Goal: Task Accomplishment & Management: Manage account settings

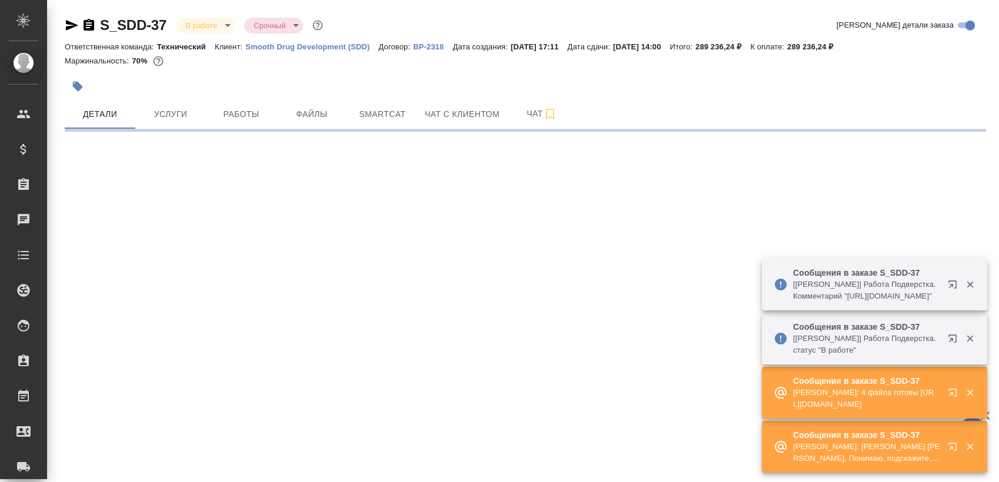
select select "RU"
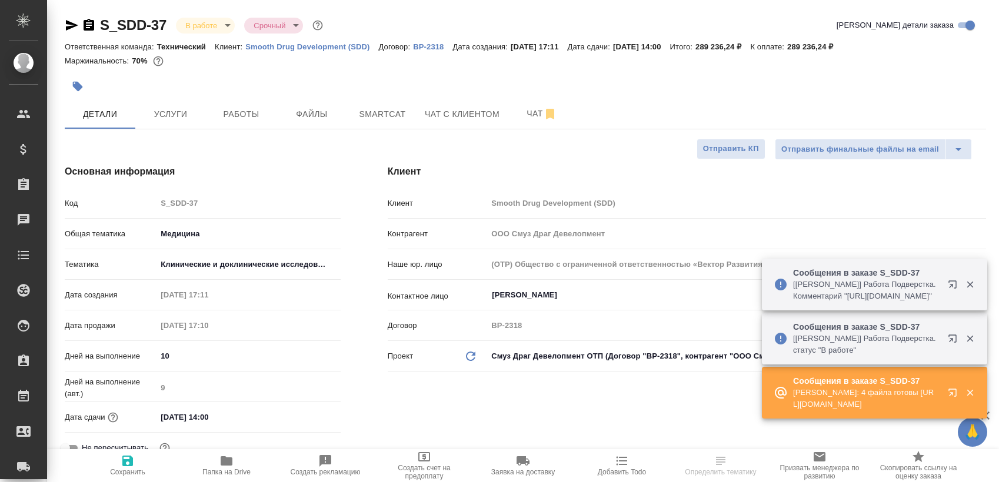
type textarea "x"
type input "[PERSON_NAME]"
type input "[PERSON_NAME]pavlova"
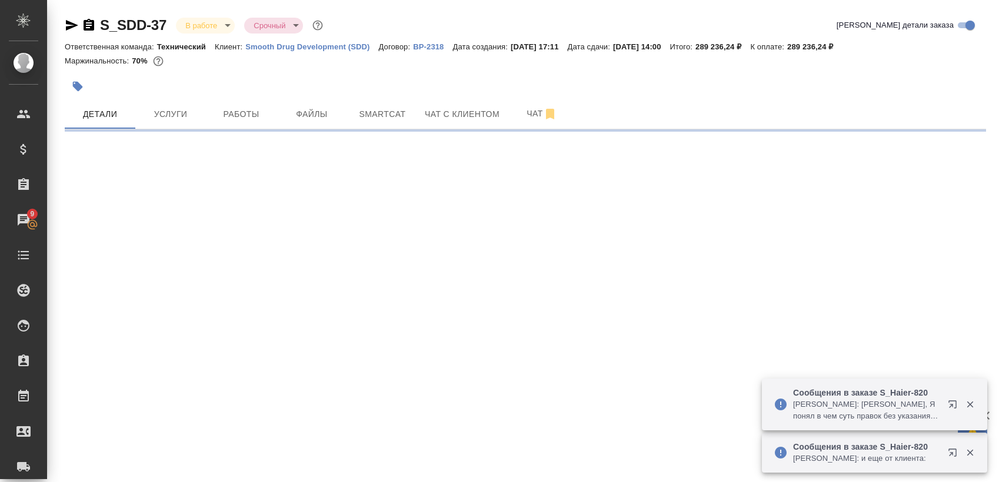
select select "RU"
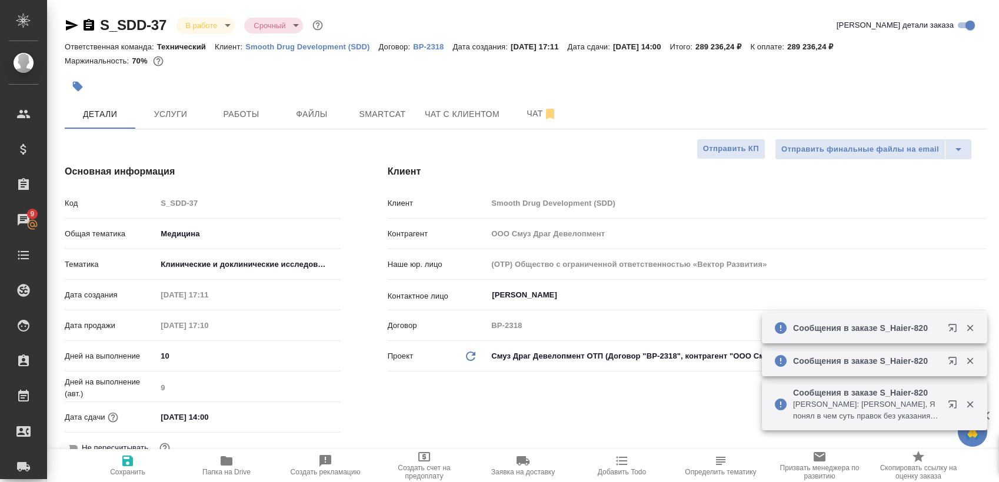
type textarea "x"
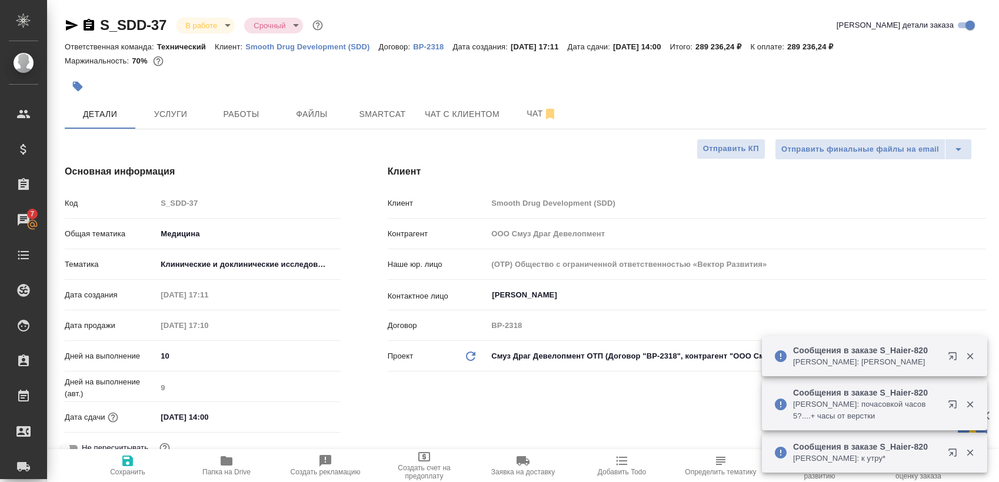
type textarea "x"
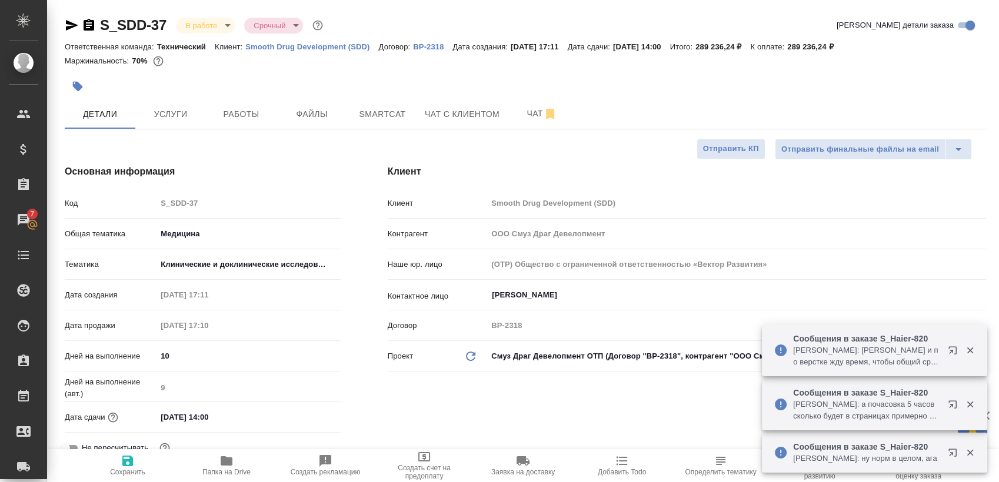
type textarea "x"
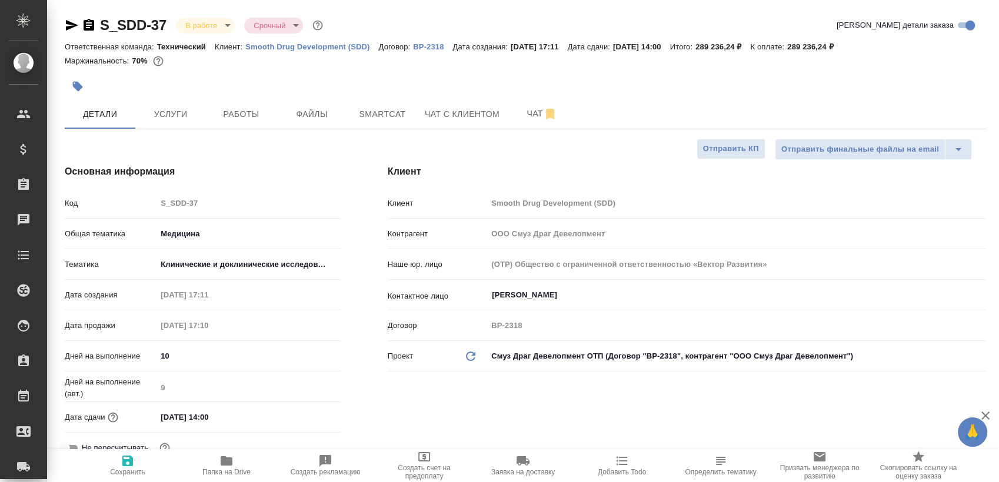
type textarea "x"
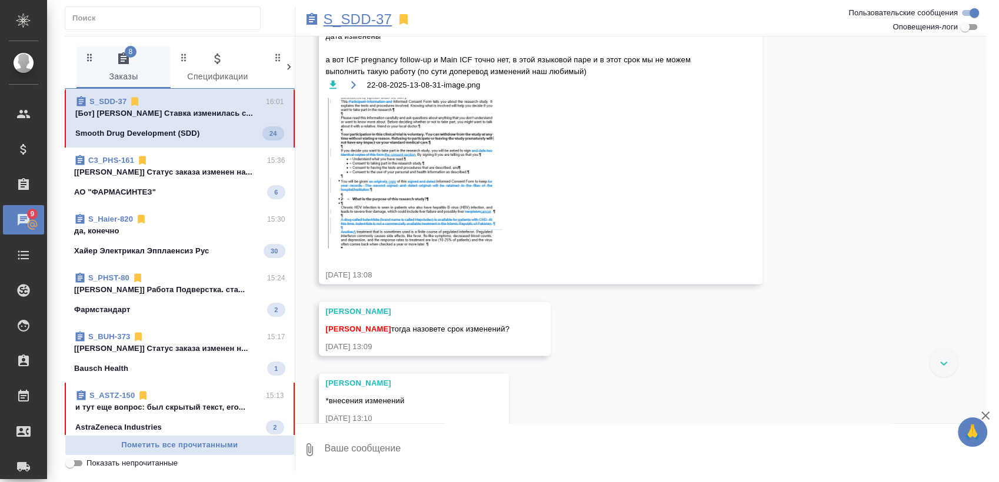
click at [362, 19] on p "S_SDD-37" at bounding box center [358, 20] width 69 height 12
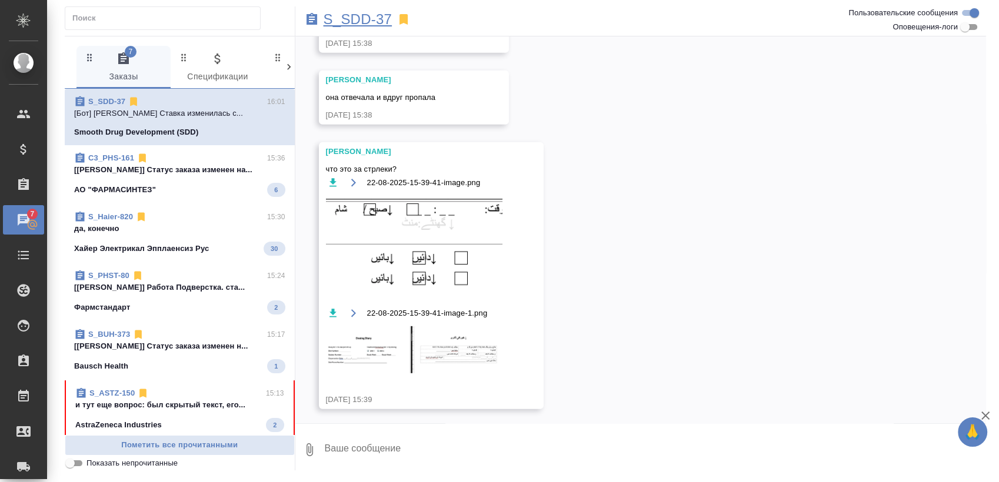
scroll to position [8668, 0]
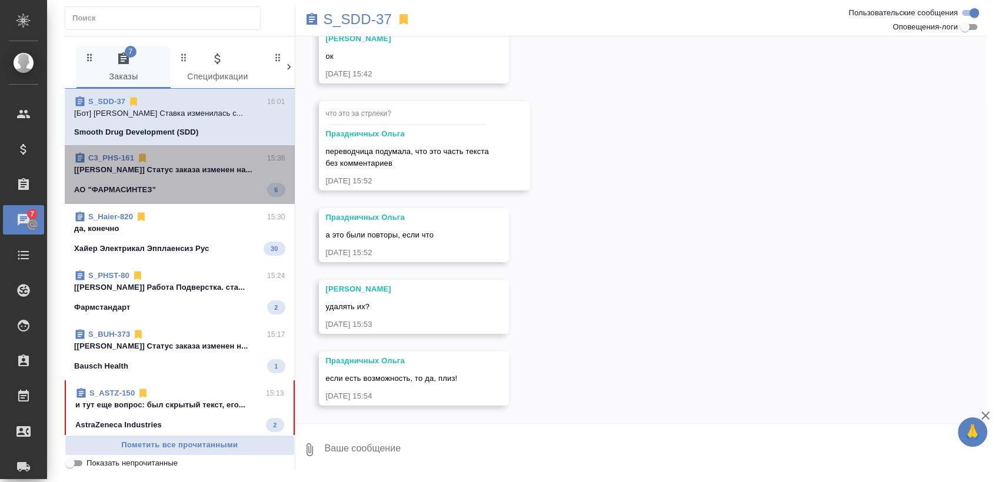
click at [194, 180] on span "C3_PHS-161 15:36 [Белякова Юлия] Статус заказа изменен на... АО "ФАРМАСИНТЕЗ" 6" at bounding box center [179, 174] width 211 height 45
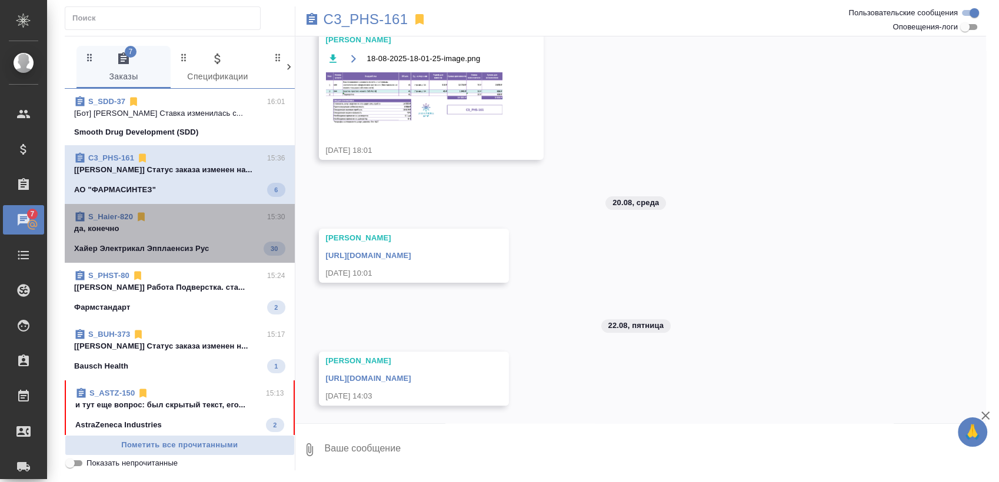
click at [194, 227] on p "да, конечно" at bounding box center [179, 229] width 211 height 12
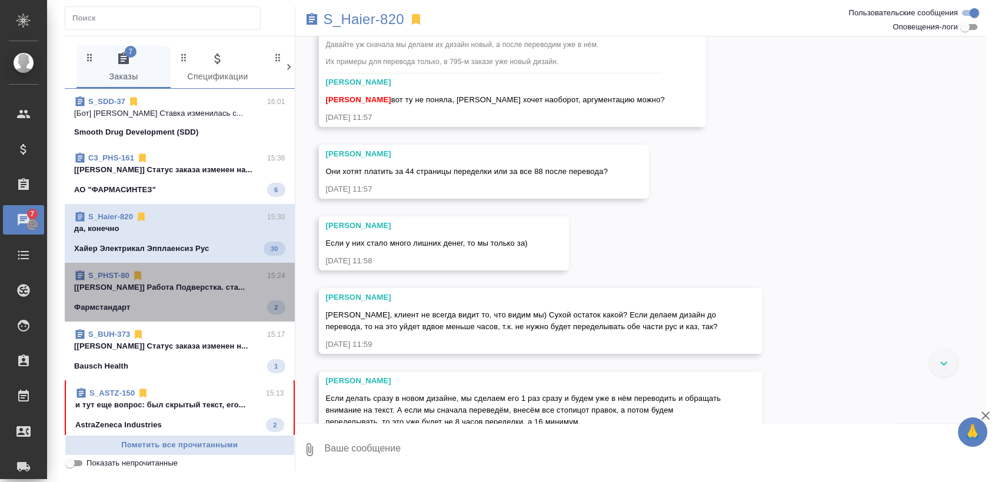
click at [184, 285] on p "[Яковлев Сергей] Работа Подверстка. ста..." at bounding box center [179, 288] width 211 height 12
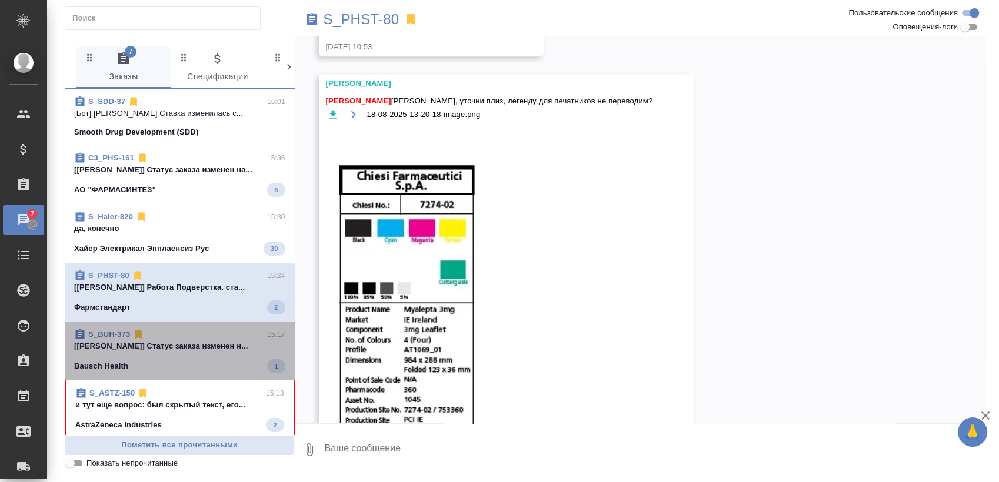
click at [187, 329] on div "S_BUH-373 15:17" at bounding box center [179, 335] width 211 height 12
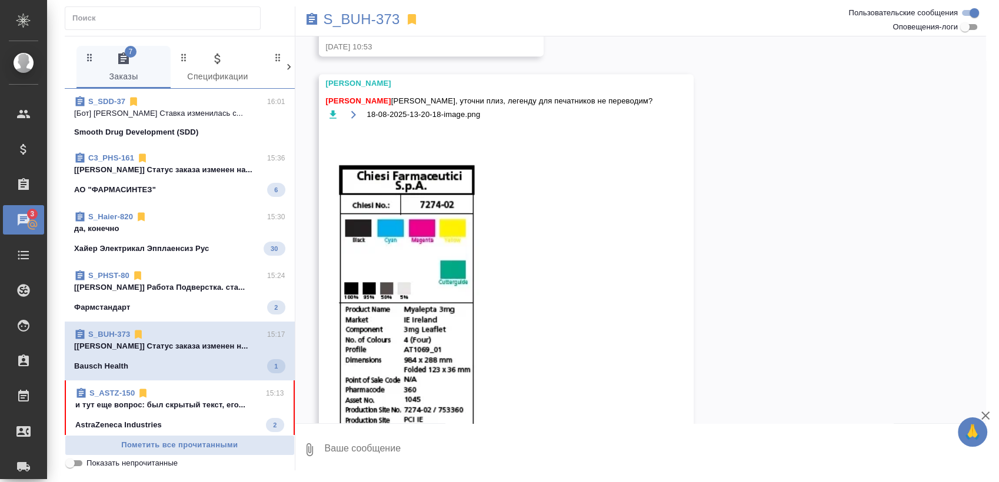
scroll to position [28, 0]
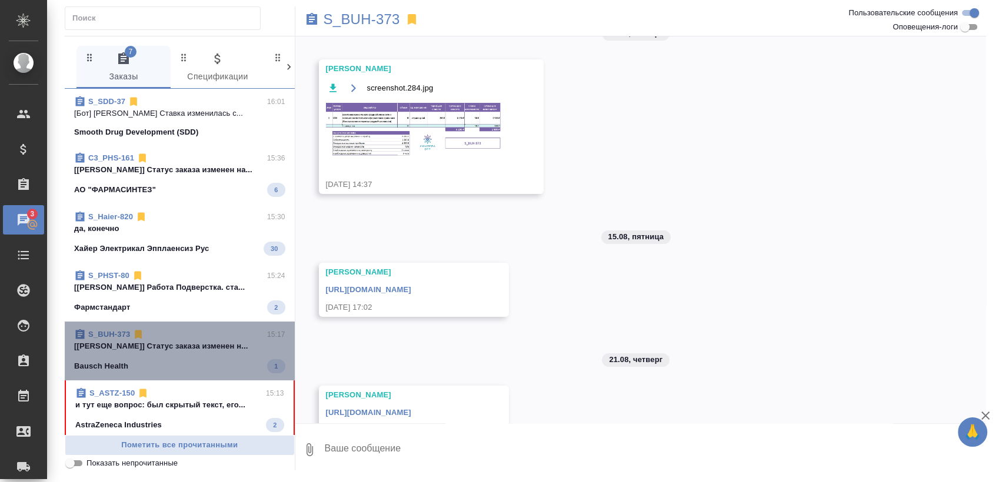
click at [186, 377] on div "S_SDD-37 16:01 [Бот] Работа Перевод Ставка изменилась с... Smooth Drug Developm…" at bounding box center [180, 262] width 230 height 347
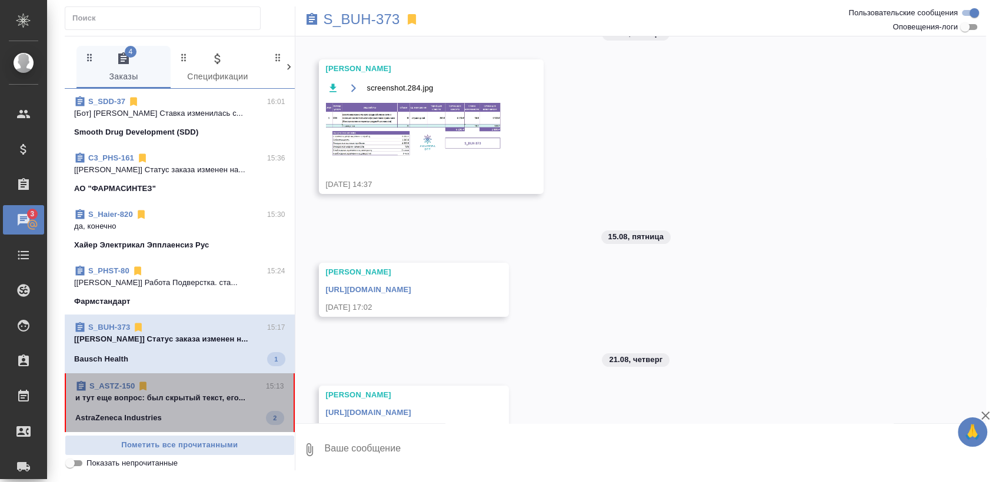
click at [189, 391] on div "S_ASTZ-150 15:13" at bounding box center [179, 387] width 209 height 12
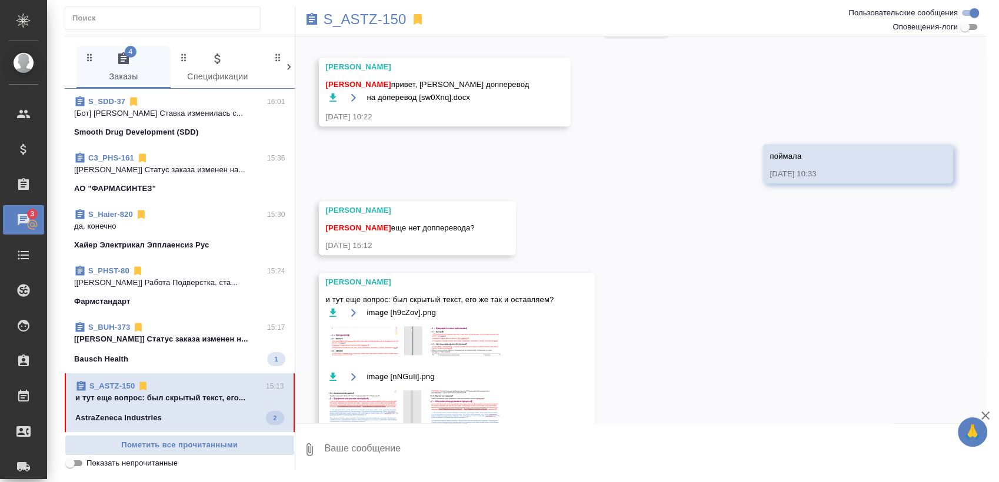
scroll to position [1087, 0]
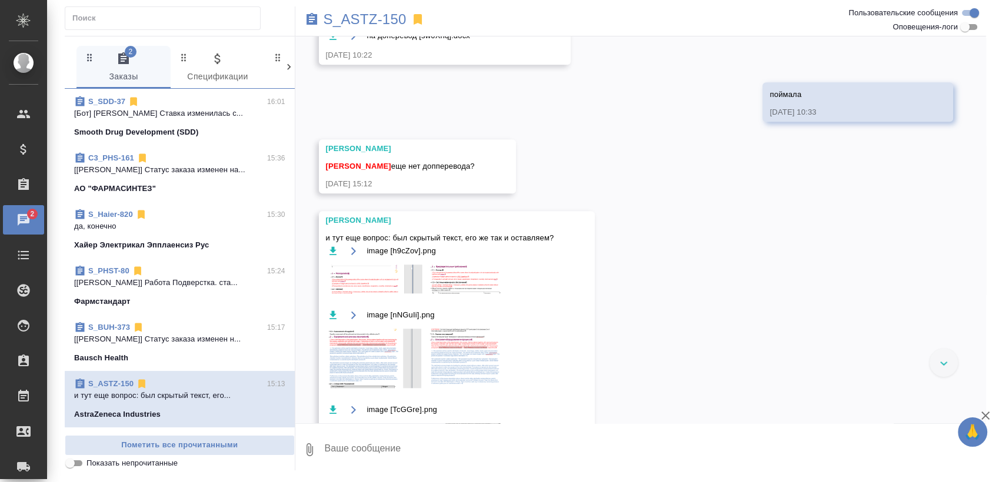
click at [421, 442] on textarea at bounding box center [655, 450] width 663 height 40
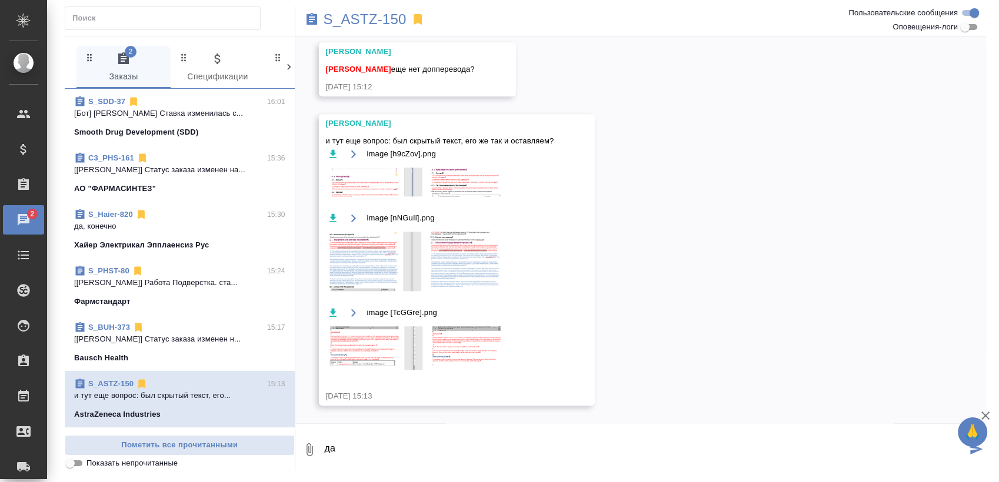
click at [441, 269] on img at bounding box center [414, 261] width 177 height 59
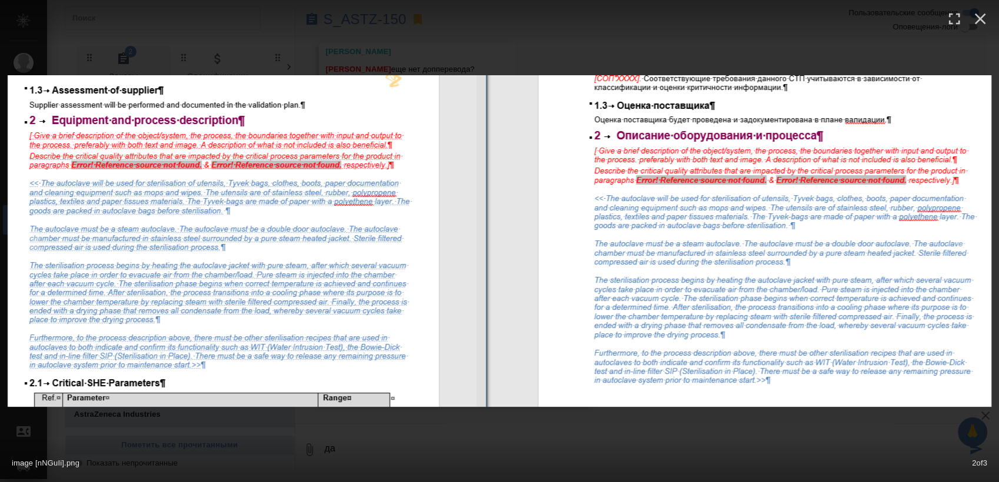
click at [464, 442] on div "image [nNGuIi].png 2 of 3" at bounding box center [499, 461] width 999 height 44
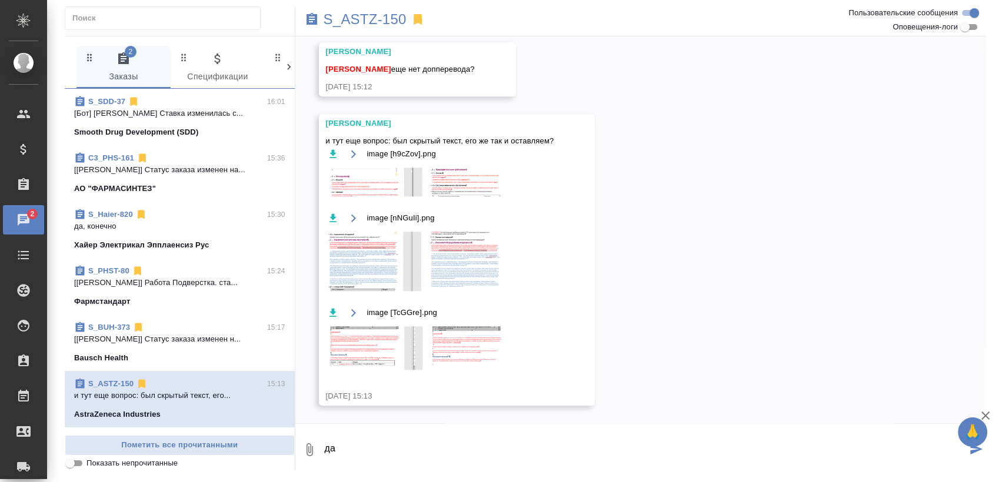
click at [463, 442] on textarea "да" at bounding box center [646, 450] width 644 height 40
type textarea "да"
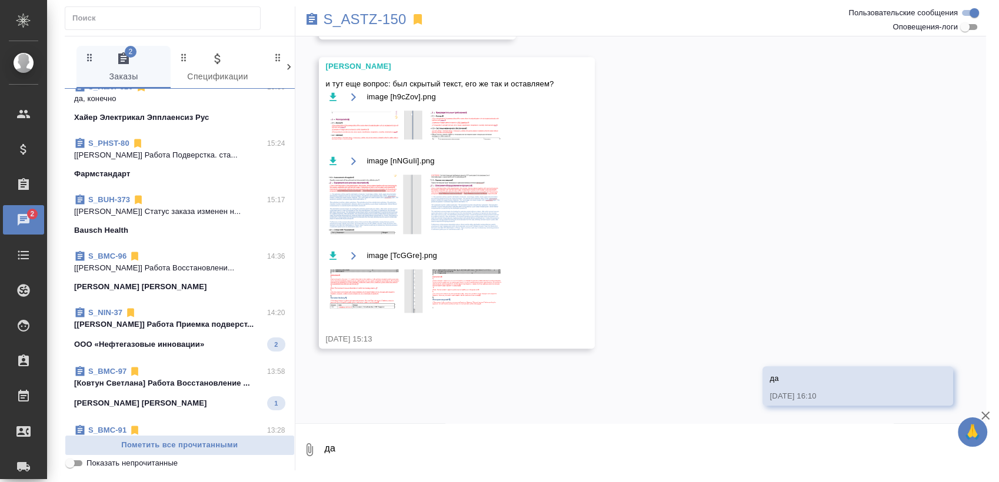
scroll to position [208, 0]
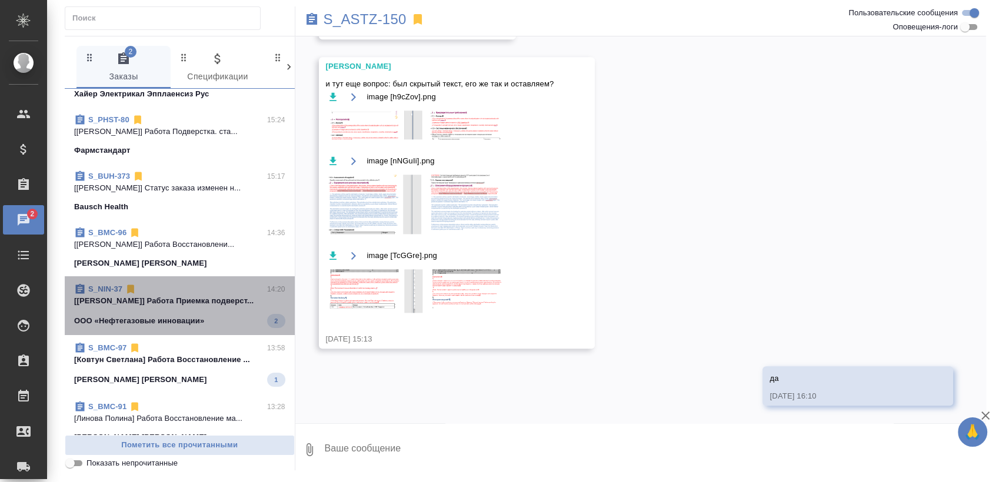
click at [200, 299] on p "[Полушина Алена] Работа Приемка подверст..." at bounding box center [179, 301] width 211 height 12
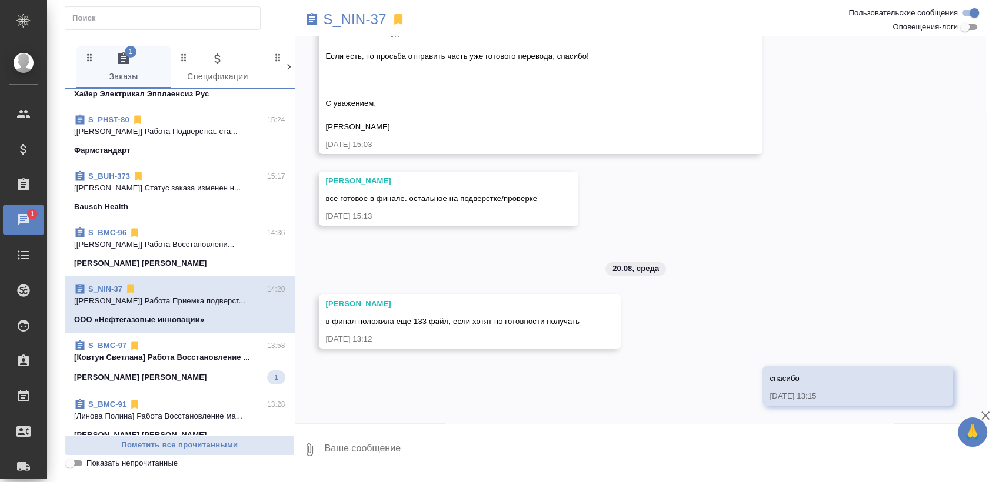
scroll to position [0, 0]
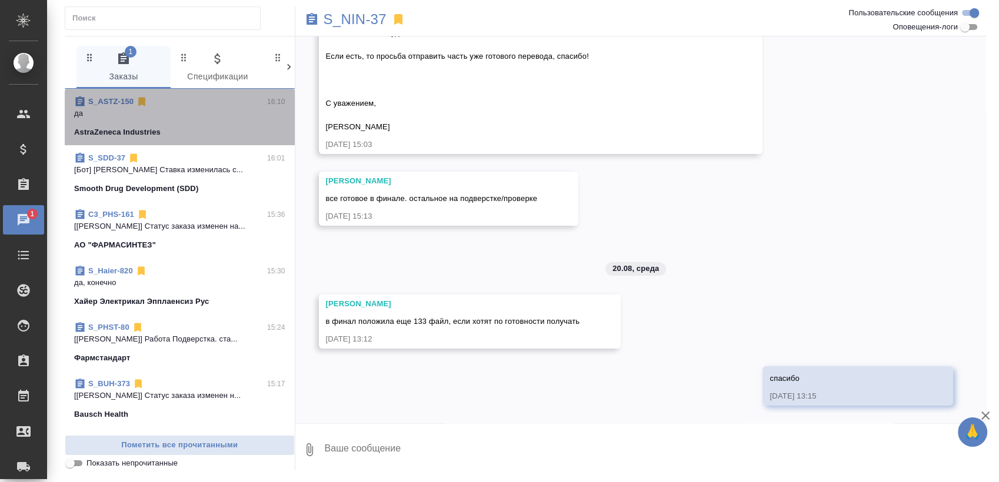
click at [210, 114] on p "да" at bounding box center [179, 114] width 211 height 12
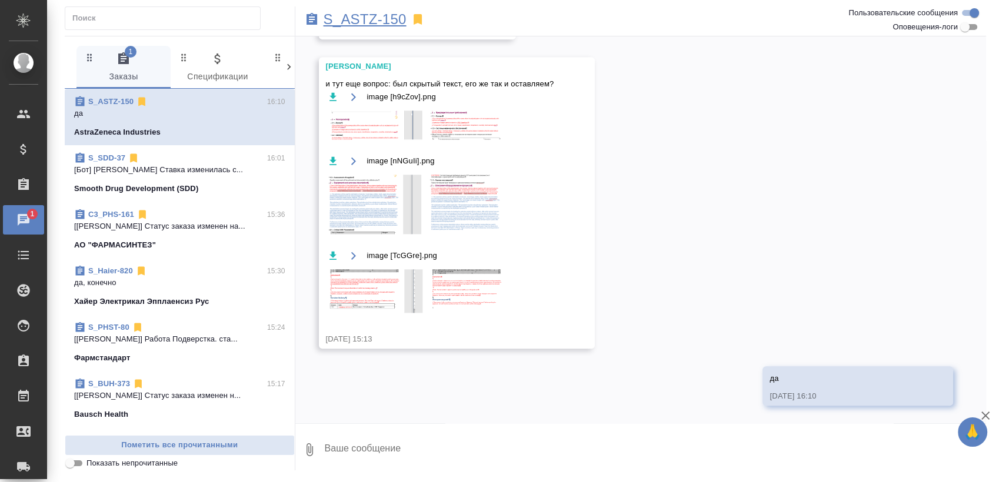
scroll to position [1082, 0]
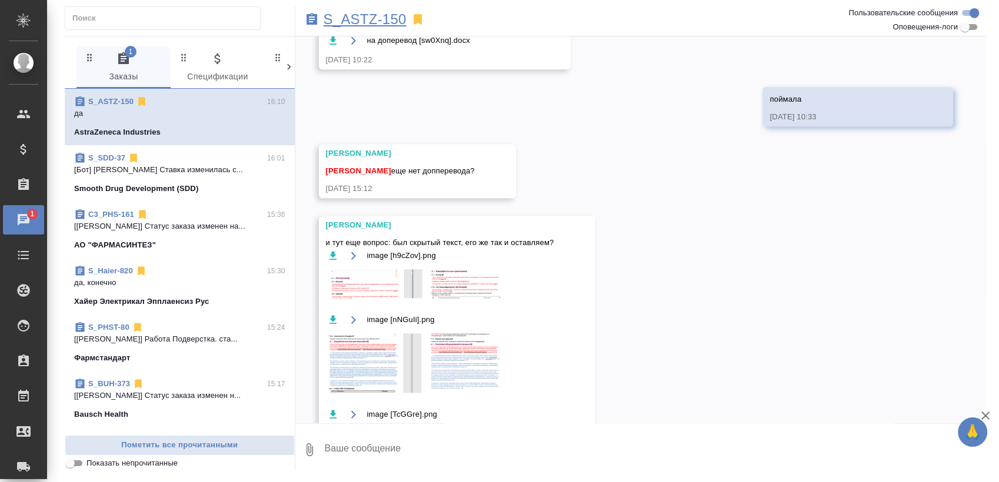
click at [381, 18] on p "S_ASTZ-150" at bounding box center [365, 20] width 83 height 12
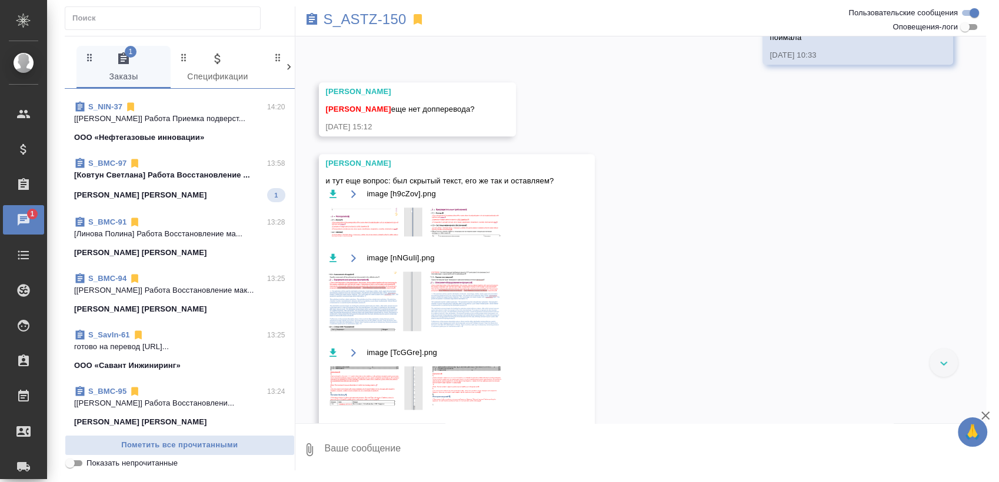
scroll to position [399, 0]
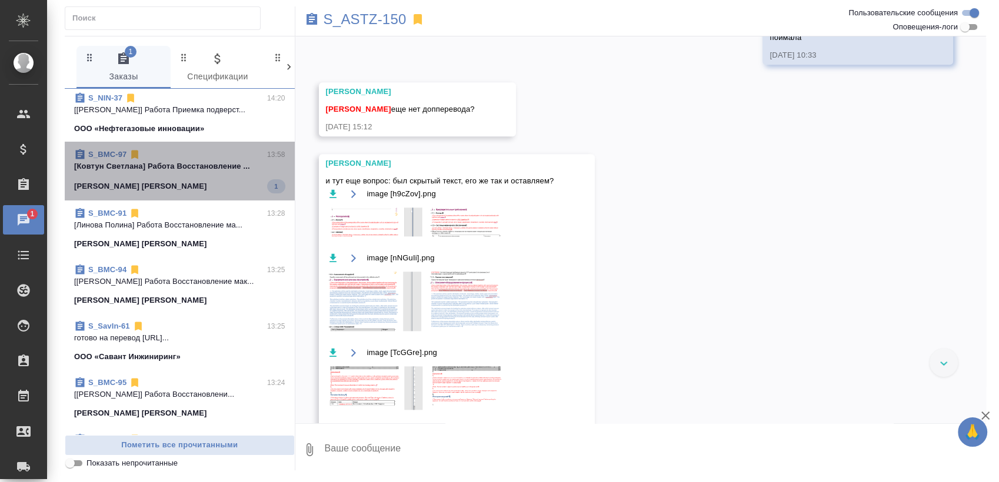
click at [200, 188] on div "Beckman Coulter 1" at bounding box center [179, 186] width 211 height 14
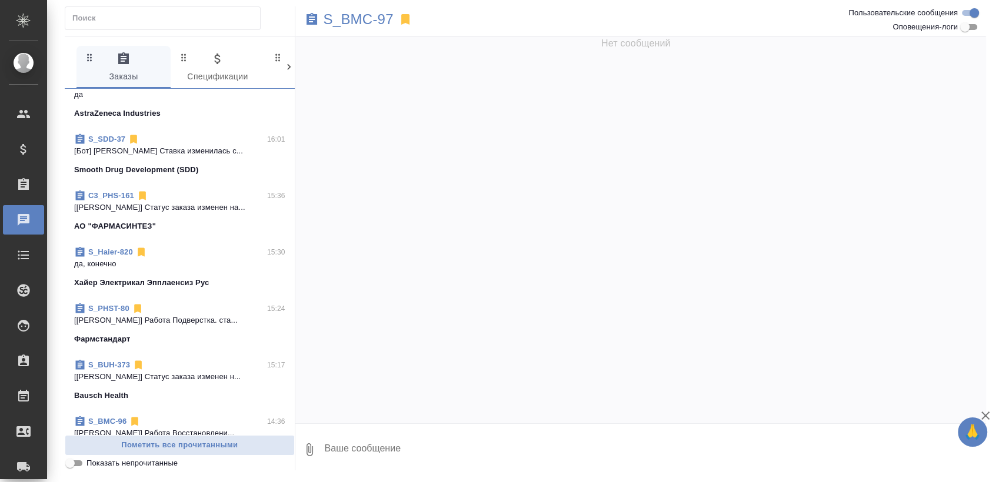
scroll to position [0, 0]
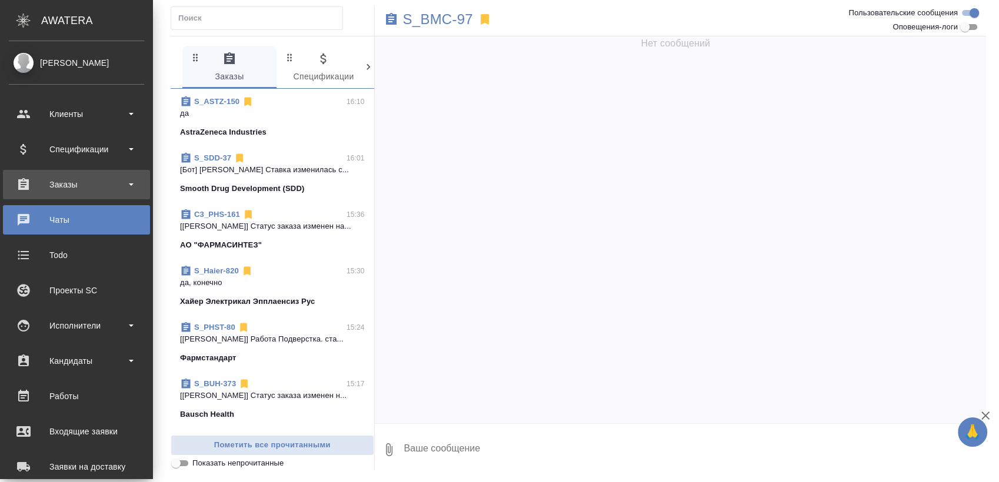
click at [94, 181] on div "Заказы" at bounding box center [76, 185] width 135 height 18
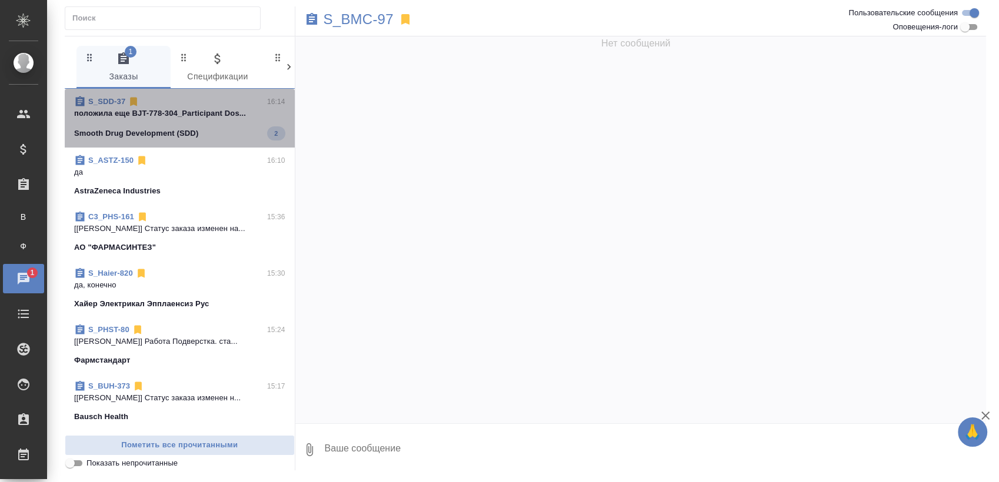
click at [192, 115] on p "положила еще BJT-778-304_Participant Dos..." at bounding box center [179, 114] width 211 height 12
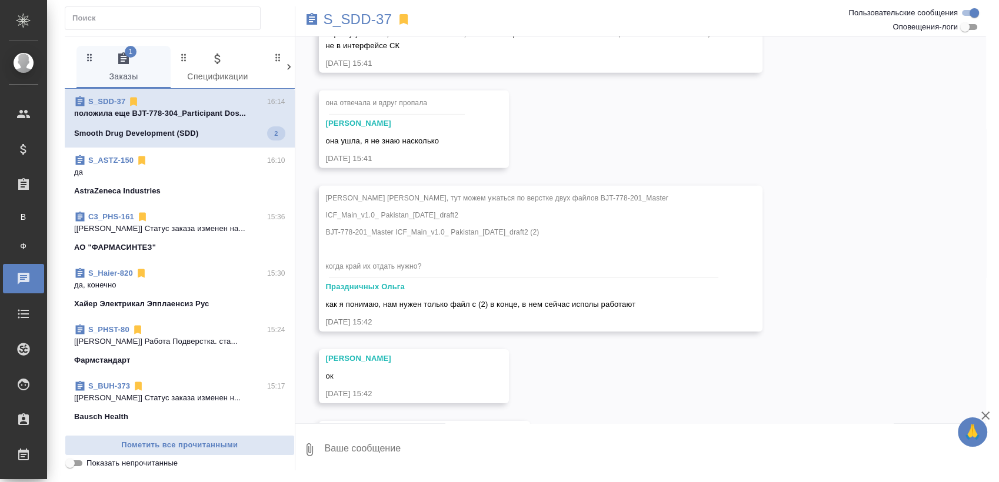
scroll to position [8529, 0]
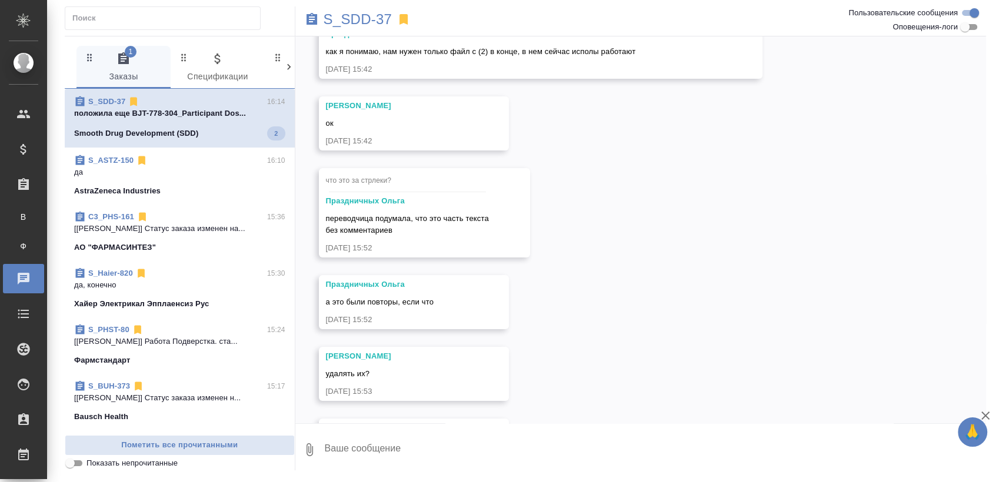
click at [444, 435] on textarea at bounding box center [655, 450] width 663 height 40
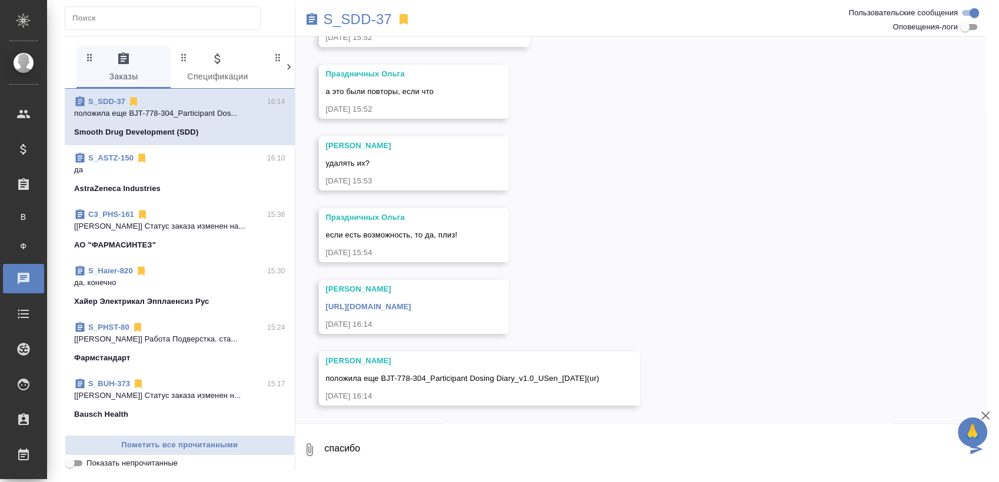
type textarea "спасибо"
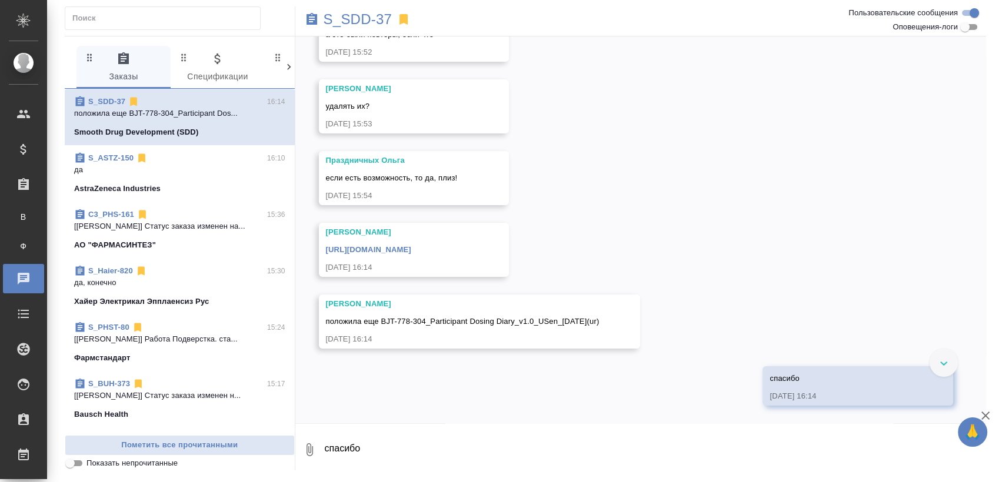
scroll to position [8880, 0]
click at [411, 245] on link "https://drive.awatera.com/apps/files/files?dir=/Shares/Smooth%20Drug%20Developm…" at bounding box center [368, 249] width 85 height 9
click at [391, 456] on textarea "спасибо" at bounding box center [655, 450] width 663 height 40
type textarea "О"
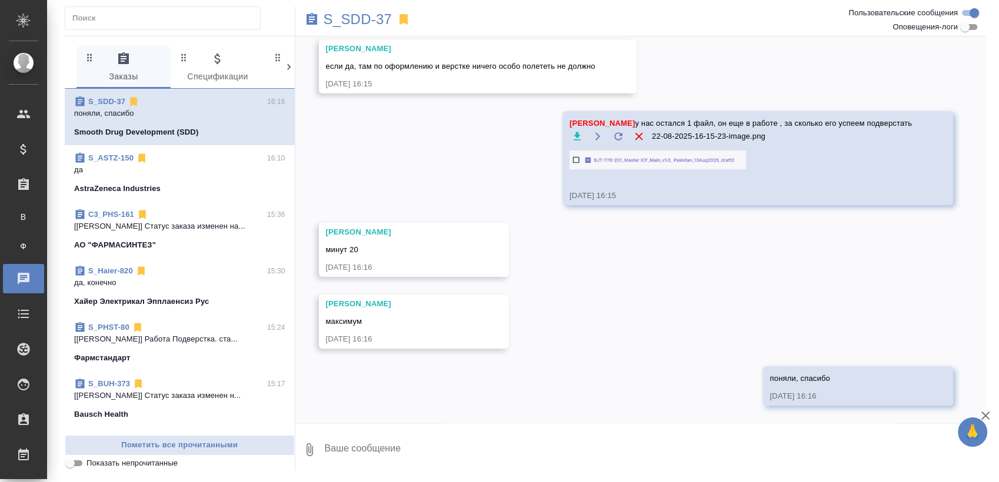
scroll to position [9316, 0]
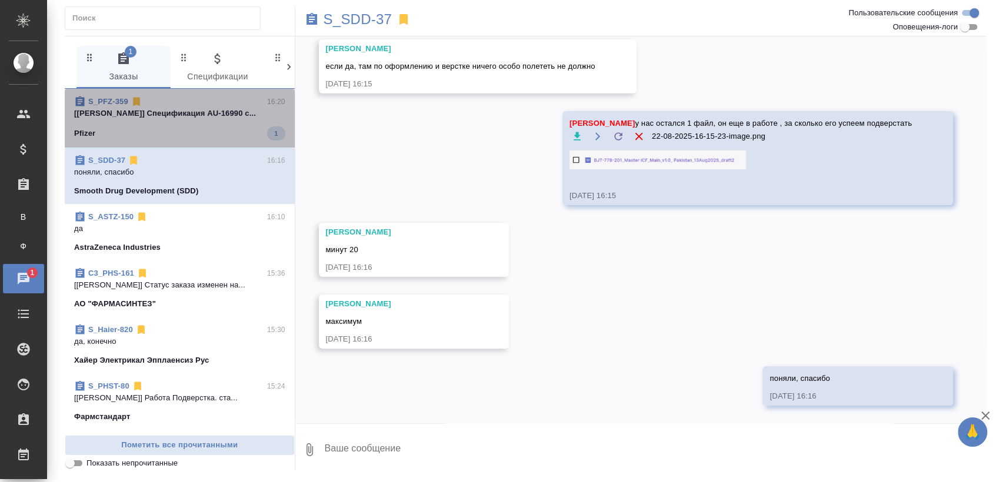
click at [187, 121] on span "S_PFZ-359 16:20 [Усманова Ольга] Спецификация AU-16990 с... Pfizer 1" at bounding box center [179, 118] width 211 height 45
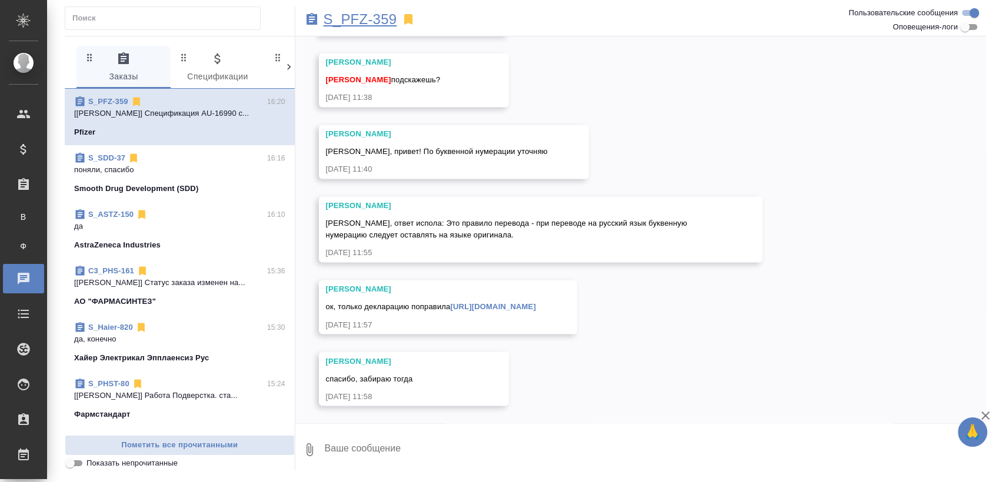
scroll to position [2043, 0]
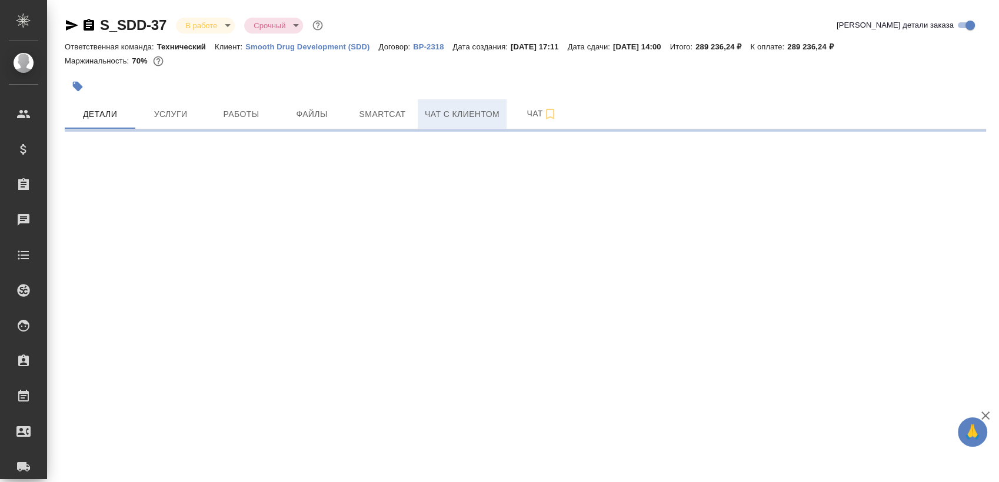
select select "RU"
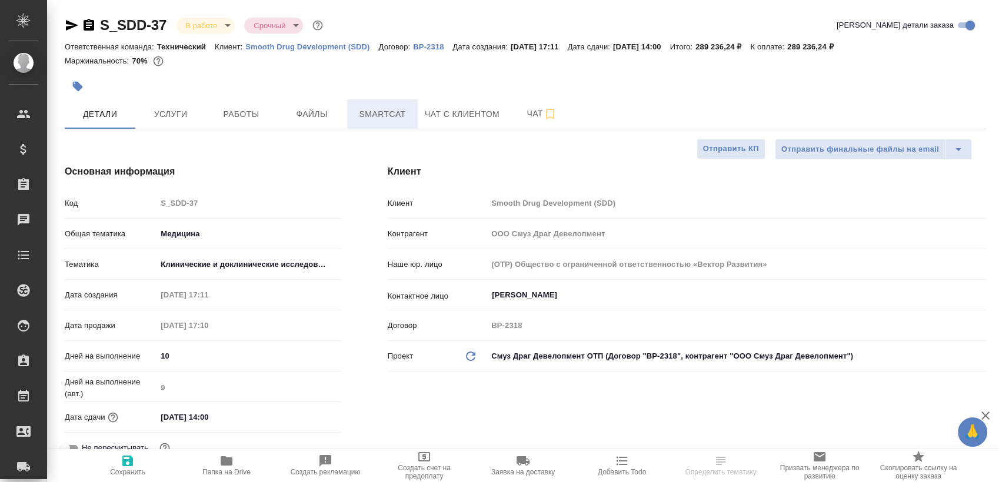
type textarea "x"
click at [365, 111] on span "Smartcat" at bounding box center [382, 114] width 56 height 15
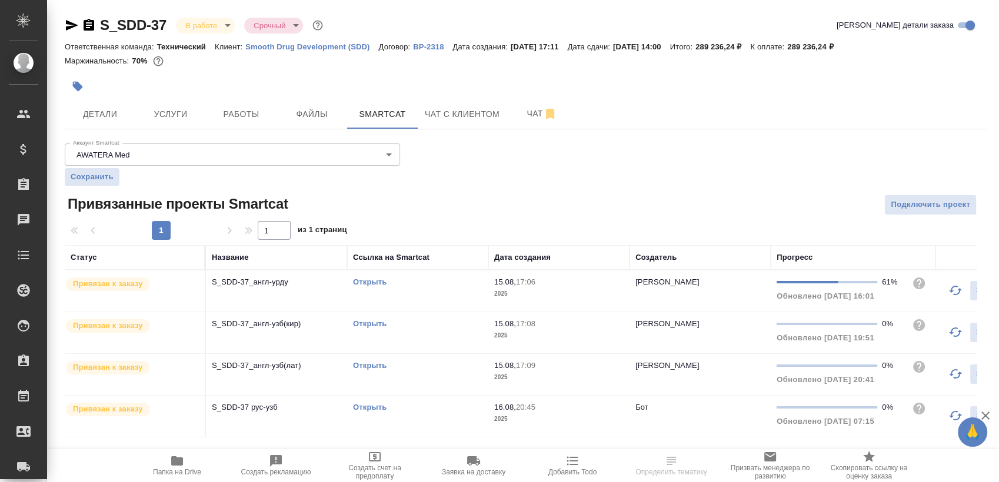
click at [368, 274] on td "Открыть" at bounding box center [417, 291] width 141 height 41
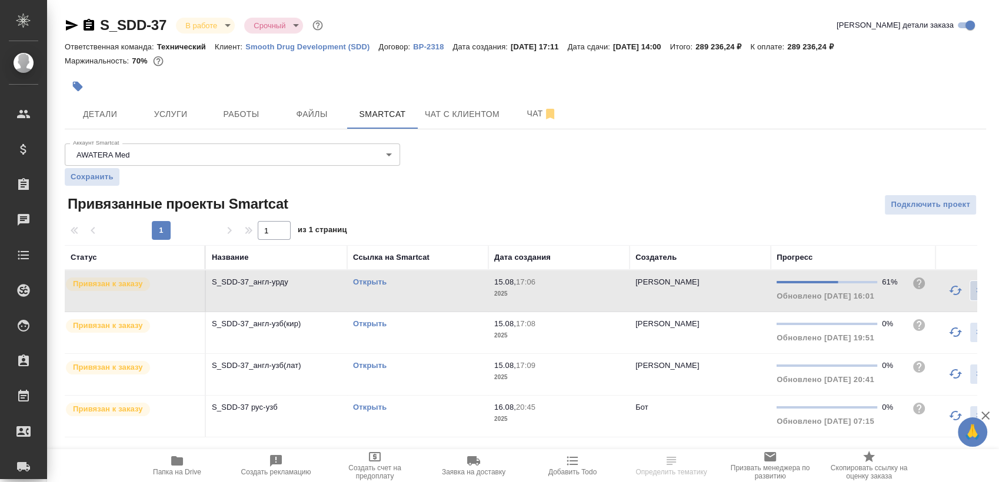
click at [371, 282] on link "Открыть" at bounding box center [370, 282] width 34 height 9
click at [372, 278] on link "Открыть" at bounding box center [370, 282] width 34 height 9
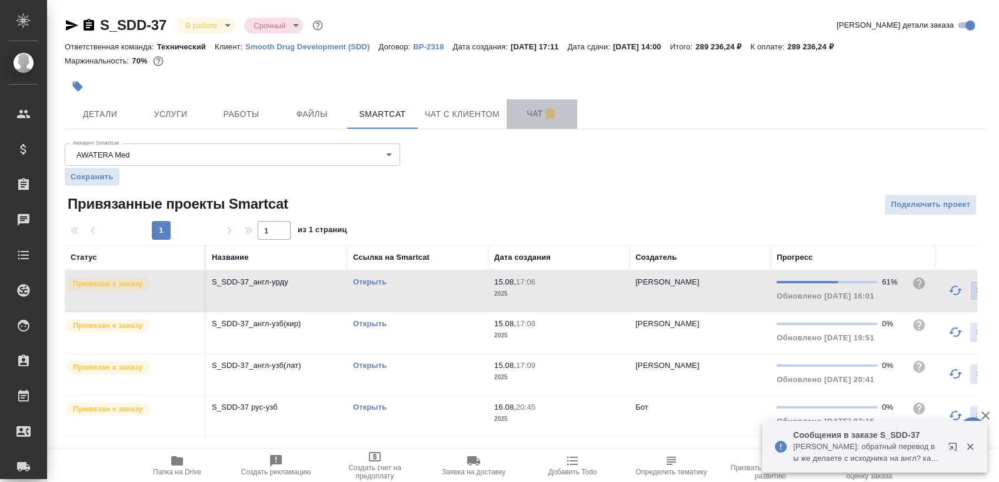
click at [512, 124] on button "Чат" at bounding box center [542, 113] width 71 height 29
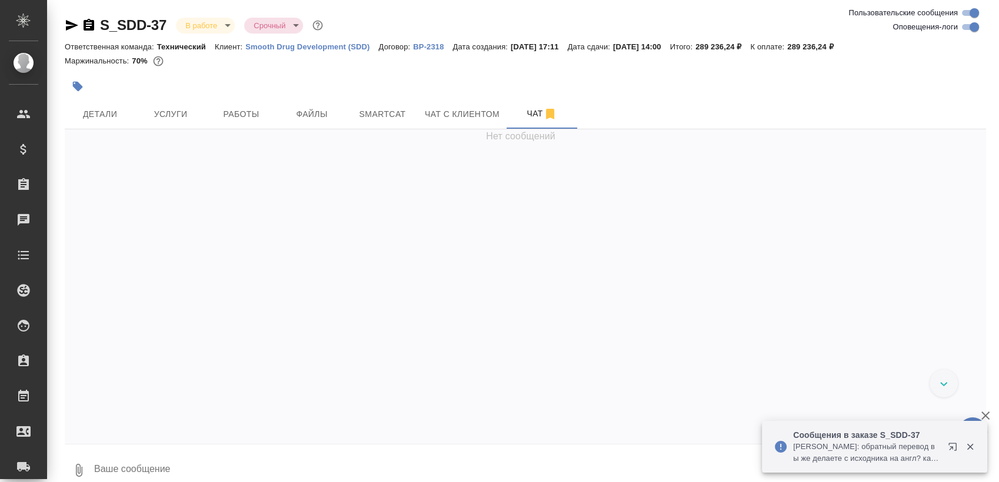
click at [207, 468] on textarea at bounding box center [539, 471] width 893 height 40
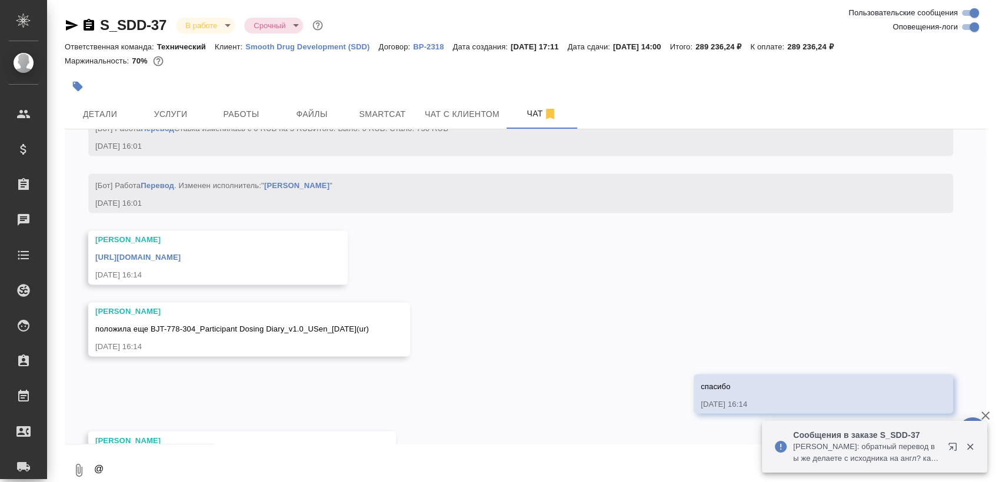
scroll to position [2, 0]
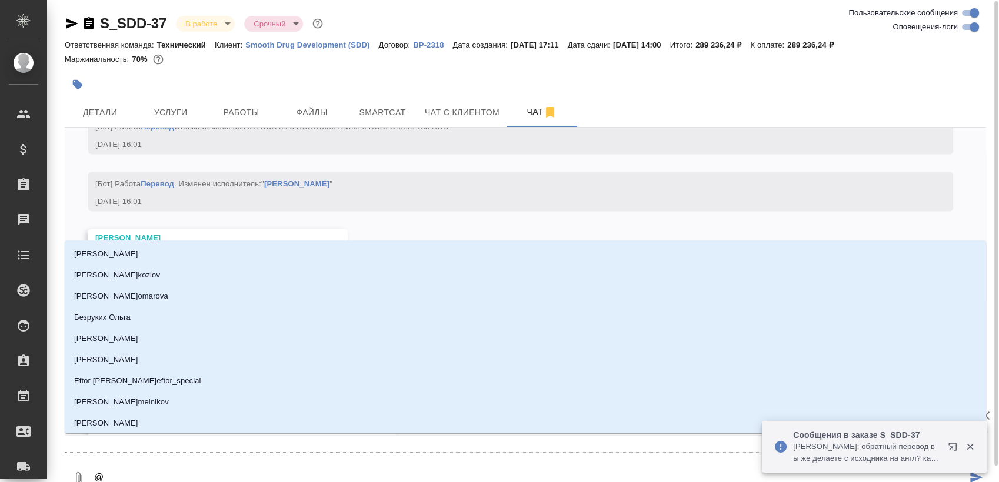
type textarea "@з"
type input "з"
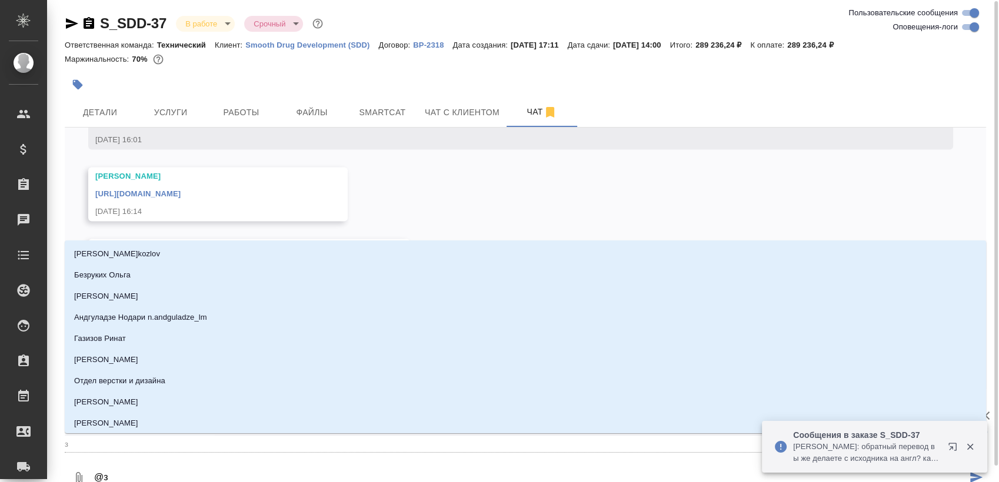
type textarea "@за"
type input "за"
type textarea "@заб"
type input "заб"
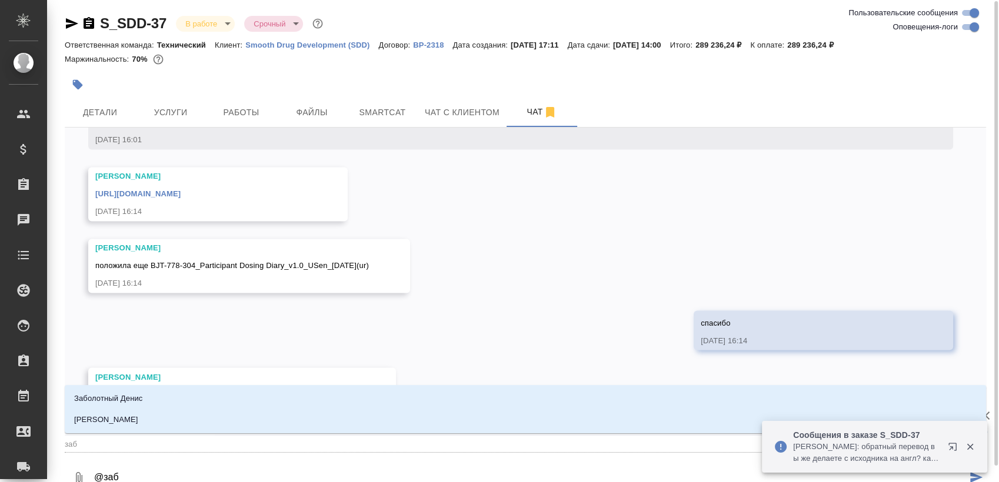
scroll to position [33842, 0]
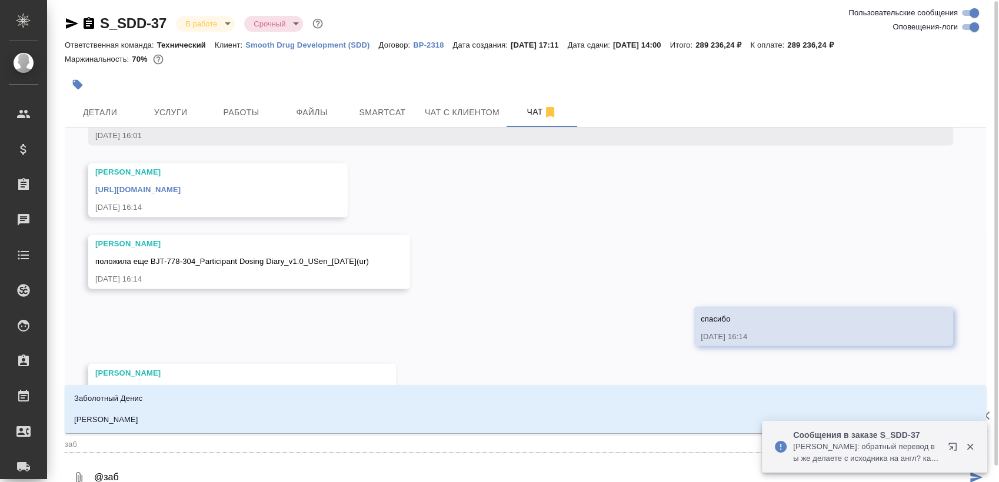
type textarea "@забо"
type input "забо"
type textarea "@забор"
type input "забор"
type textarea "@заборо"
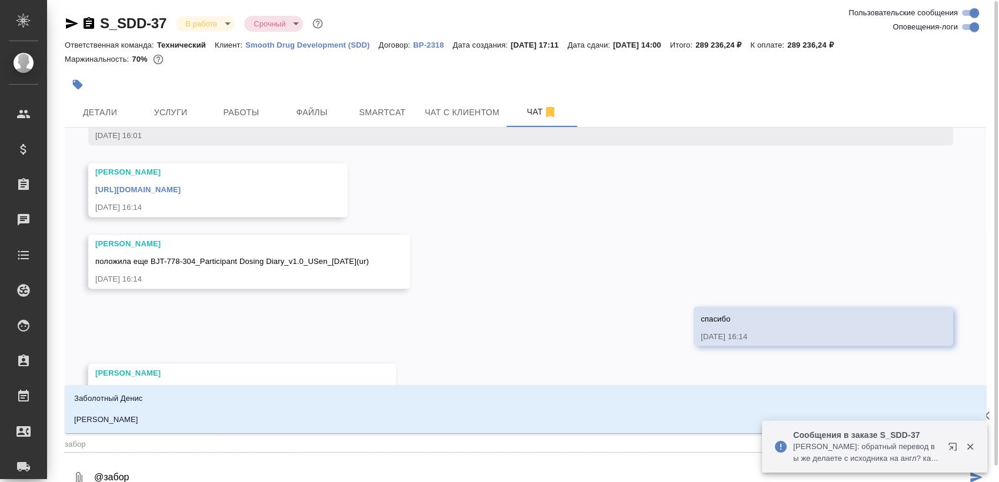
type input "заборо"
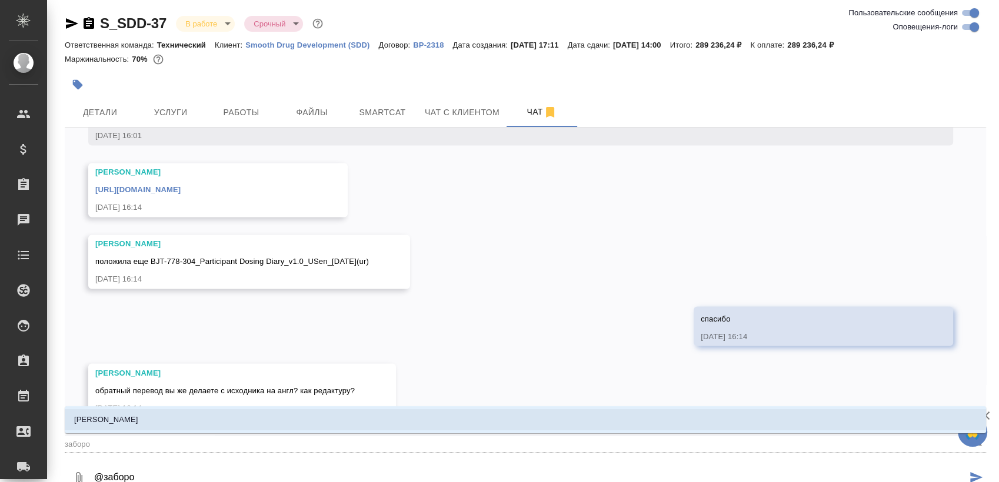
click at [171, 421] on li "[PERSON_NAME]" at bounding box center [525, 419] width 921 height 21
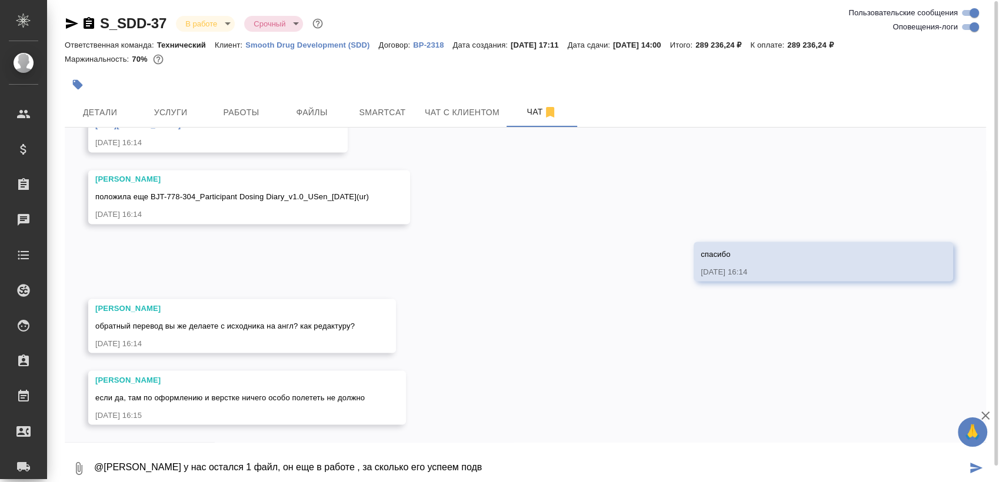
scroll to position [33915, 0]
paste textarea
type textarea "@Заборова Александра у нас остался 1 файл, он еще в работе , за сколько его усп…"
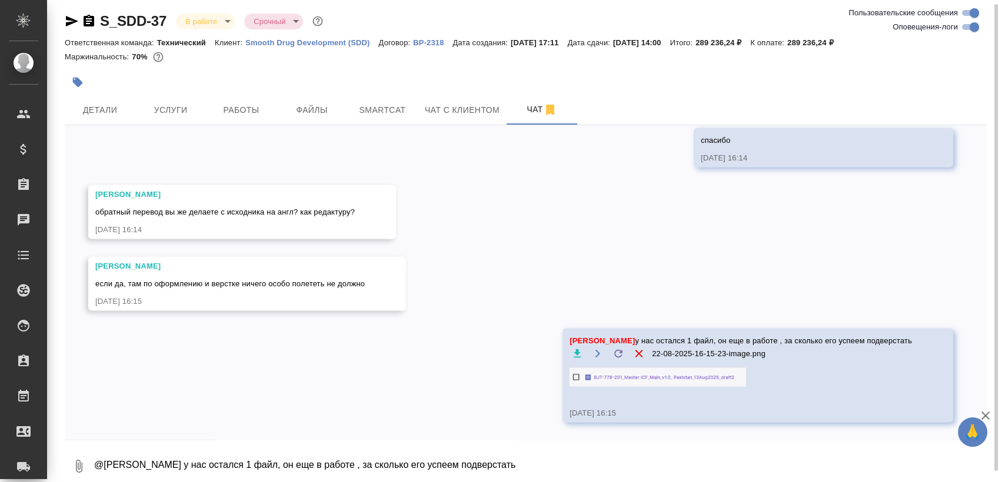
scroll to position [34006, 0]
click at [181, 458] on textarea "@Заборова Александра у нас остался 1 файл, он еще в работе , за сколько его усп…" at bounding box center [539, 467] width 893 height 40
type textarea "д"
type textarea "о"
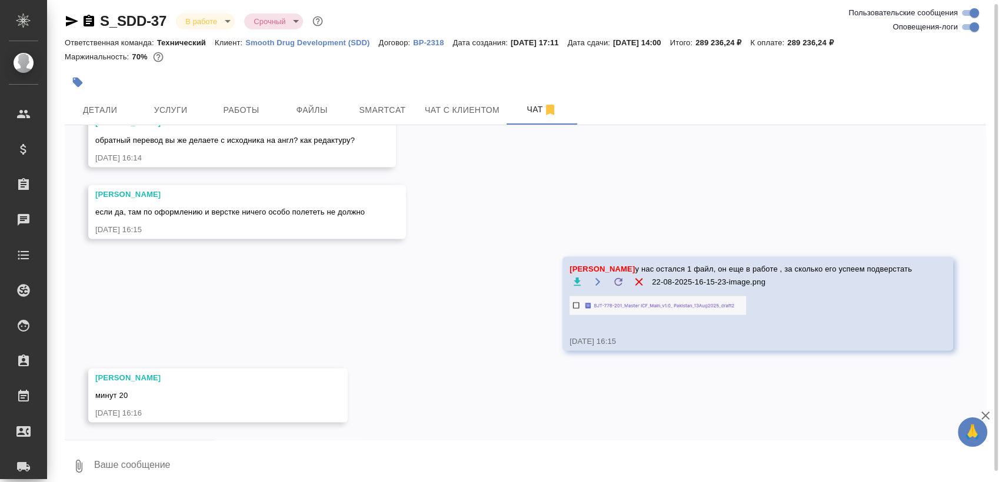
scroll to position [34099, 0]
click at [175, 464] on textarea at bounding box center [539, 467] width 893 height 40
type textarea "поняли, спасибо"
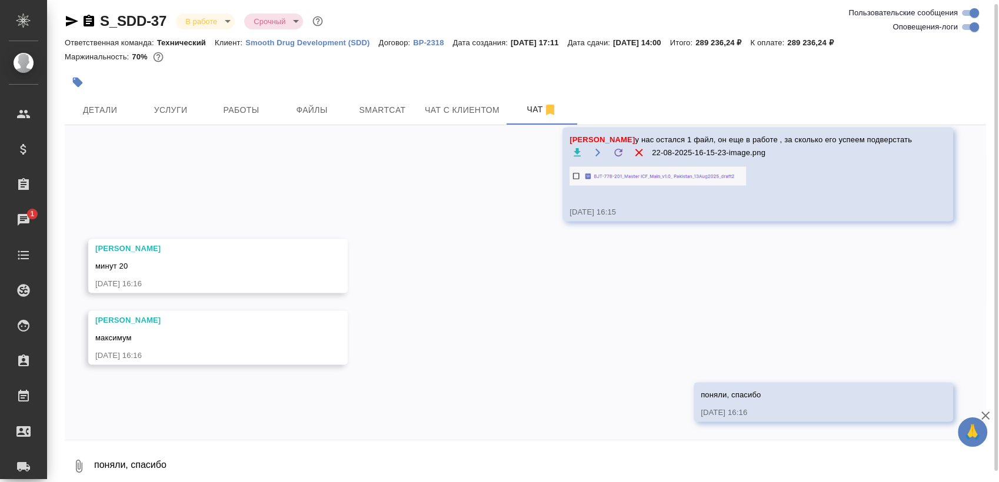
scroll to position [34228, 0]
click at [376, 120] on button "Smartcat" at bounding box center [382, 109] width 71 height 29
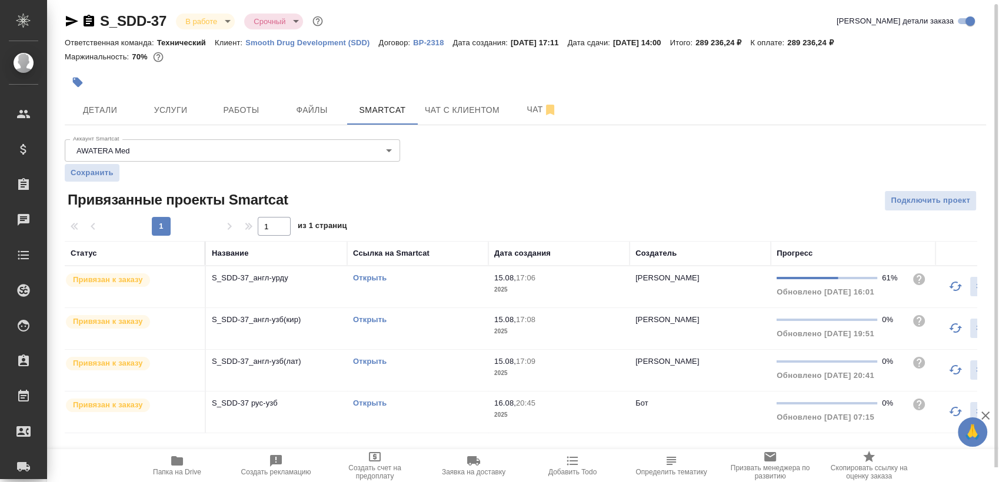
click at [414, 289] on td "Открыть" at bounding box center [417, 287] width 141 height 41
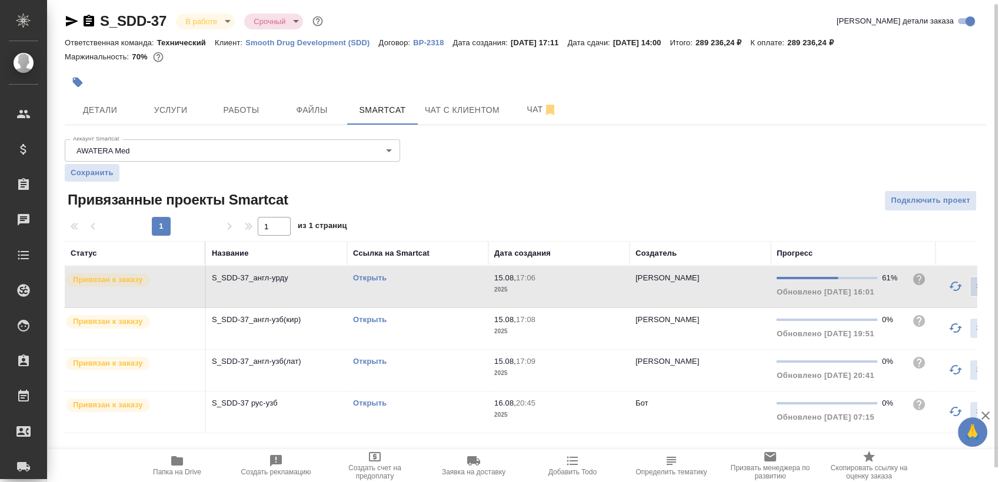
click at [414, 289] on td "Открыть" at bounding box center [417, 287] width 141 height 41
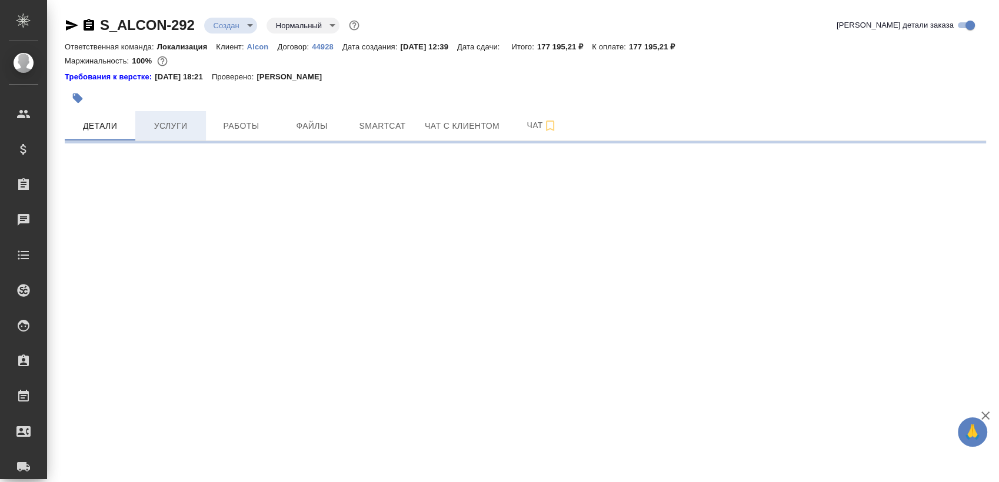
select select "RU"
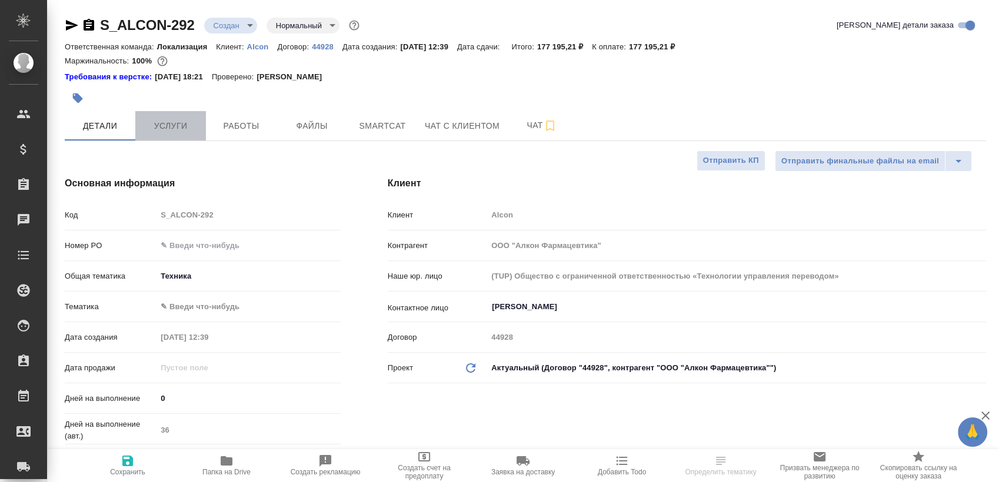
click at [183, 125] on span "Услуги" at bounding box center [170, 126] width 56 height 15
type textarea "x"
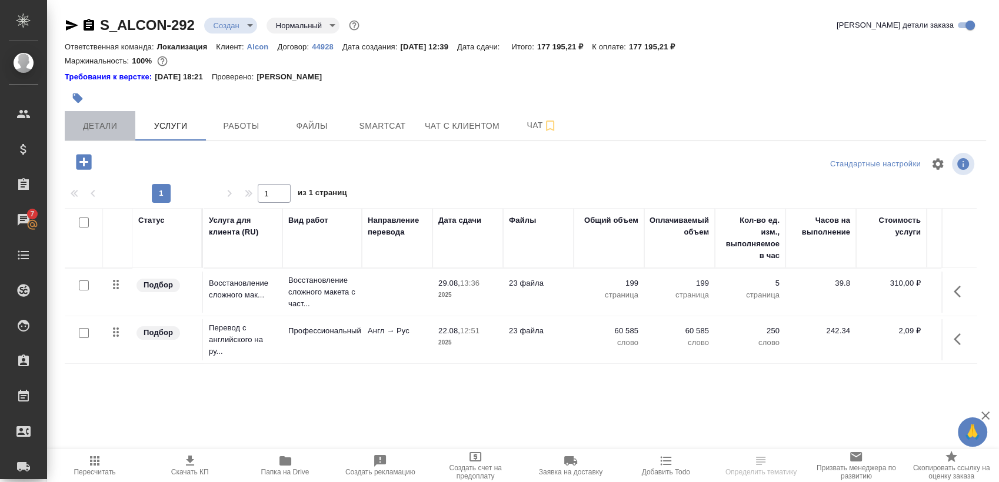
click at [108, 116] on button "Детали" at bounding box center [100, 125] width 71 height 29
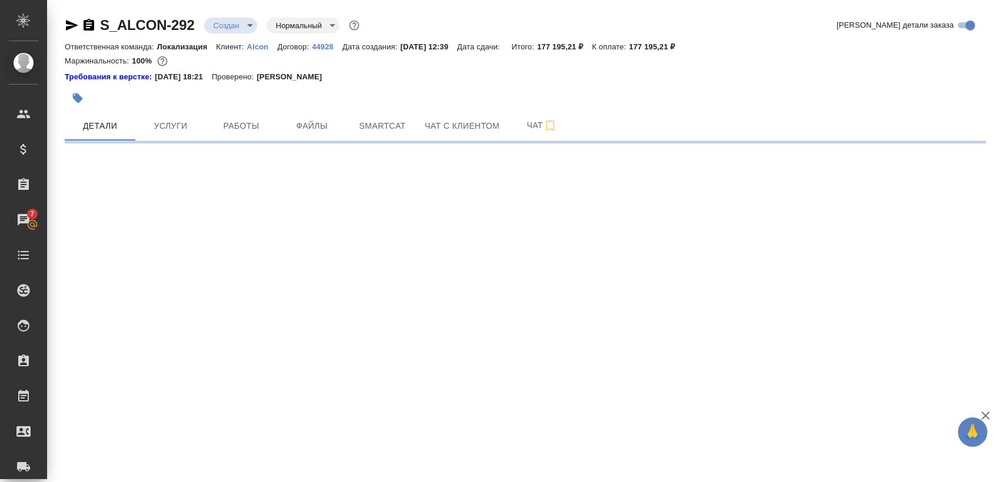
select select "RU"
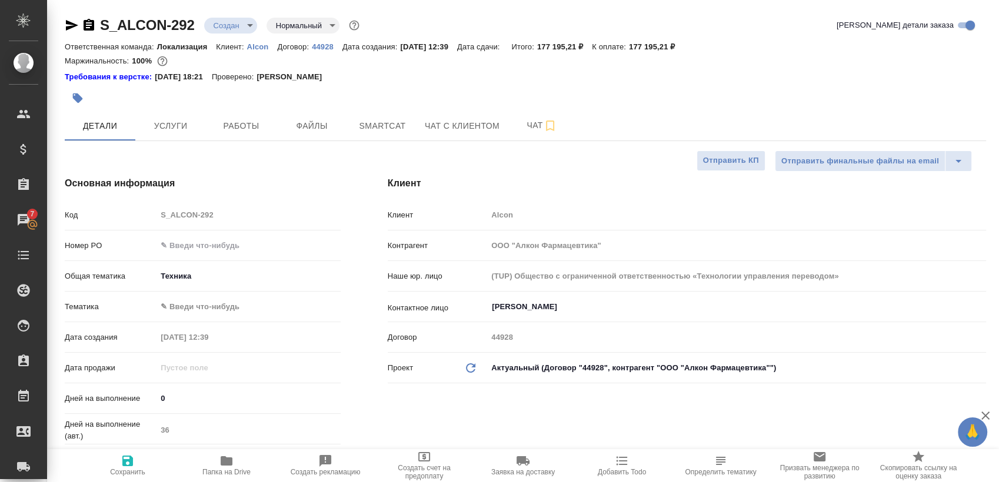
type textarea "x"
click at [606, 185] on h4 "Клиент" at bounding box center [687, 184] width 598 height 14
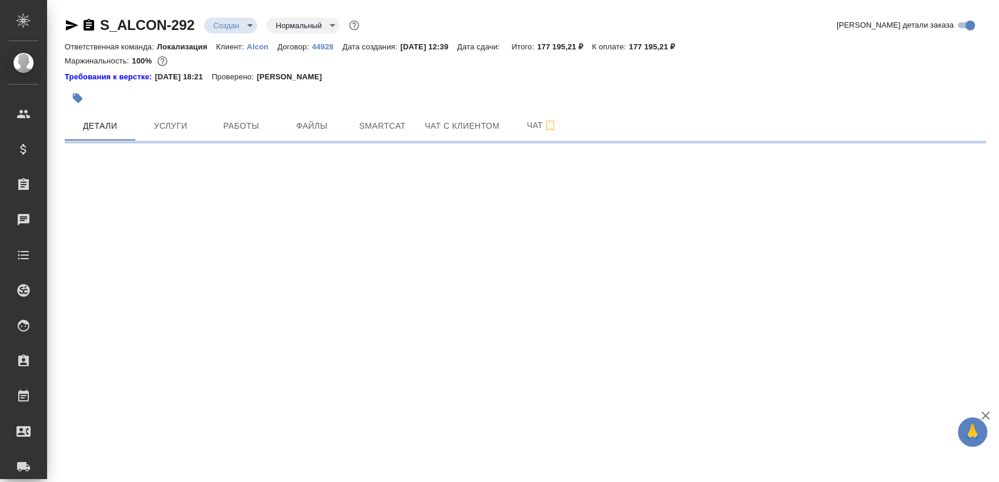
select select "RU"
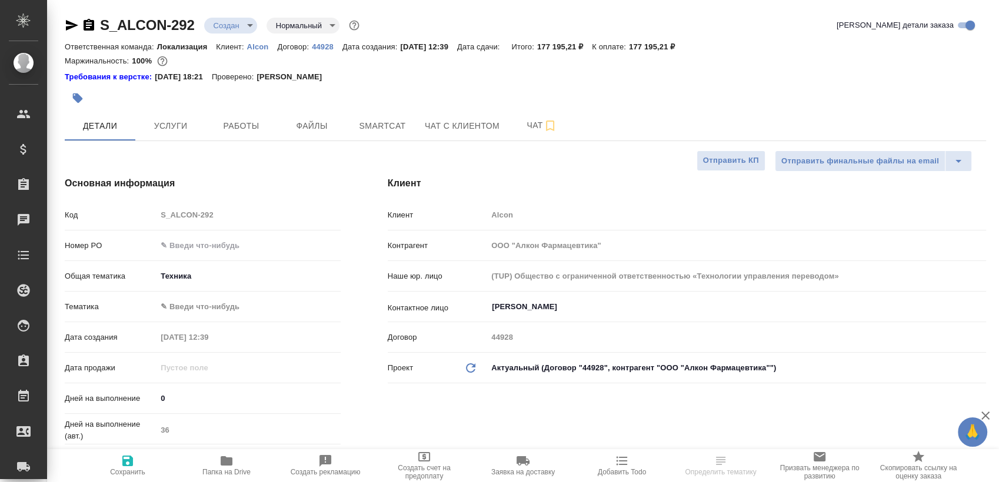
type textarea "x"
click at [508, 129] on button "Чат" at bounding box center [542, 125] width 71 height 29
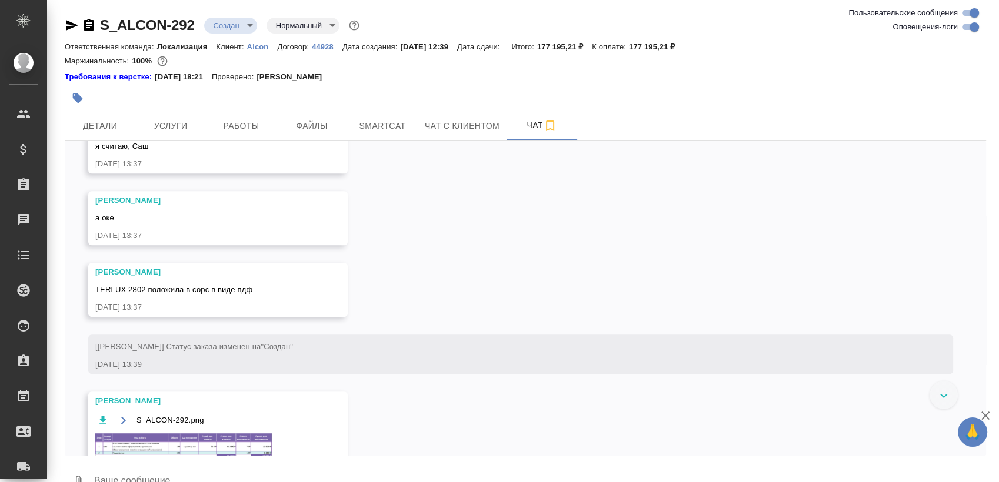
scroll to position [818, 0]
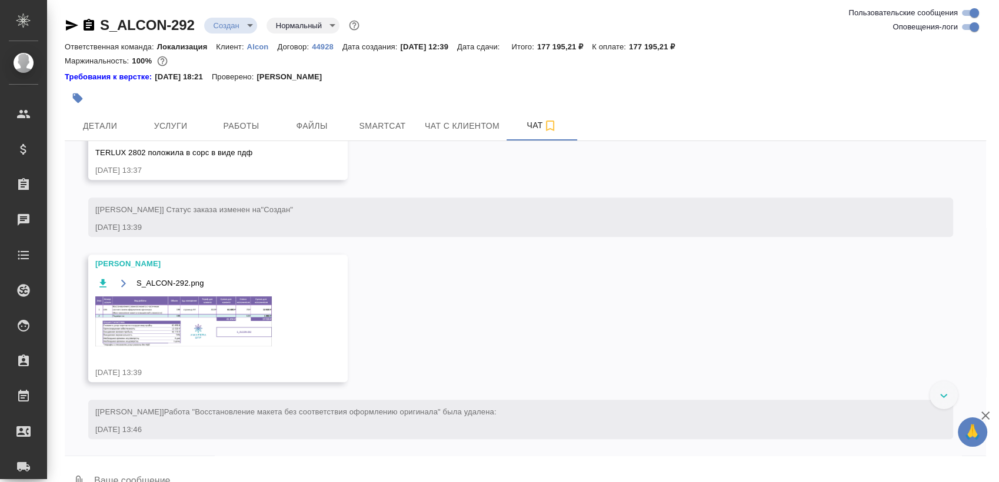
click at [965, 36] on div "S_ALCON-292 Создан new Нормальный normal" at bounding box center [525, 28] width 921 height 24
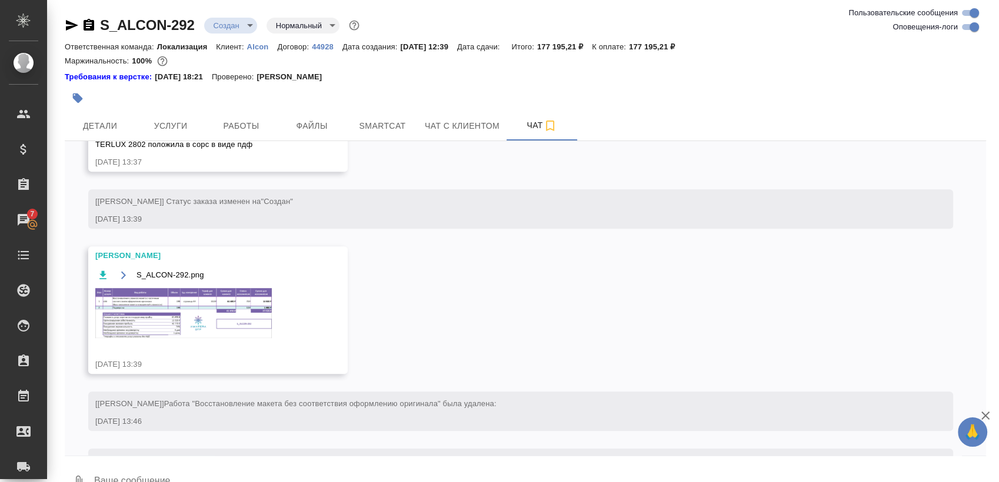
click at [234, 297] on img at bounding box center [183, 313] width 177 height 50
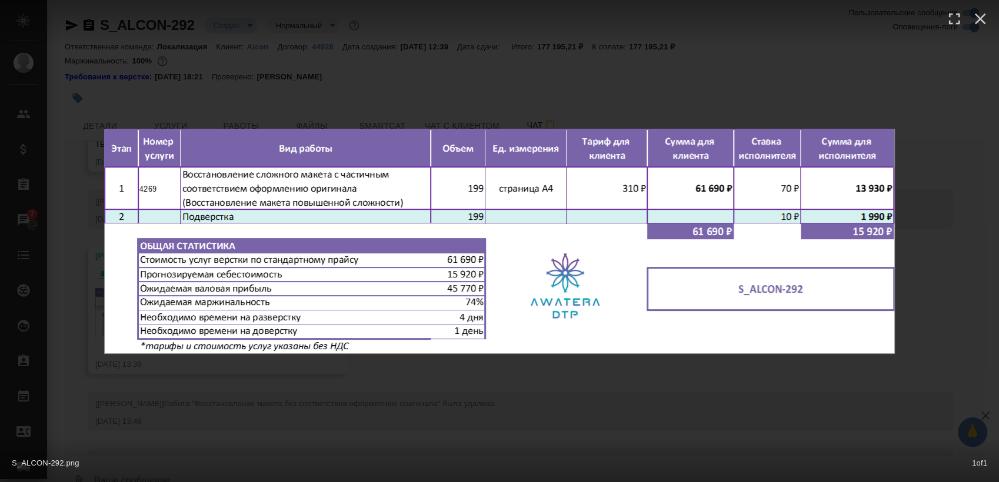
click at [302, 412] on div "S_ALCON-292.png 1 of 1" at bounding box center [499, 241] width 999 height 482
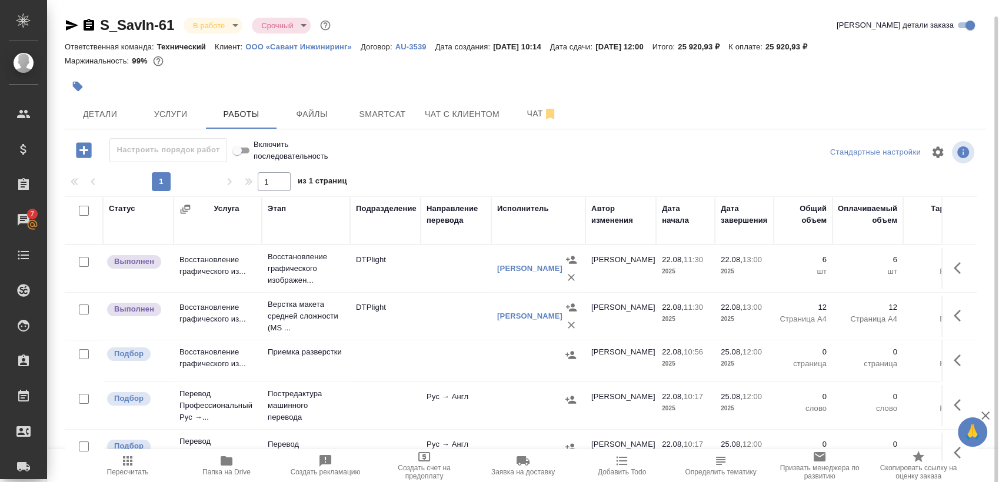
scroll to position [8, 0]
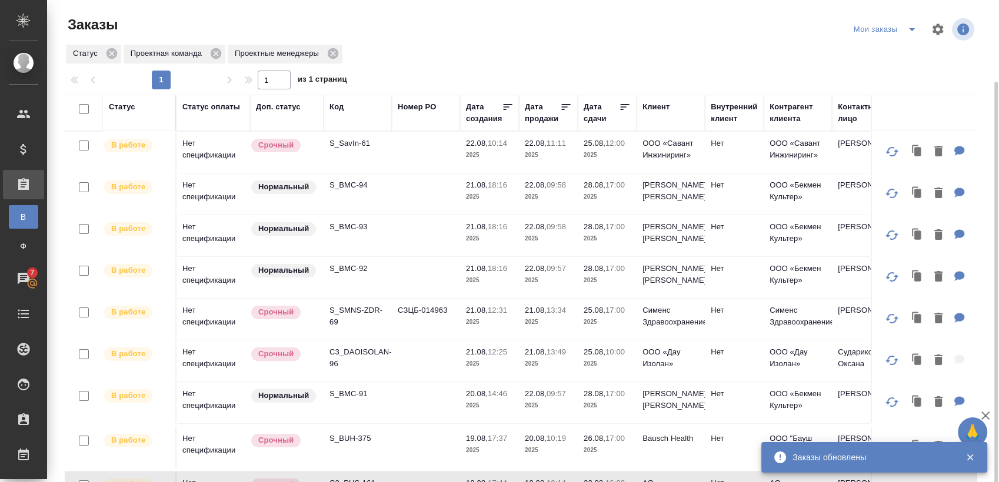
scroll to position [261, 0]
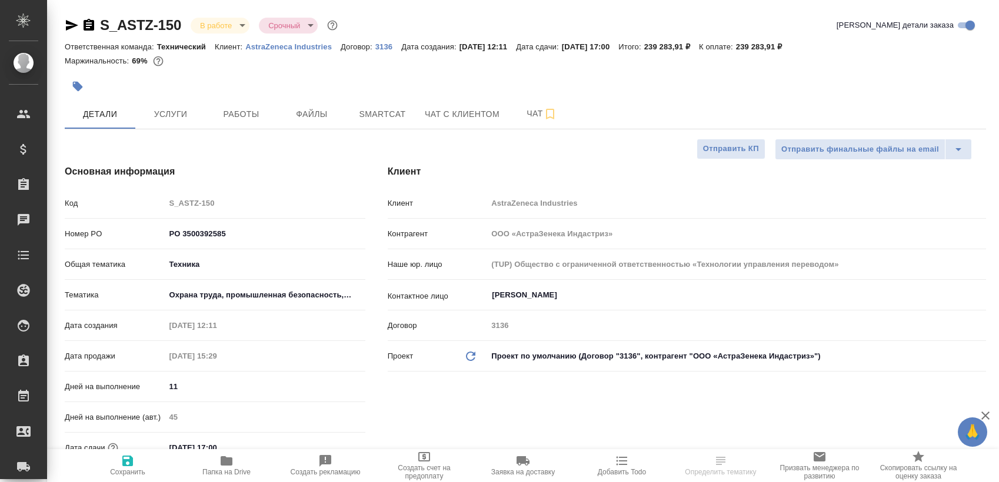
select select "RU"
click at [233, 117] on span "Работы" at bounding box center [241, 114] width 56 height 15
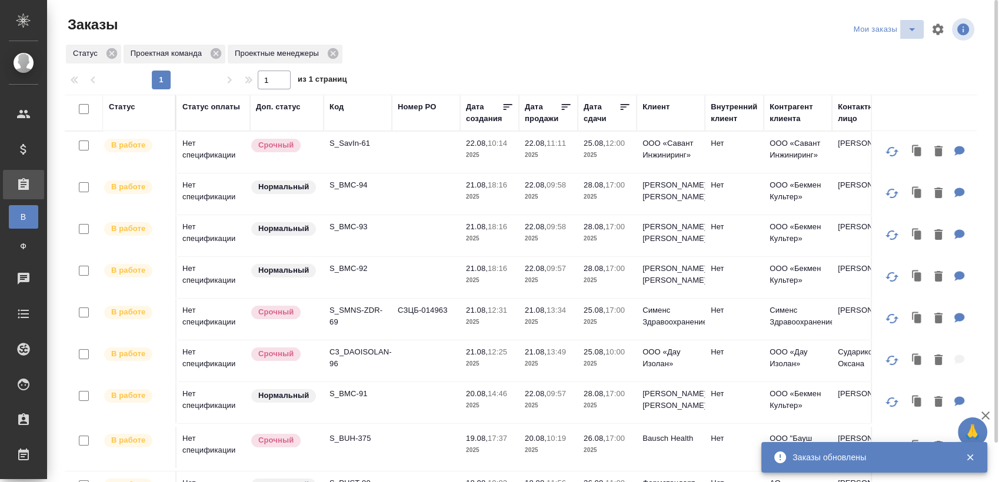
click at [910, 29] on icon "split button" at bounding box center [912, 29] width 6 height 3
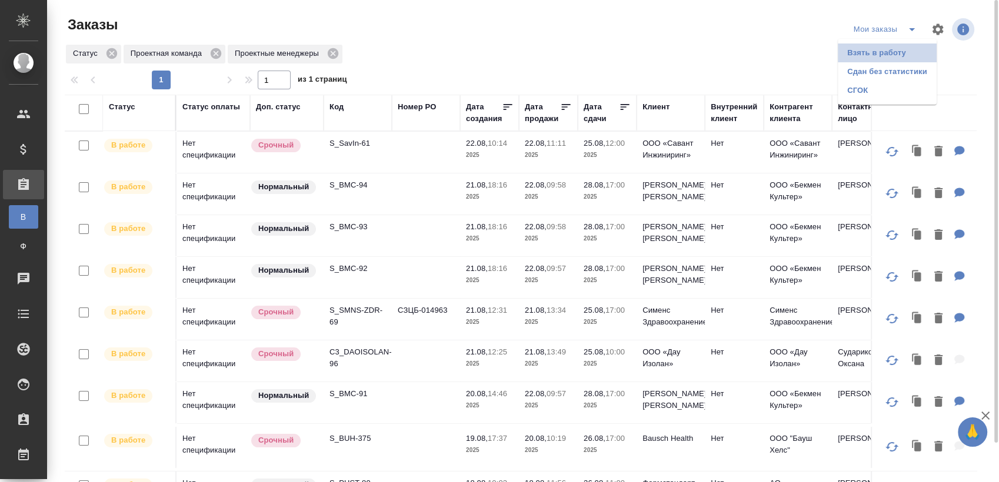
click at [901, 49] on li "Взять в работу" at bounding box center [887, 53] width 99 height 19
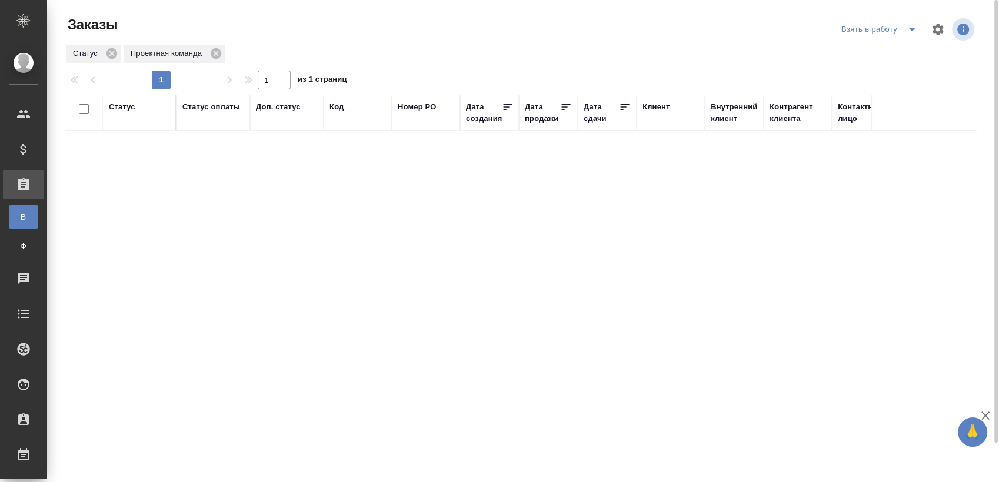
click at [908, 26] on icon "split button" at bounding box center [912, 29] width 14 height 14
click at [884, 48] on li "Мои заказы" at bounding box center [880, 53] width 99 height 19
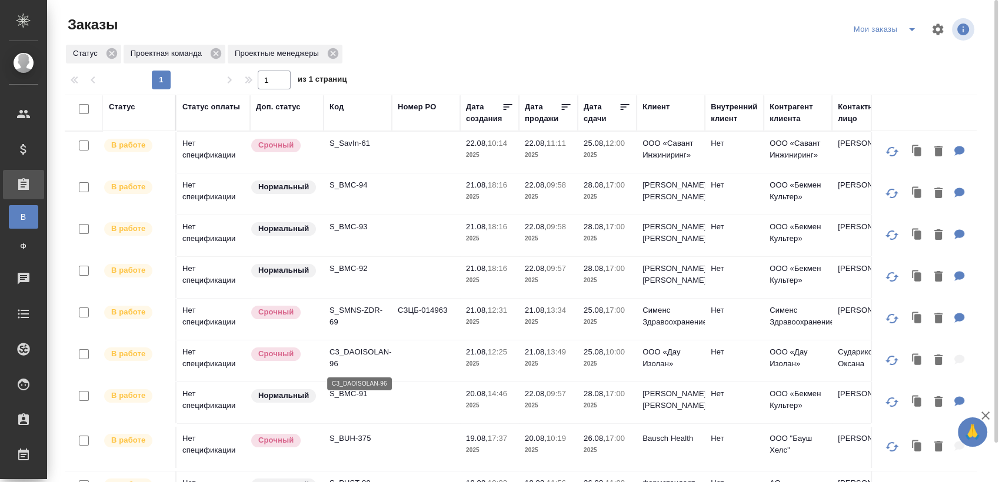
drag, startPoint x: 361, startPoint y: 341, endPoint x: 364, endPoint y: 352, distance: 11.0
click at [364, 352] on p "C3_DAOISOLAN-96" at bounding box center [357, 359] width 56 height 24
click at [911, 32] on icon "split button" at bounding box center [912, 29] width 14 height 14
click at [904, 47] on li "Взять в работу" at bounding box center [887, 53] width 99 height 19
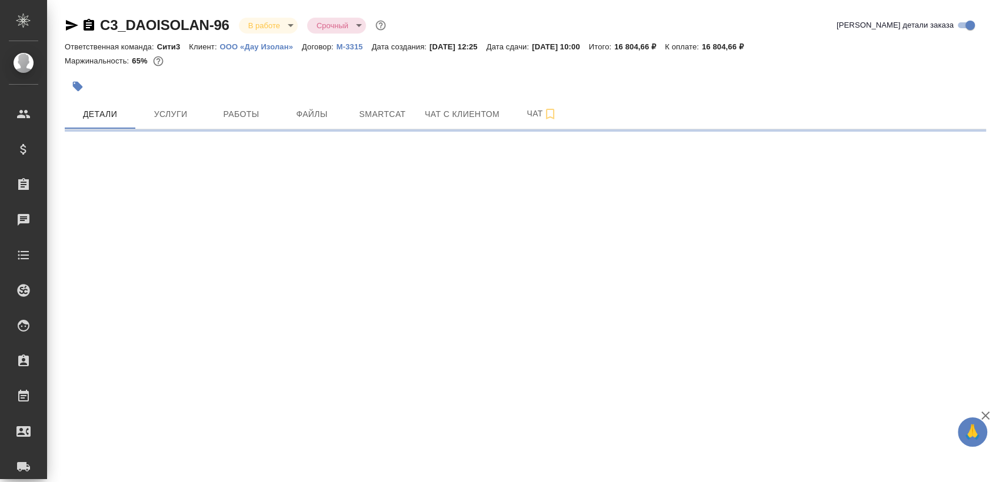
select select "RU"
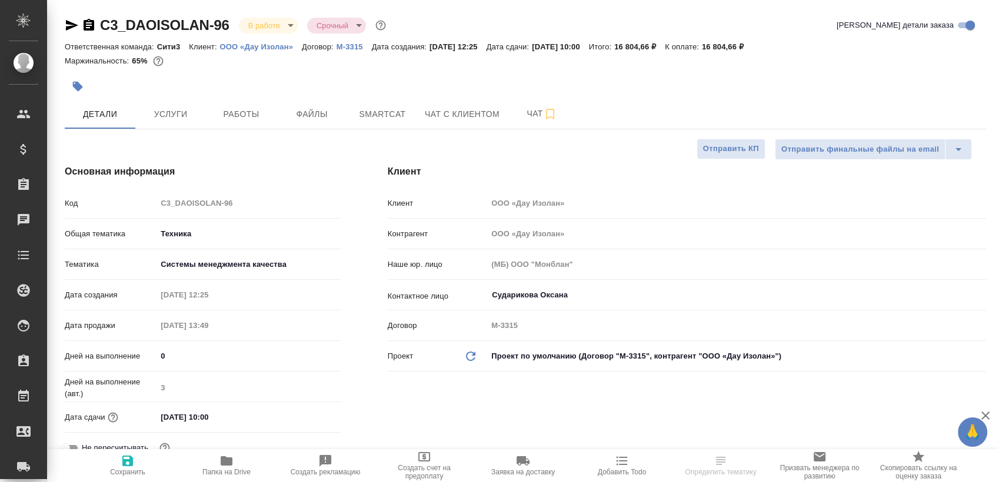
type textarea "x"
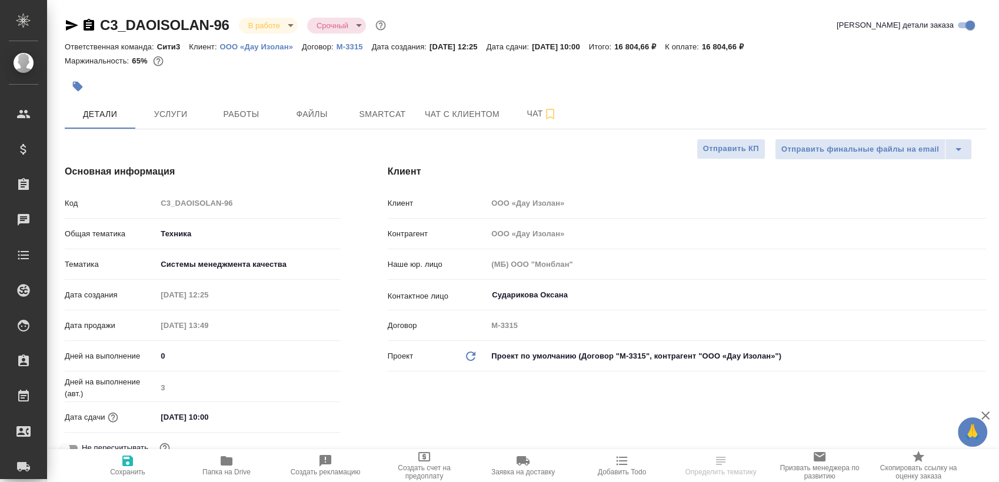
type textarea "x"
click at [251, 116] on span "Работы" at bounding box center [241, 114] width 56 height 15
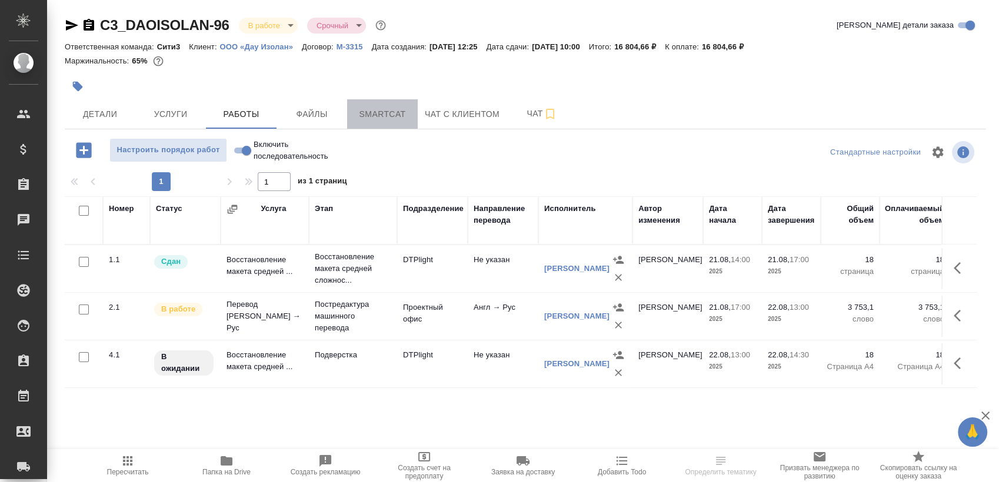
click at [400, 116] on span "Smartcat" at bounding box center [382, 114] width 56 height 15
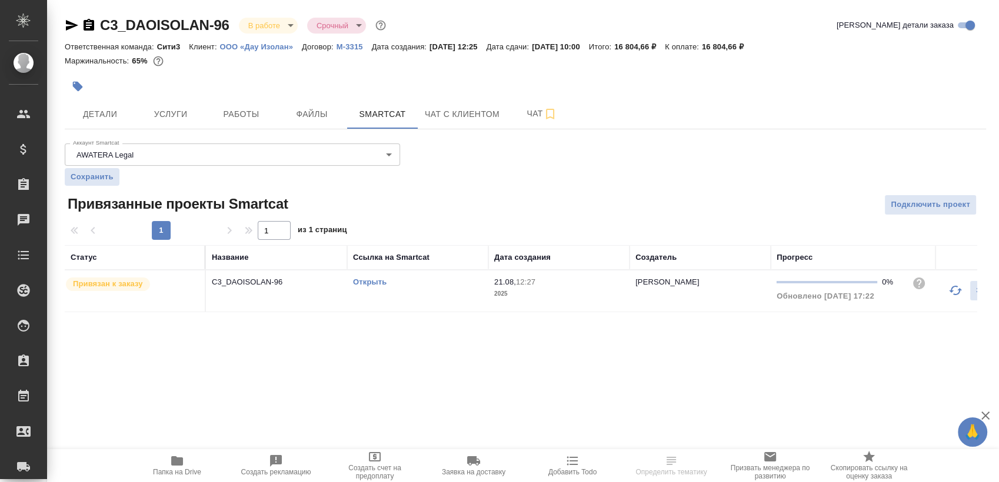
click at [374, 281] on link "Открыть" at bounding box center [370, 282] width 34 height 9
click at [371, 283] on link "Открыть" at bounding box center [370, 282] width 34 height 9
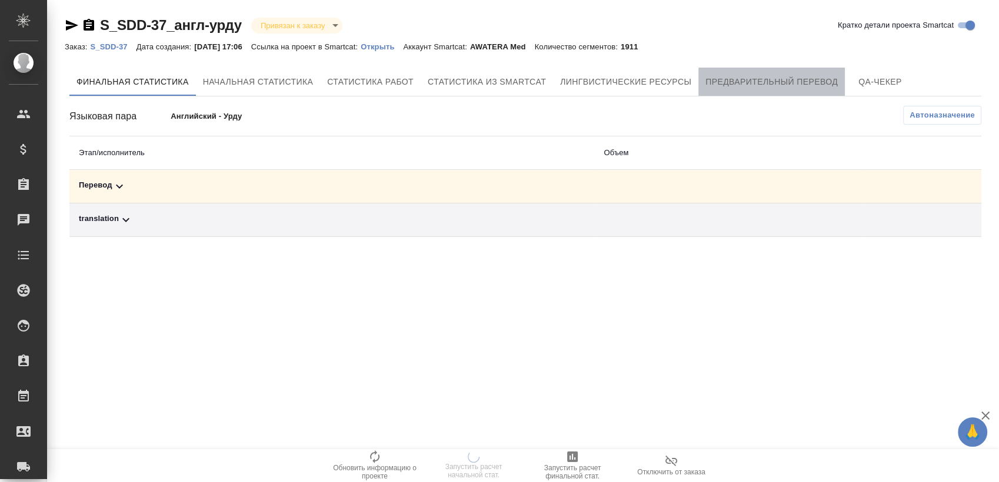
click at [768, 90] on button "Предварительный перевод" at bounding box center [771, 82] width 146 height 28
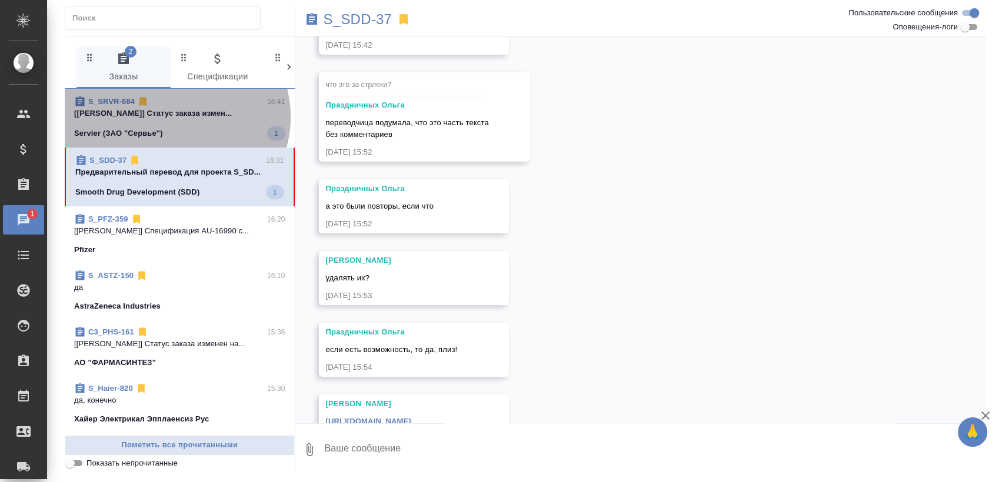
click at [175, 117] on p "[Matveeva Anastasia] Статус заказа измен..." at bounding box center [179, 114] width 211 height 12
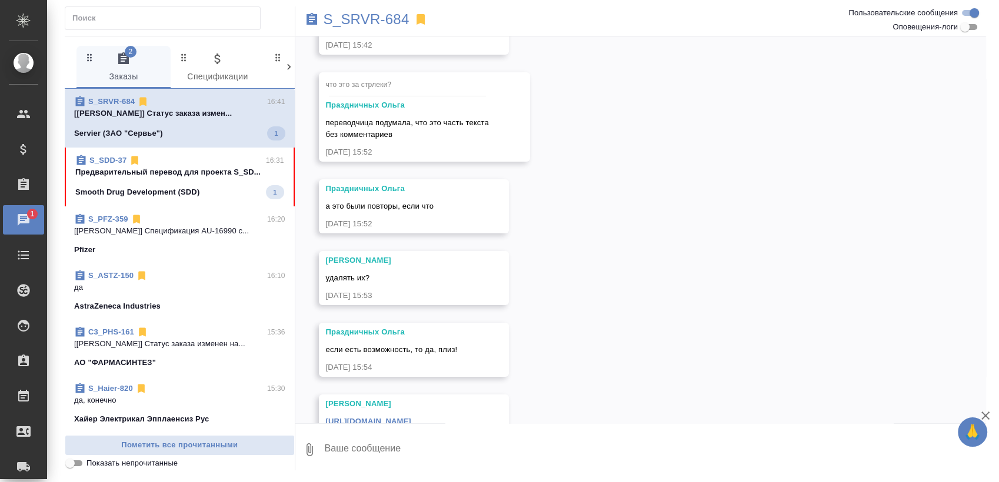
scroll to position [438, 0]
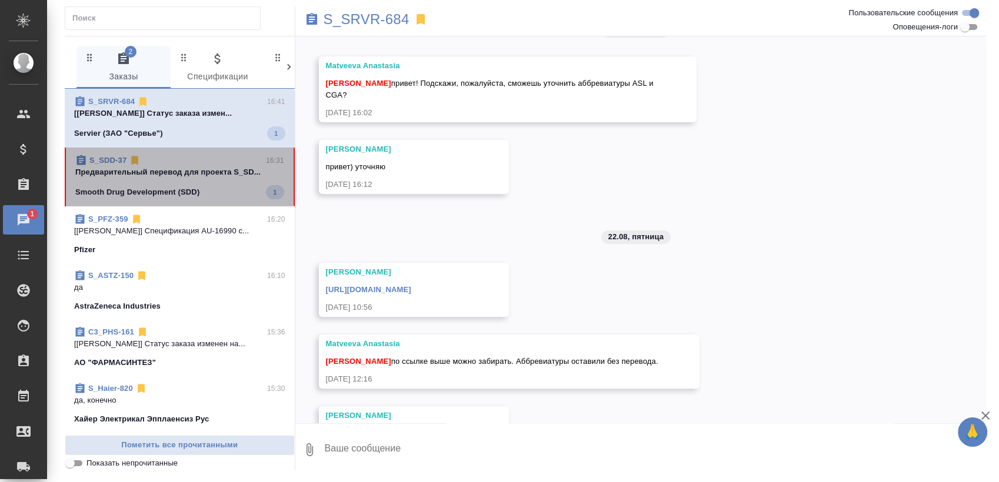
click at [179, 169] on p "Предварительный перевод для проекта S_SD..." at bounding box center [179, 173] width 209 height 12
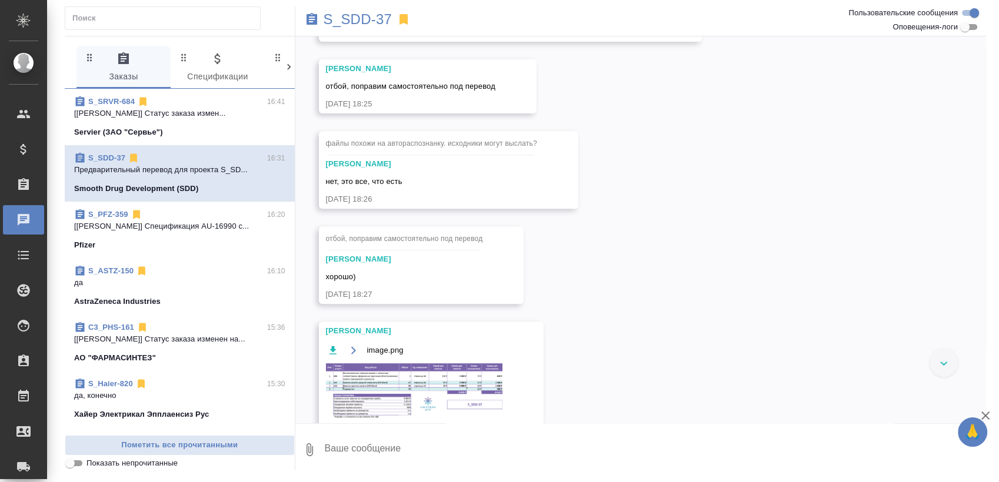
scroll to position [8921, 0]
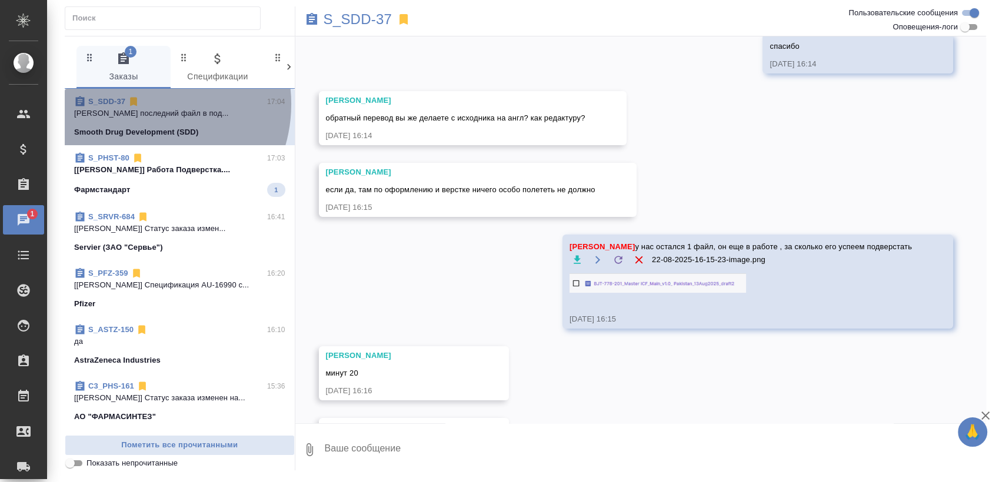
click at [141, 104] on div "S_SDD-37 17:04" at bounding box center [179, 102] width 211 height 12
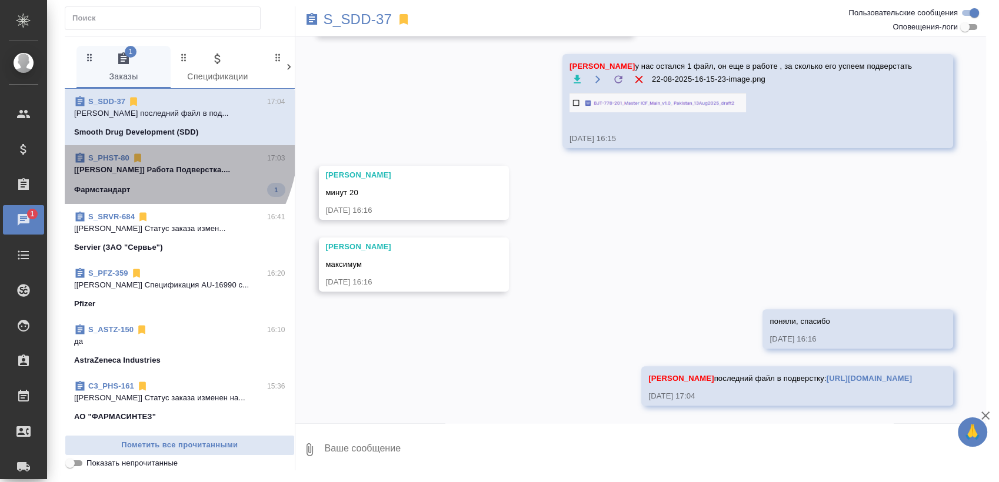
click at [155, 146] on div "S_PHST-80 17:03 [Заборова Александра] Работа Подверстка.... Фармстандарт 1" at bounding box center [180, 174] width 230 height 59
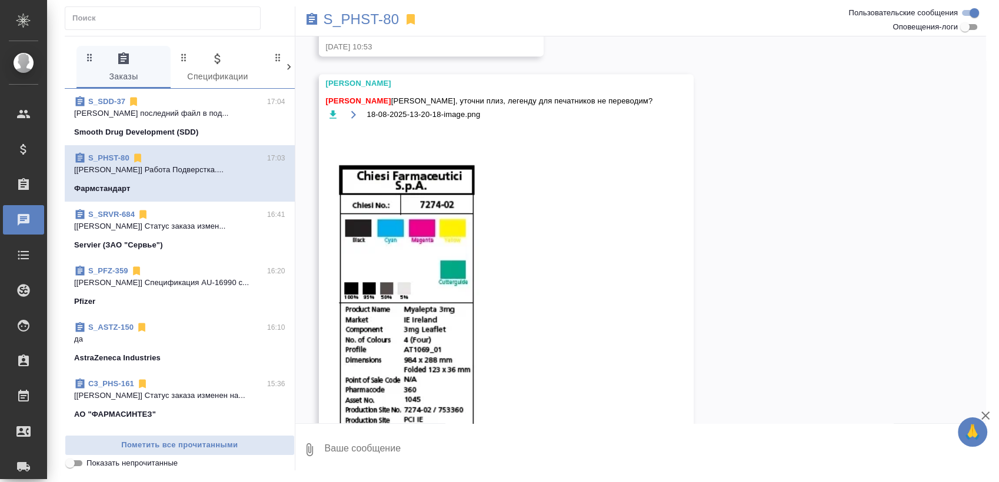
scroll to position [632, 0]
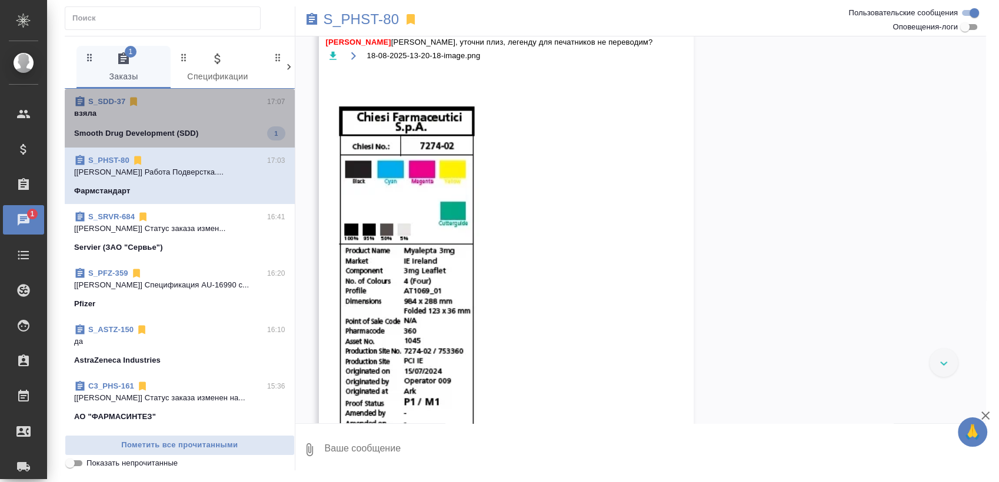
click at [215, 136] on div "Smooth Drug Development (SDD) 1" at bounding box center [179, 133] width 211 height 14
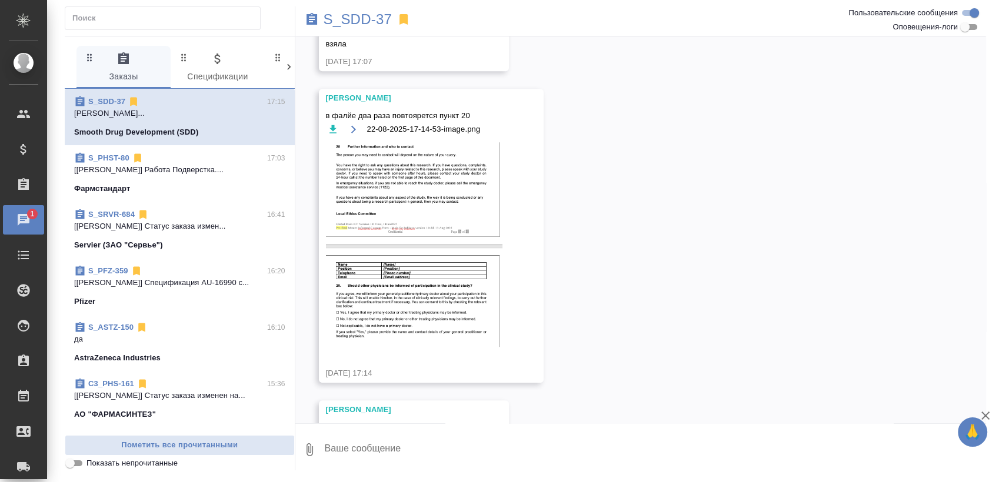
scroll to position [9921, 0]
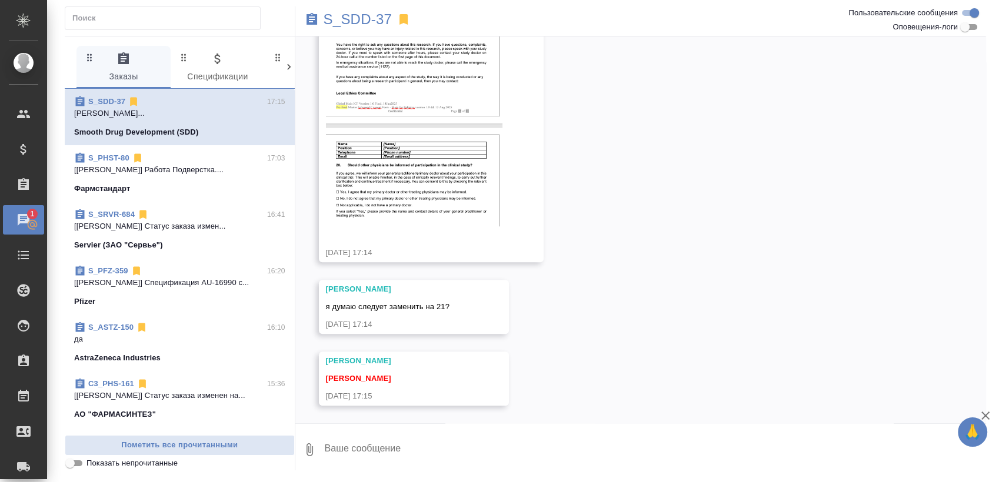
click at [377, 445] on textarea at bounding box center [655, 450] width 663 height 40
type textarea "да, давай"
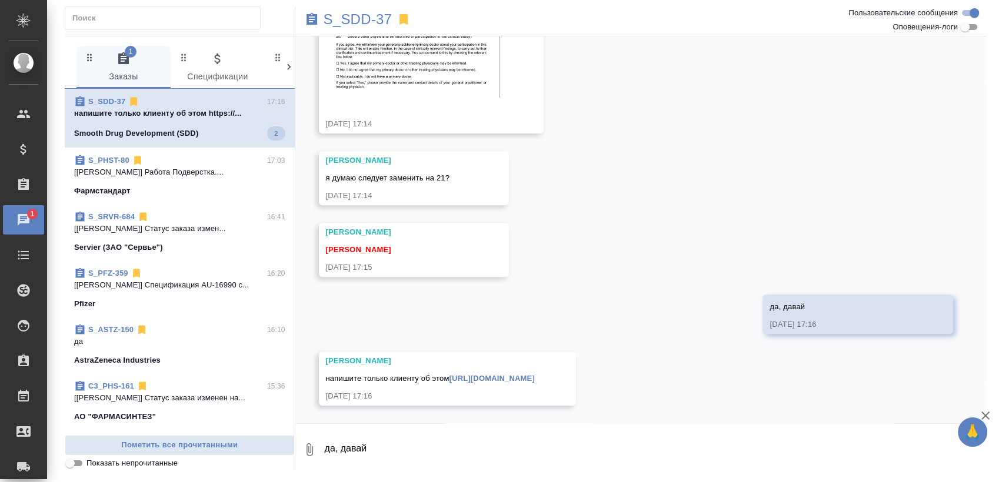
scroll to position [10061, 0]
click at [422, 448] on textarea "да, давай" at bounding box center [655, 450] width 663 height 40
type textarea "хорошо, спасибо"
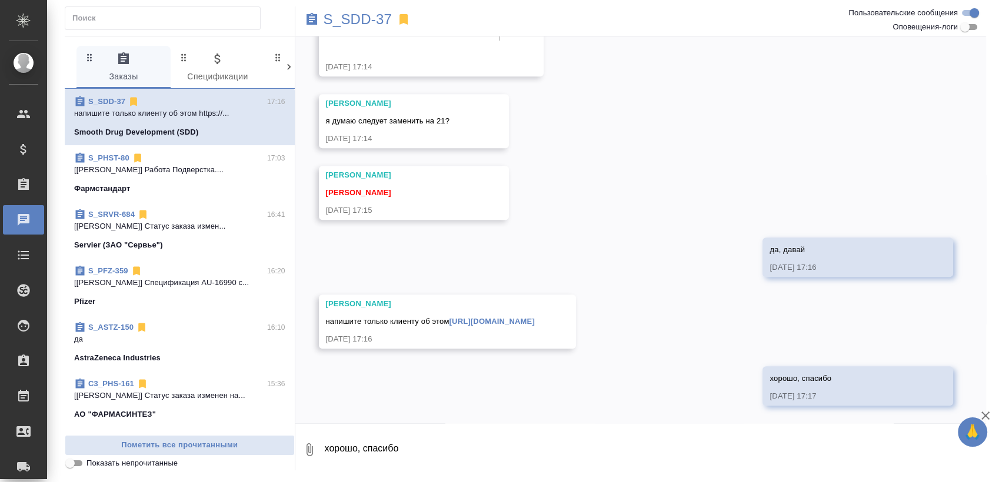
scroll to position [10118, 0]
click at [475, 316] on div "напишите только клиенту об этом https://drive.awatera.com/apps/files/files/1010…" at bounding box center [430, 320] width 209 height 15
click at [514, 317] on link "[URL][DOMAIN_NAME]" at bounding box center [491, 321] width 85 height 9
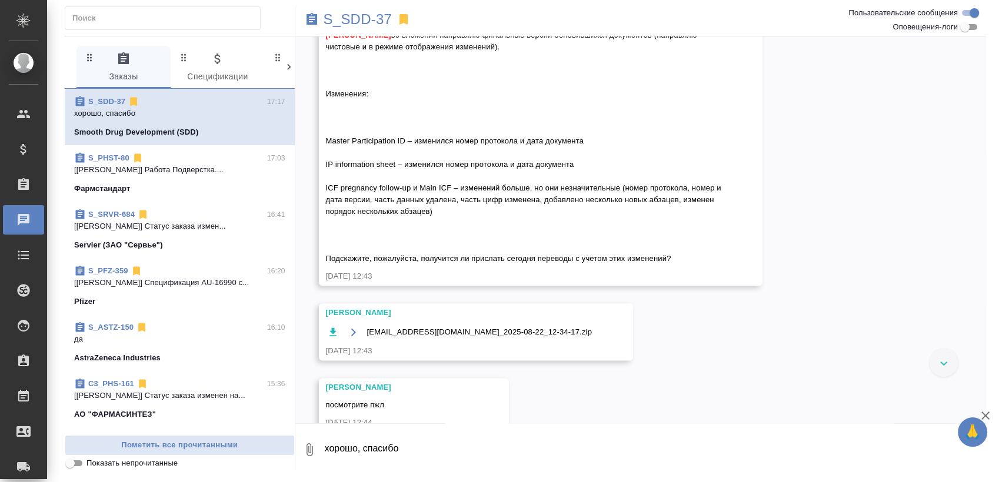
scroll to position [5875, 0]
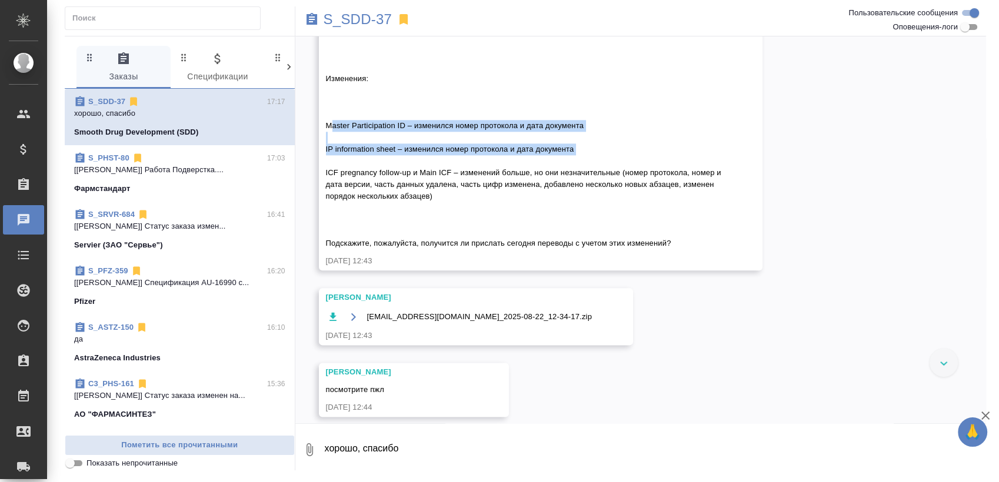
drag, startPoint x: 325, startPoint y: 169, endPoint x: 584, endPoint y: 192, distance: 259.9
click at [584, 192] on div "Усманова Ольга Сергеева Анастасия 22.08.25, 12:43" at bounding box center [541, 132] width 444 height 278
copy span "Master Participation ID – изменился номер протокола и дата документа IP informa…"
click at [334, 321] on icon "button" at bounding box center [332, 316] width 7 height 8
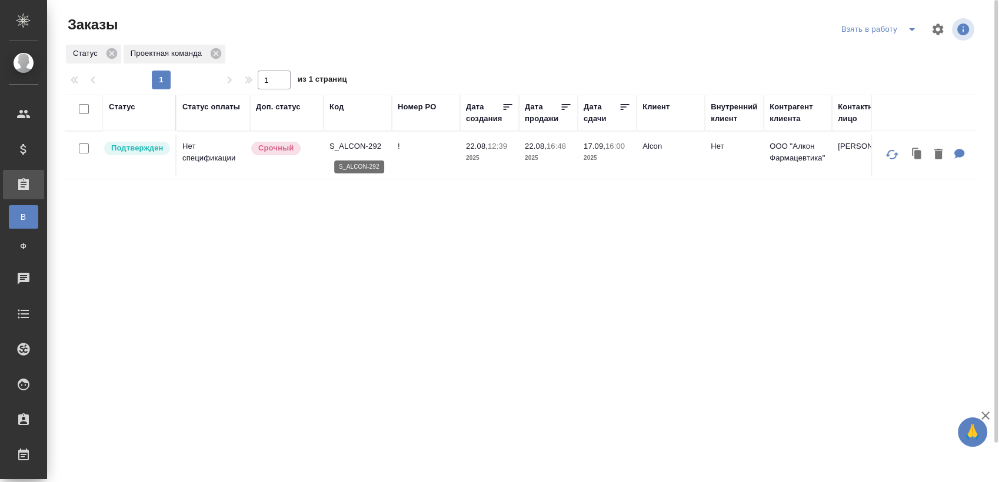
click at [375, 143] on p "S_ALCON-292" at bounding box center [357, 147] width 56 height 12
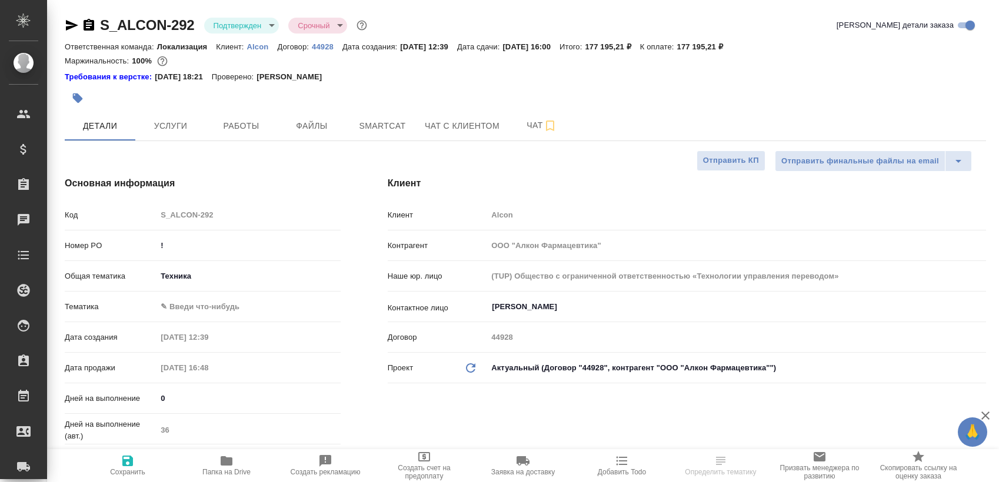
select select "RU"
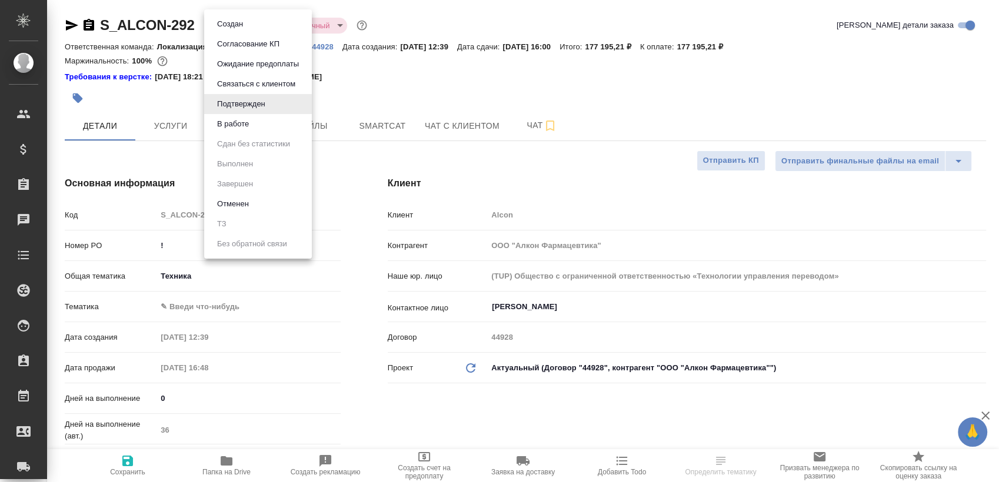
click at [240, 19] on body "🙏 .cls-1 fill:#fff; AWATERA [PERSON_NAME] Спецификации Заказы 0 Чаты Todo Проек…" at bounding box center [499, 241] width 999 height 482
click at [269, 127] on li "В работе" at bounding box center [258, 124] width 108 height 20
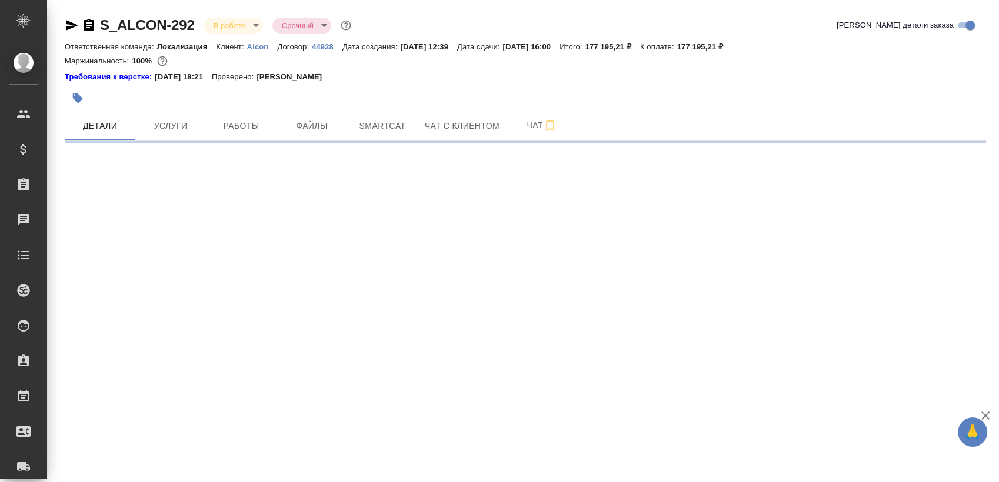
click at [526, 114] on button "Чат" at bounding box center [542, 125] width 71 height 29
select select "RU"
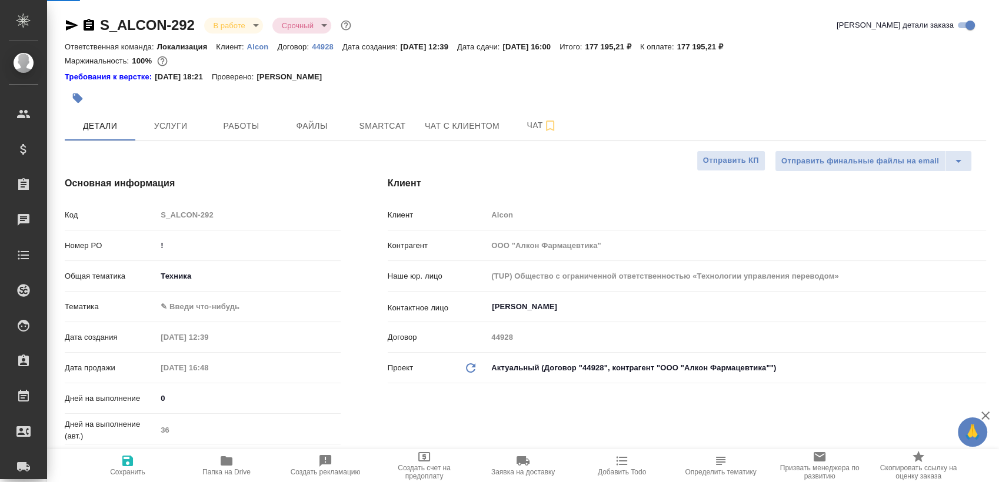
type textarea "x"
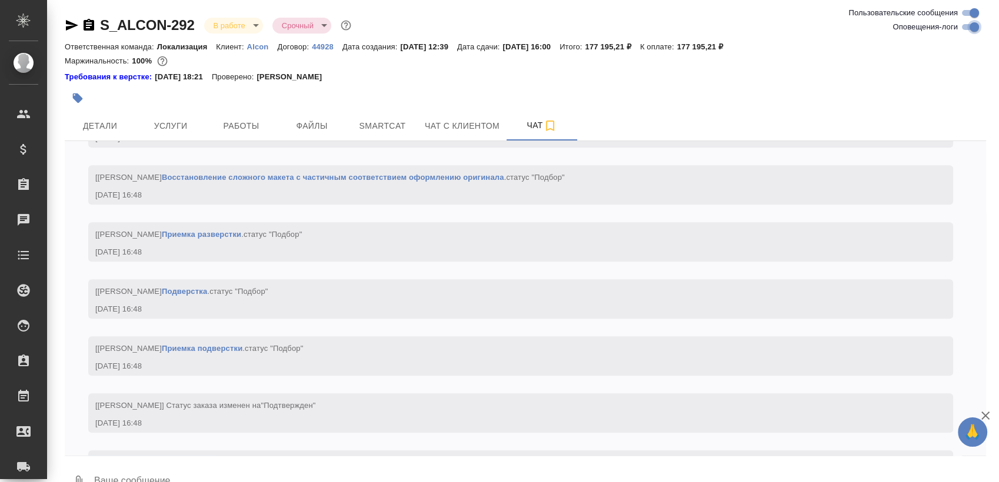
click at [962, 28] on input "Оповещения-логи" at bounding box center [974, 27] width 42 height 14
checkbox input "false"
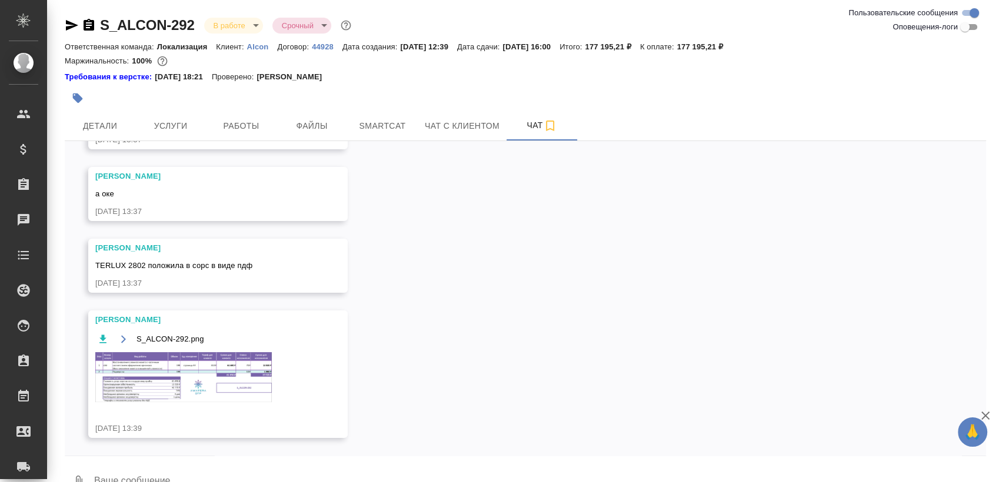
scroll to position [190, 0]
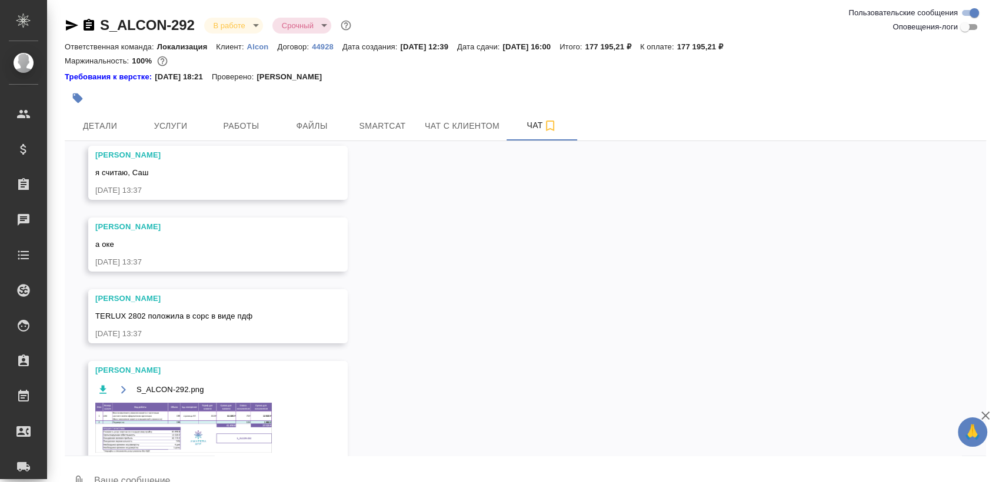
click at [240, 412] on img at bounding box center [183, 428] width 177 height 50
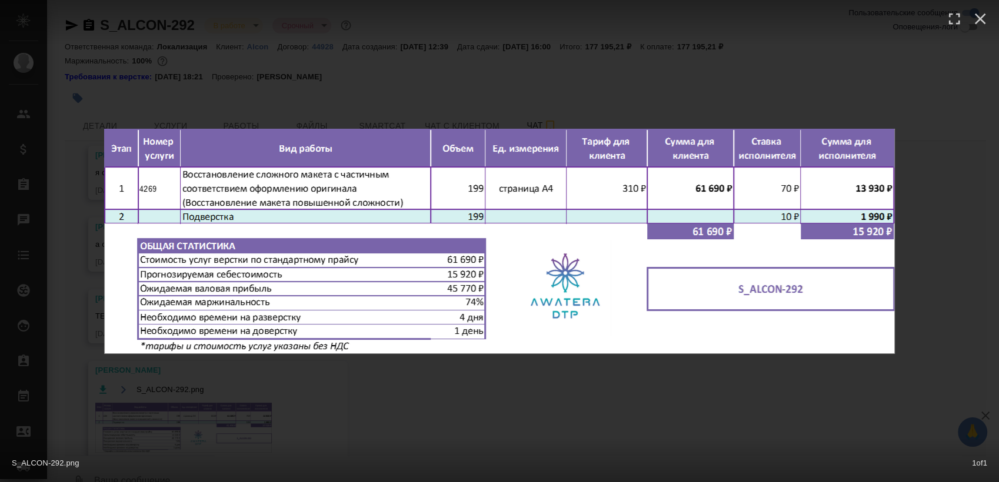
click at [511, 385] on div "S_ALCON-292.png 1 of 1" at bounding box center [499, 241] width 999 height 482
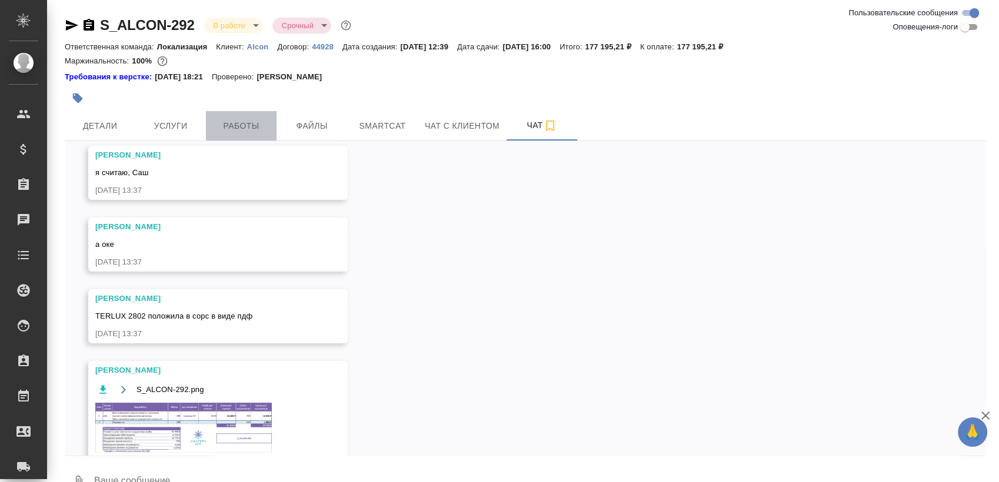
click at [240, 134] on button "Работы" at bounding box center [241, 125] width 71 height 29
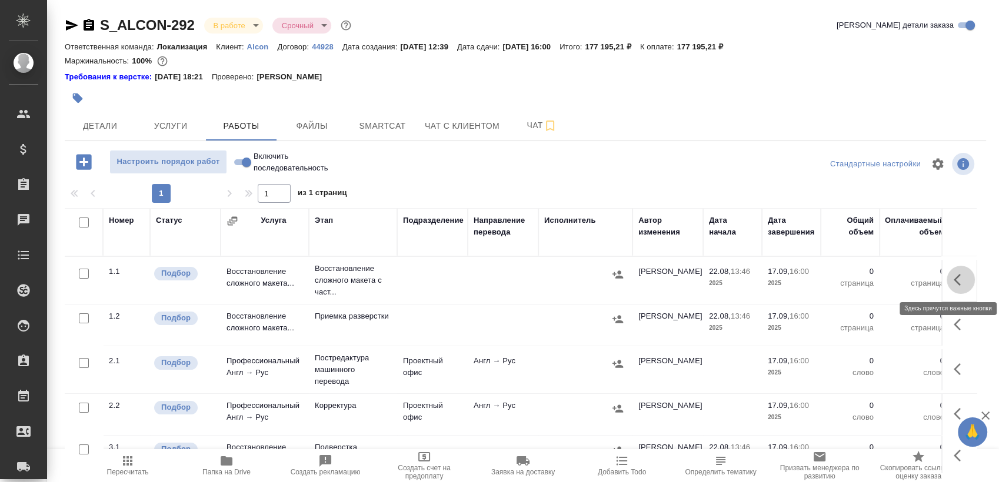
click at [954, 281] on icon "button" at bounding box center [961, 280] width 14 height 14
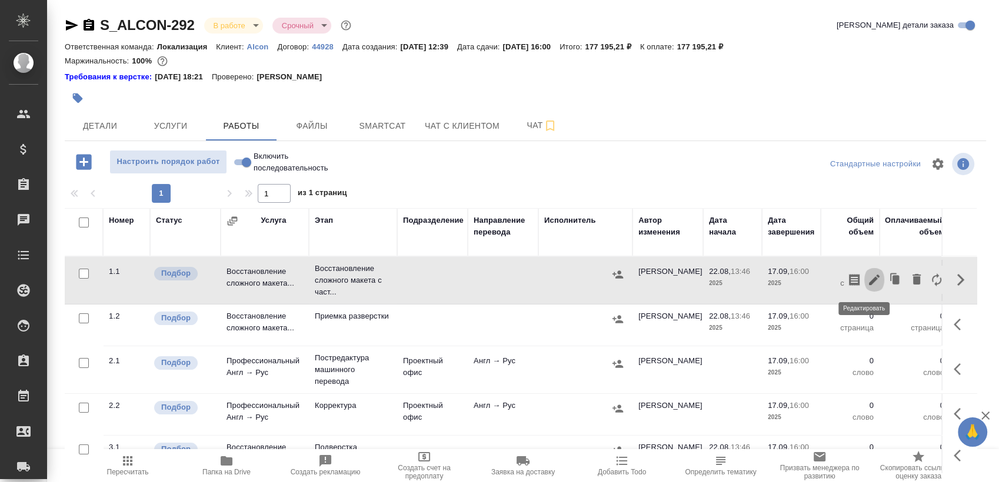
click at [869, 277] on icon "button" at bounding box center [874, 280] width 14 height 14
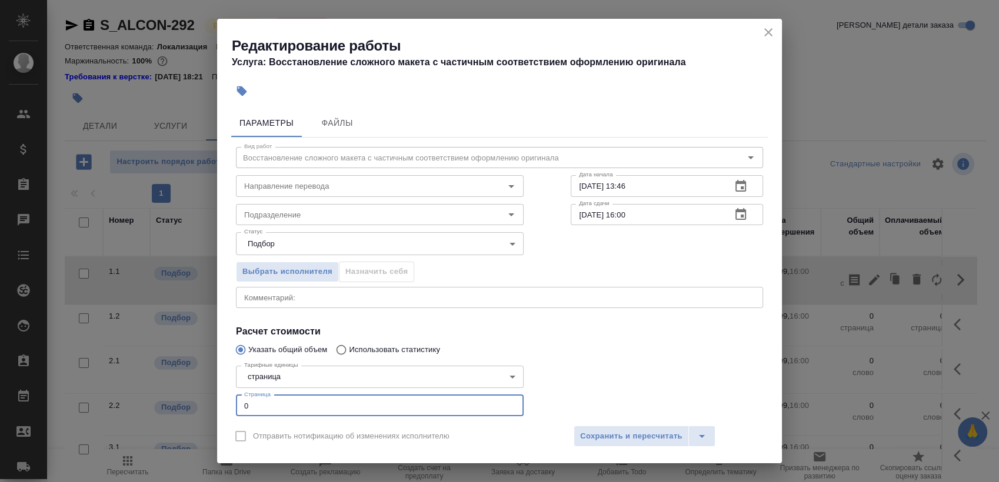
click at [422, 413] on input "0" at bounding box center [380, 405] width 288 height 21
type input "199"
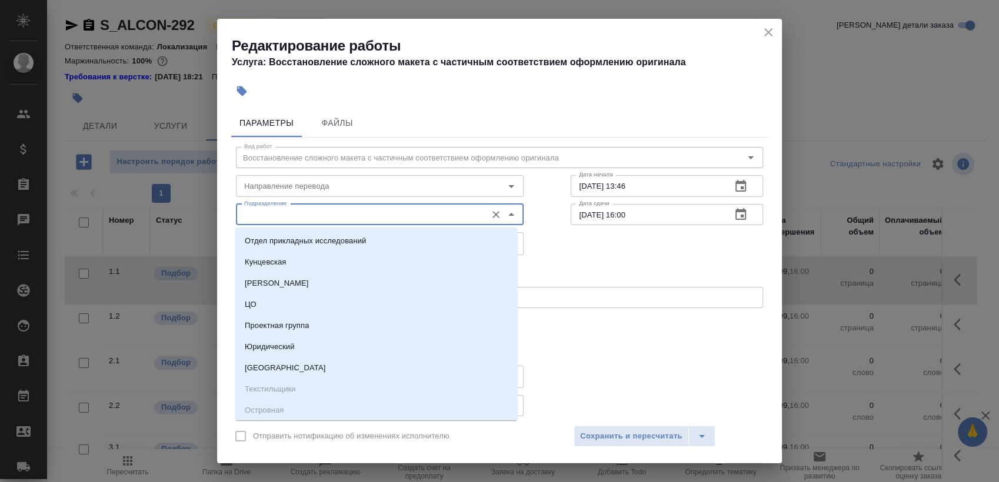
click at [376, 211] on input "Подразделение" at bounding box center [359, 215] width 241 height 14
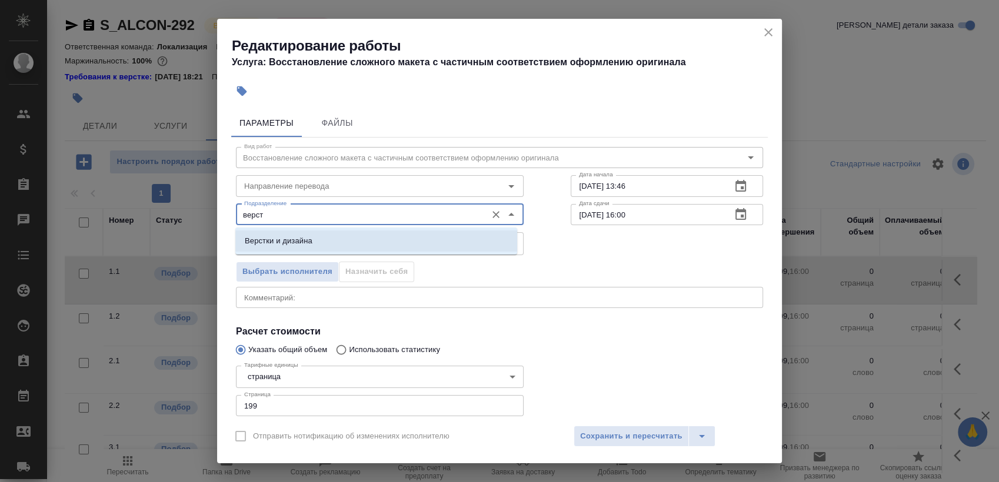
click at [459, 230] on div "Верстки и дизайна" at bounding box center [376, 241] width 282 height 27
click at [457, 241] on li "Верстки и дизайна" at bounding box center [376, 241] width 282 height 21
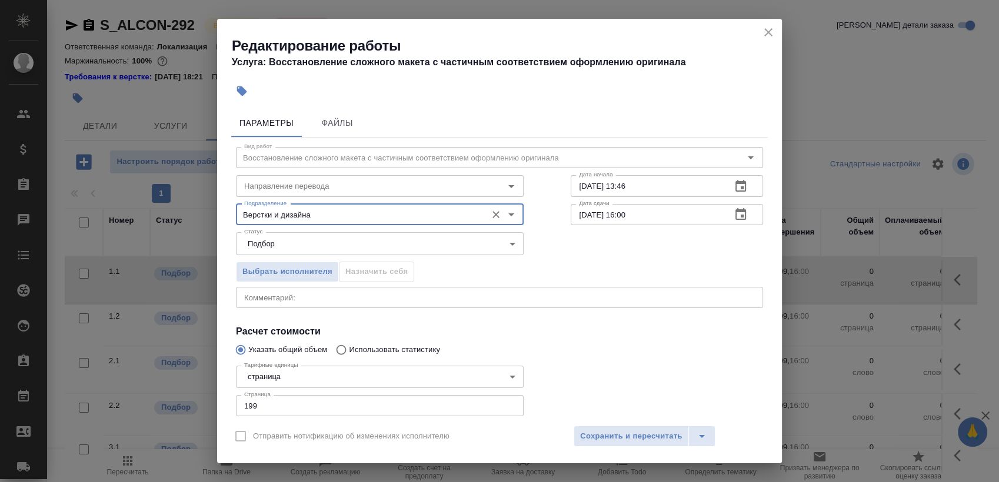
type input "Верстки и дизайна"
click at [735, 188] on icon "button" at bounding box center [740, 186] width 11 height 12
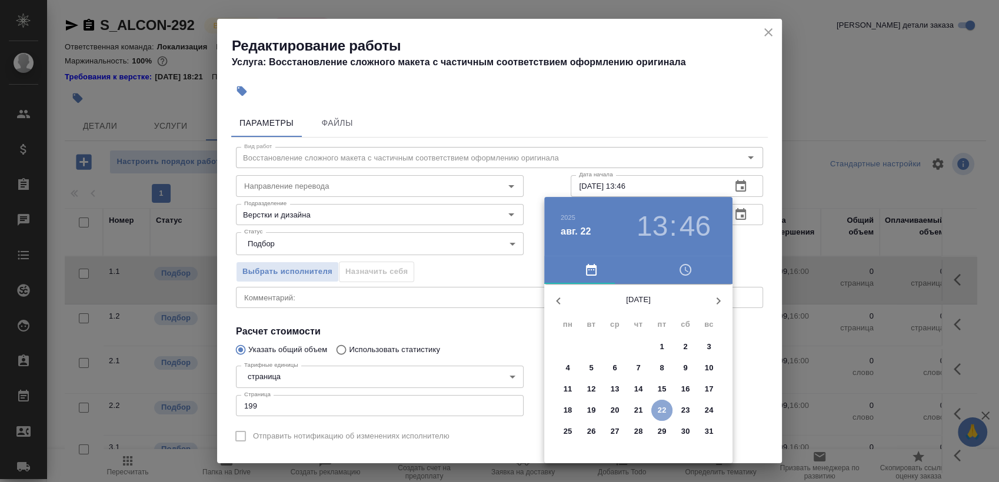
click at [658, 409] on p "22" at bounding box center [662, 411] width 9 height 12
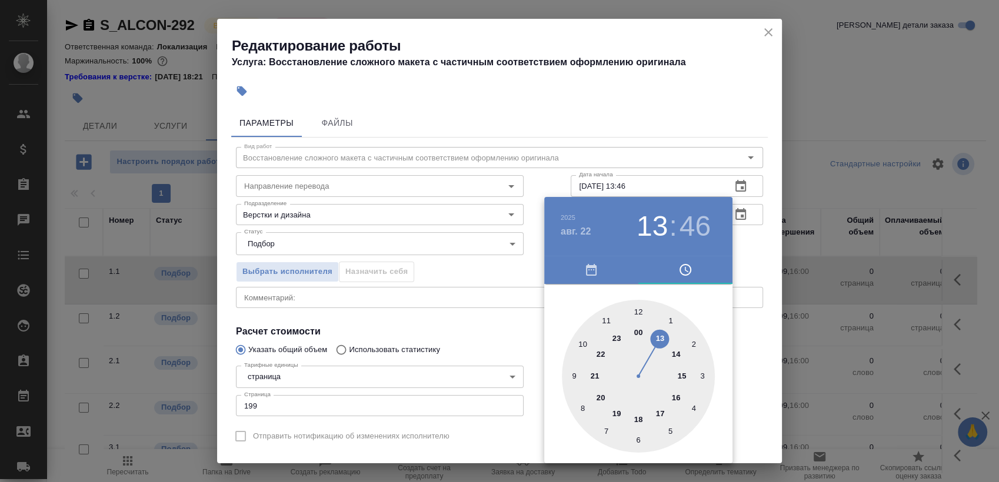
click at [658, 412] on div at bounding box center [638, 376] width 153 height 153
click at [633, 305] on div at bounding box center [638, 376] width 153 height 153
click at [636, 308] on div at bounding box center [638, 376] width 153 height 153
type input "22.08.2025 17:00"
click at [736, 233] on div at bounding box center [499, 241] width 999 height 482
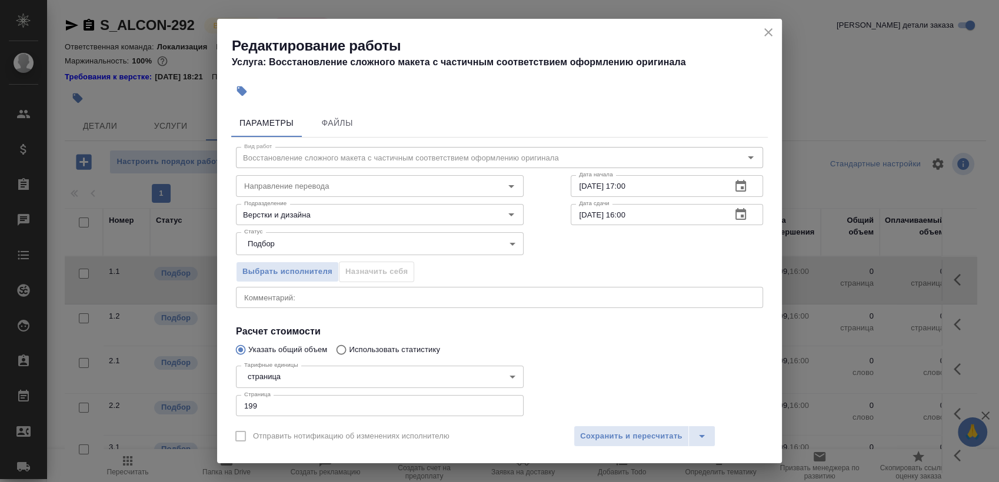
click at [727, 219] on button "button" at bounding box center [741, 215] width 28 height 28
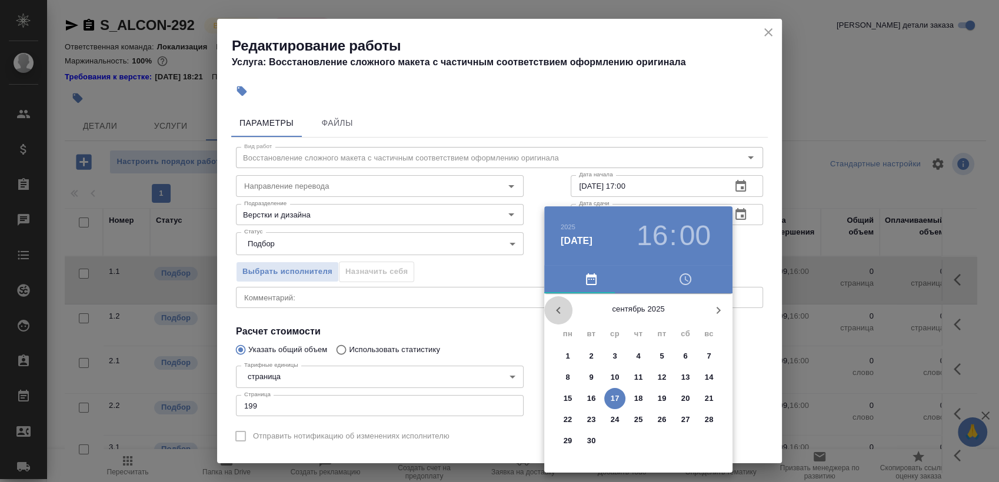
click at [561, 308] on icon "button" at bounding box center [558, 311] width 14 height 14
click at [609, 442] on span "27" at bounding box center [614, 441] width 21 height 12
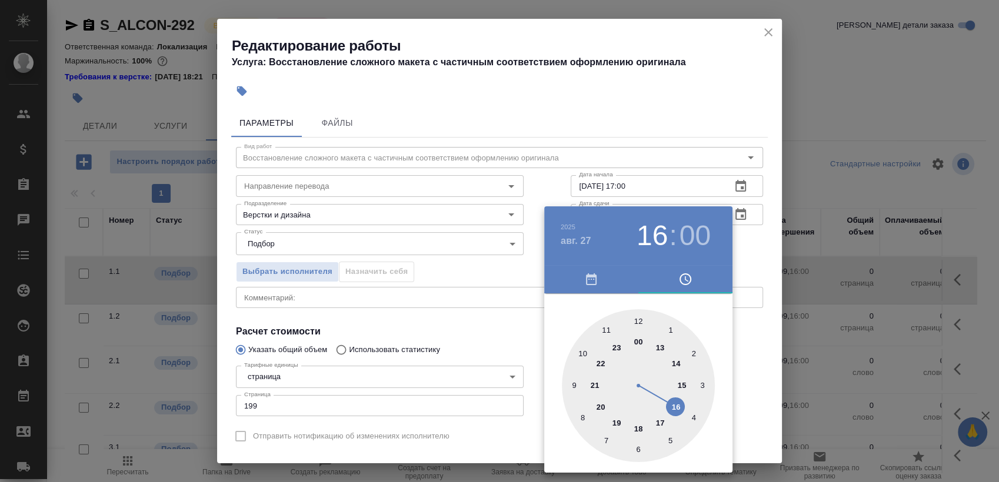
click at [579, 350] on div at bounding box center [638, 385] width 153 height 153
type input "27.08.2025 10:00"
click at [752, 257] on div at bounding box center [499, 241] width 999 height 482
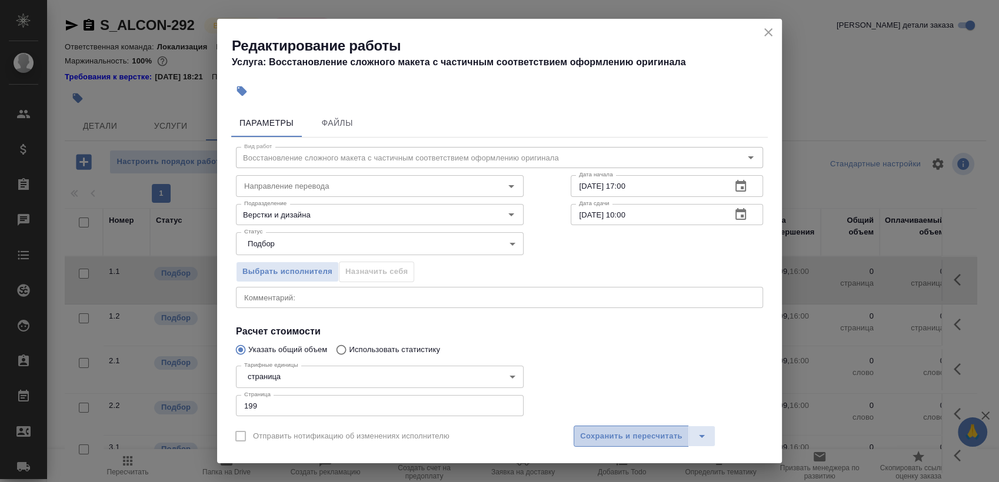
click at [652, 434] on span "Сохранить и пересчитать" at bounding box center [631, 437] width 102 height 14
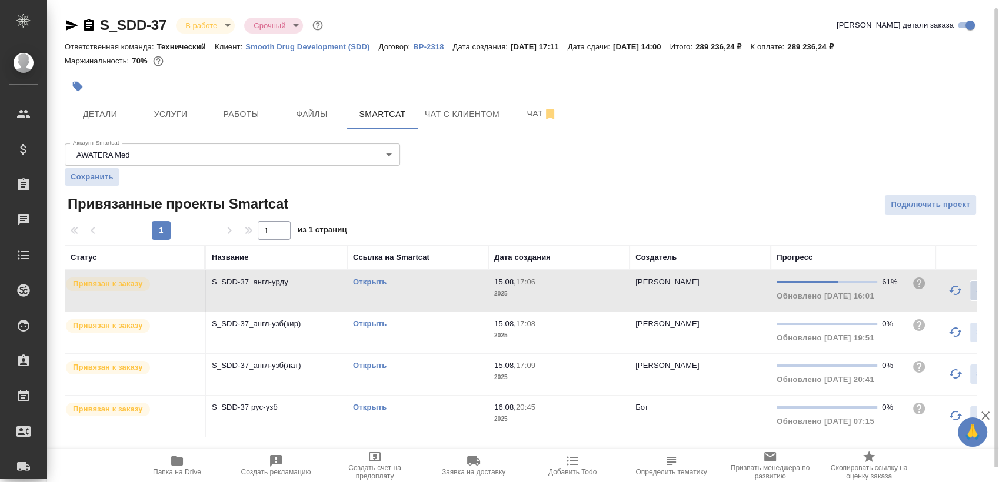
scroll to position [4, 0]
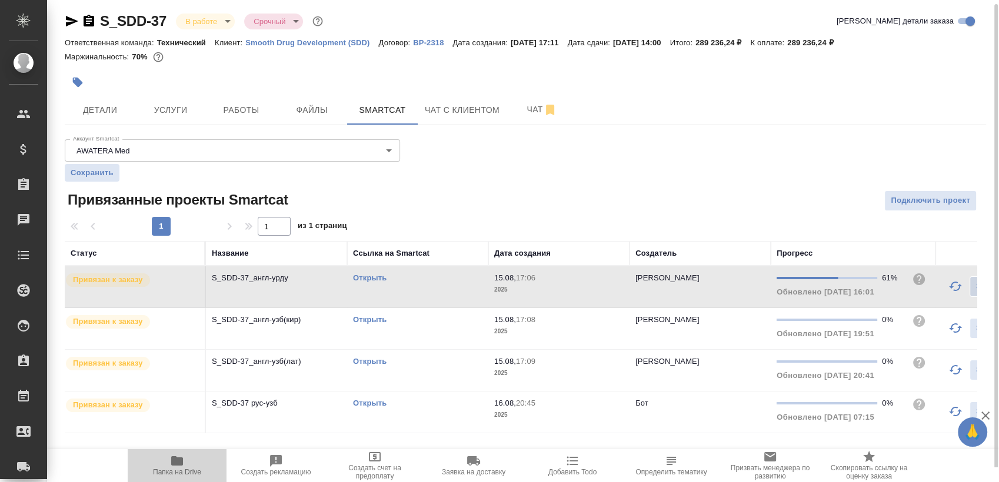
click at [193, 477] on button "Папка на Drive" at bounding box center [177, 465] width 99 height 33
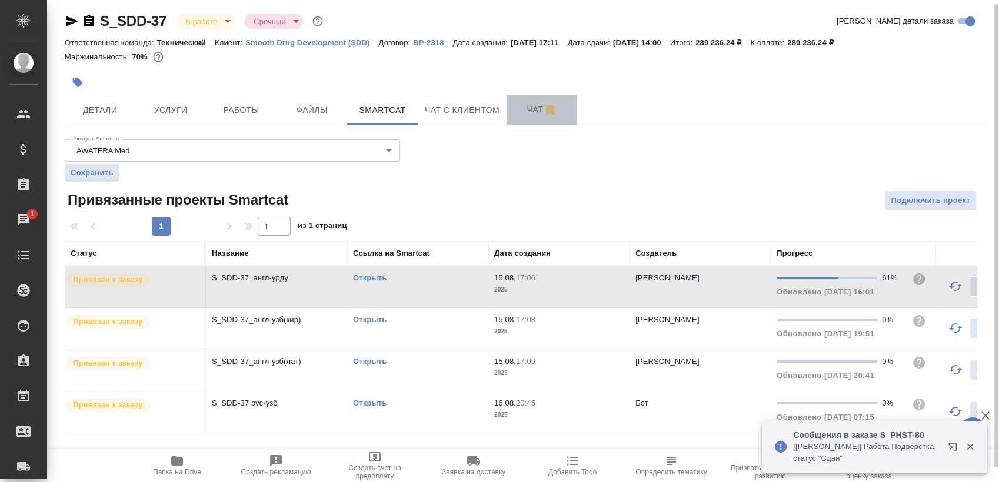
click at [518, 112] on span "Чат" at bounding box center [542, 109] width 56 height 15
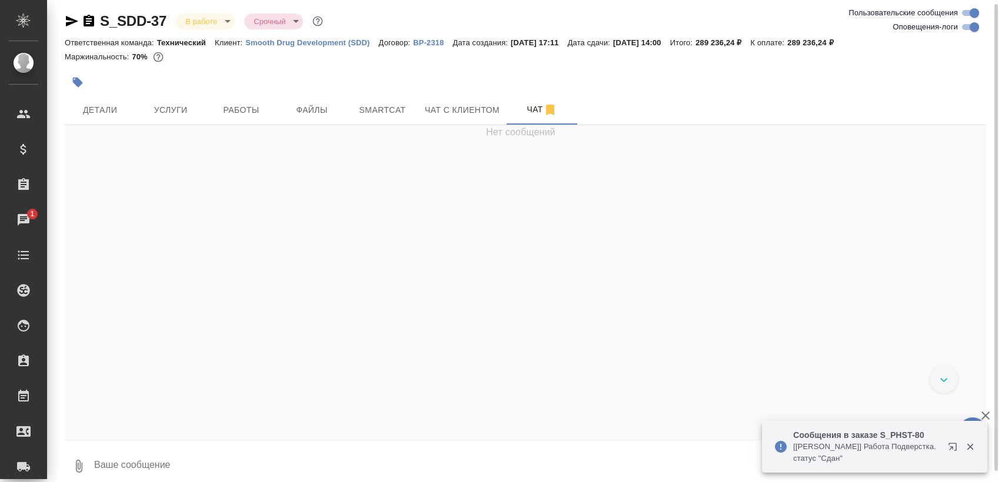
click at [966, 25] on input "Оповещения-логи" at bounding box center [974, 27] width 42 height 14
checkbox input "false"
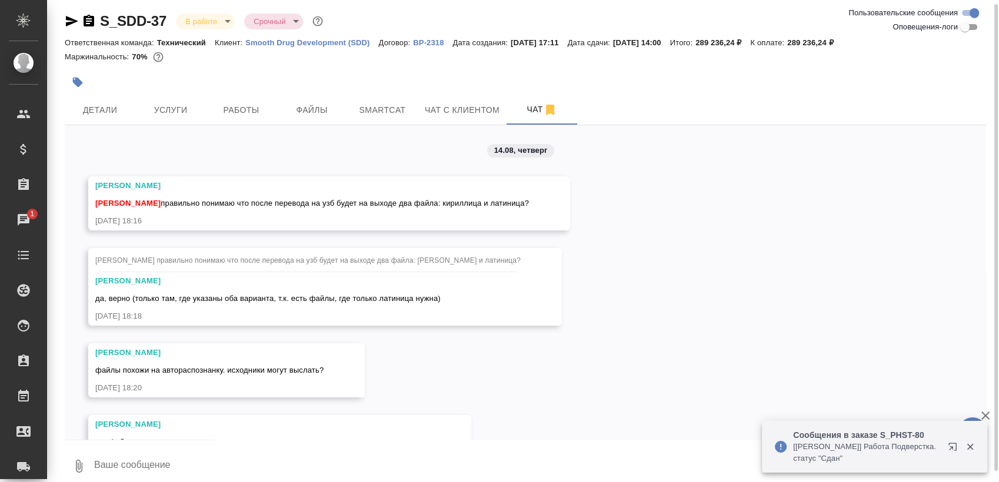
scroll to position [8656, 0]
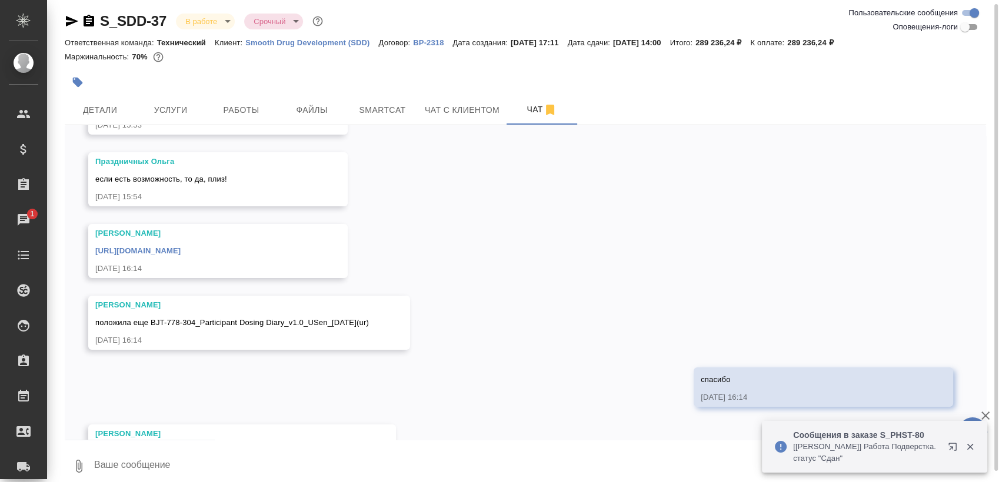
click at [295, 464] on textarea at bounding box center [539, 467] width 893 height 40
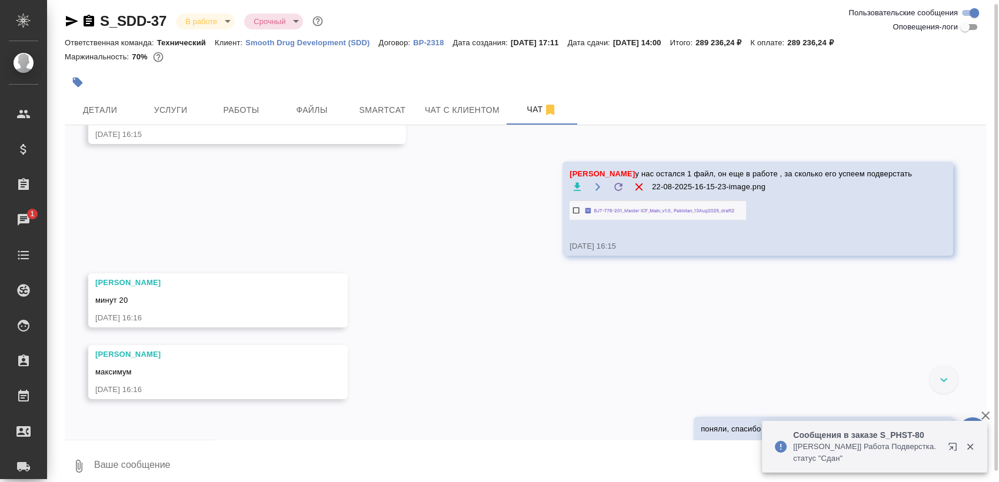
scroll to position [9109, 0]
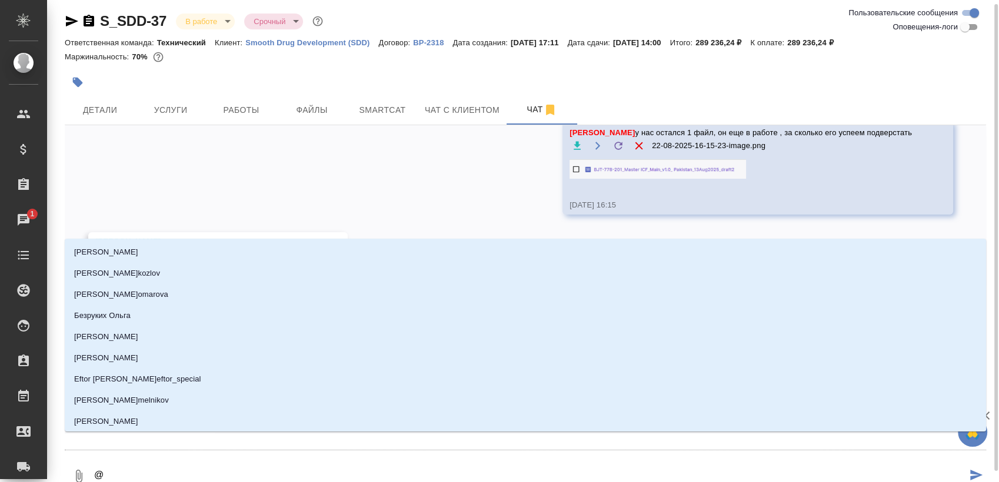
type textarea "@з"
type input "з"
type textarea "@за"
type input "за"
type textarea "@заб"
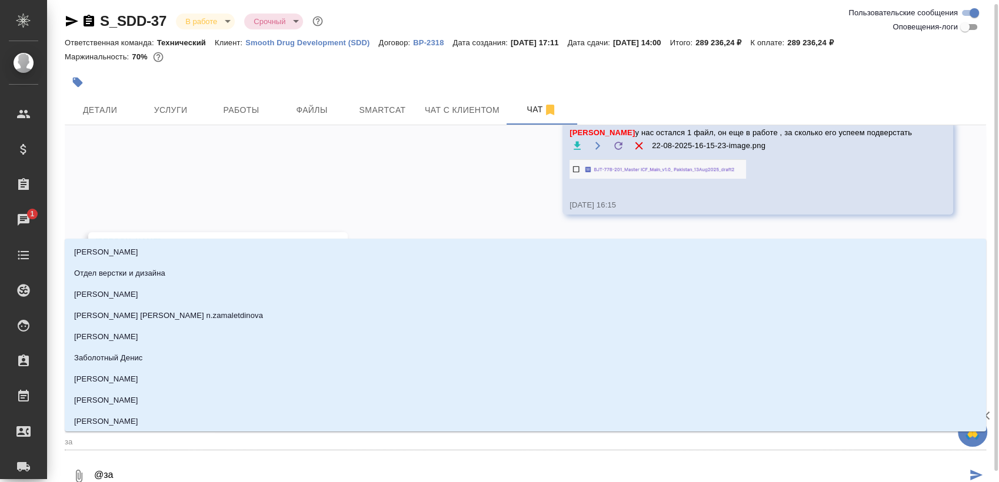
type input "заб"
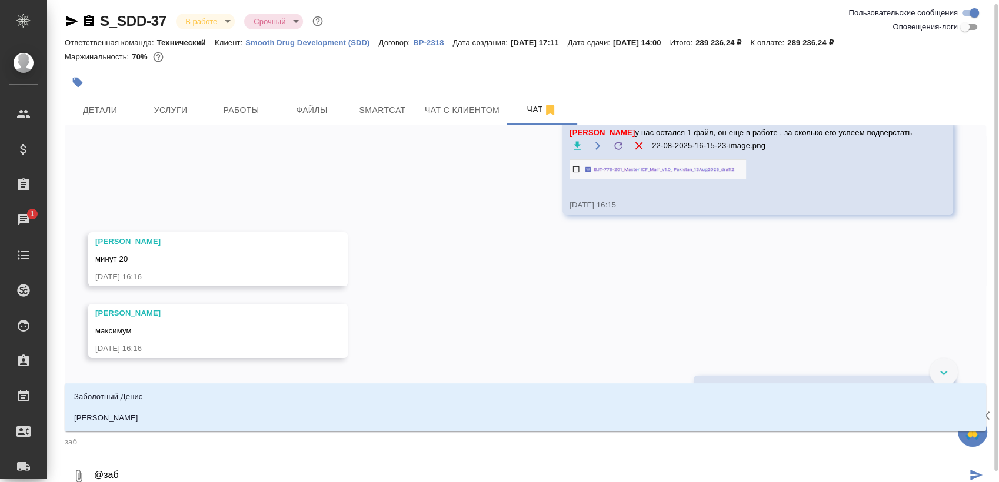
type textarea "@забо"
type input "забо"
type textarea "@забор"
type input "забор"
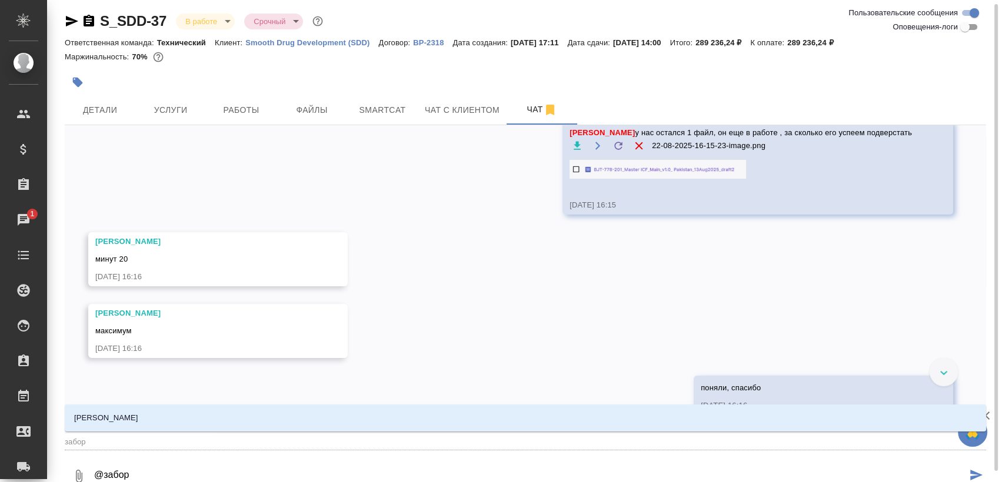
type textarea "@заборо"
type input "заборо"
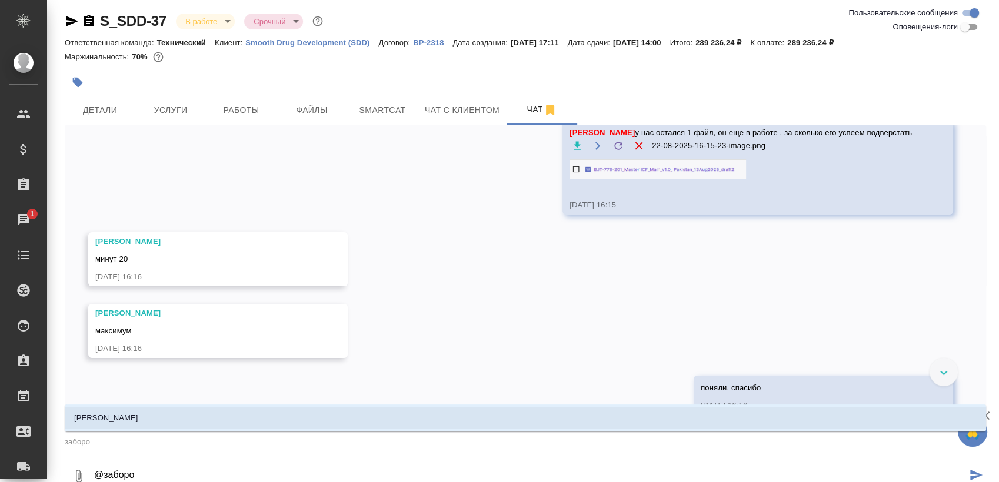
click at [328, 420] on li "Заборова Александра" at bounding box center [525, 418] width 921 height 21
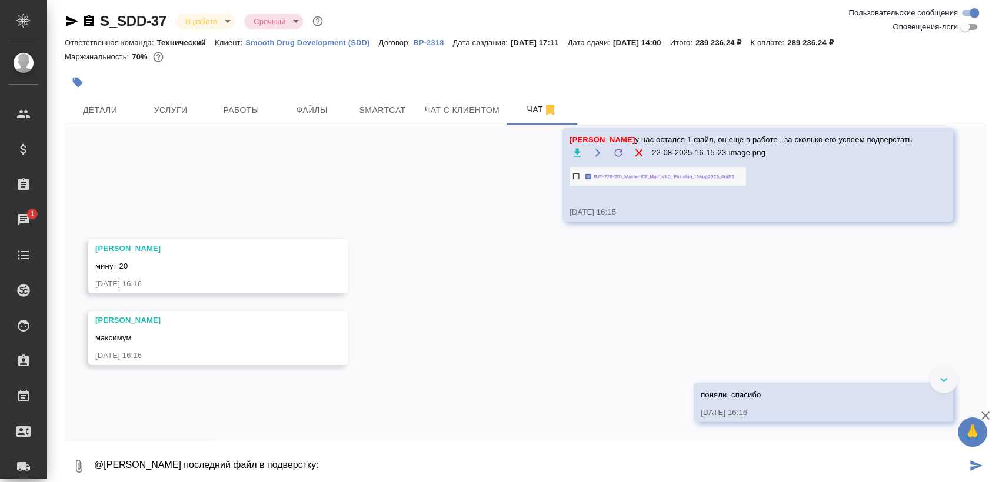
paste textarea "https://drive.awatera.com/s/kjknyAWQyecjo3D"
type textarea "@Заборова Александра последний файл в подверстку: https://drive.awatera.com/s/k…"
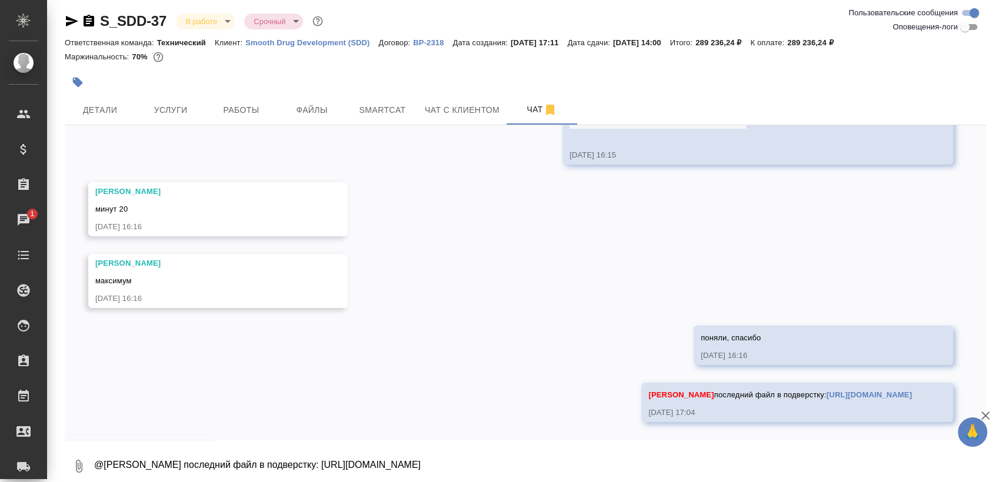
scroll to position [9186, 0]
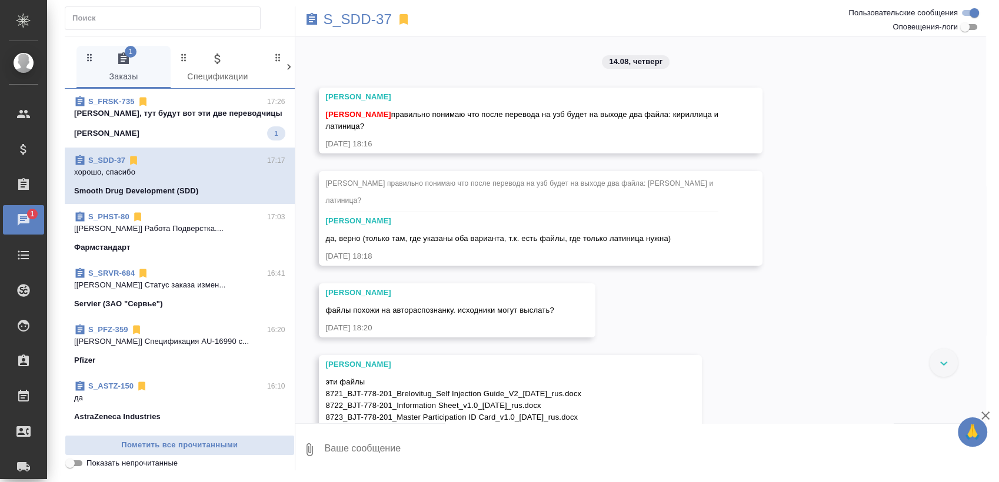
scroll to position [5875, 0]
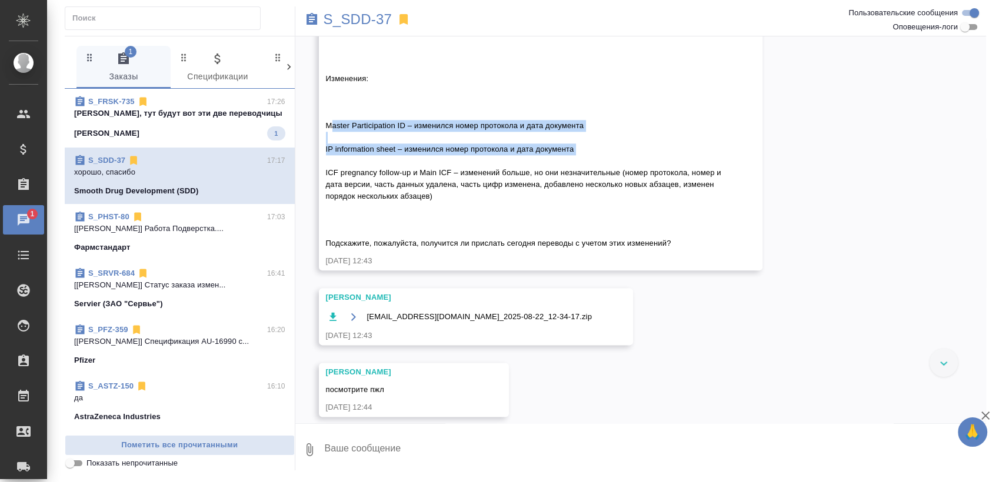
click at [207, 120] on span "S_FRSK-735 17:26 Оля, тут будут вот эти две переводчицы Fresenius Kabi 1" at bounding box center [179, 118] width 211 height 45
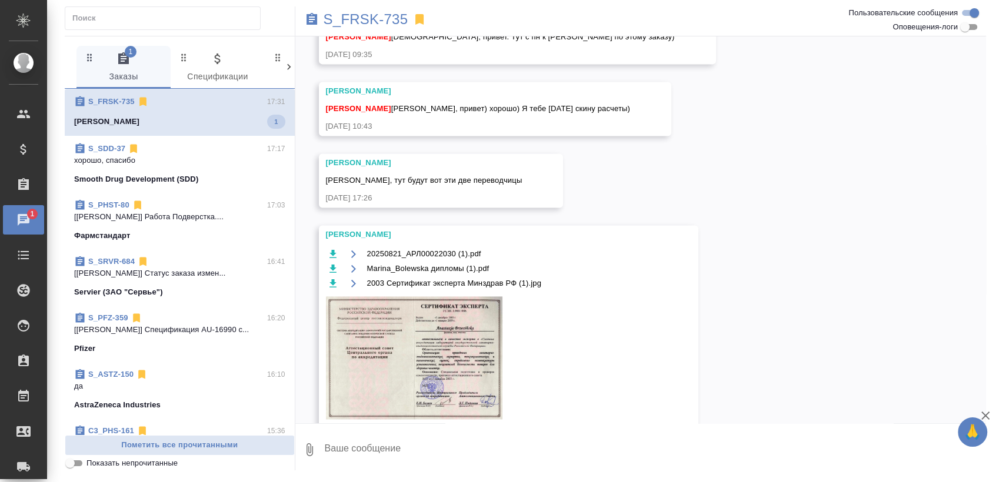
scroll to position [1716, 0]
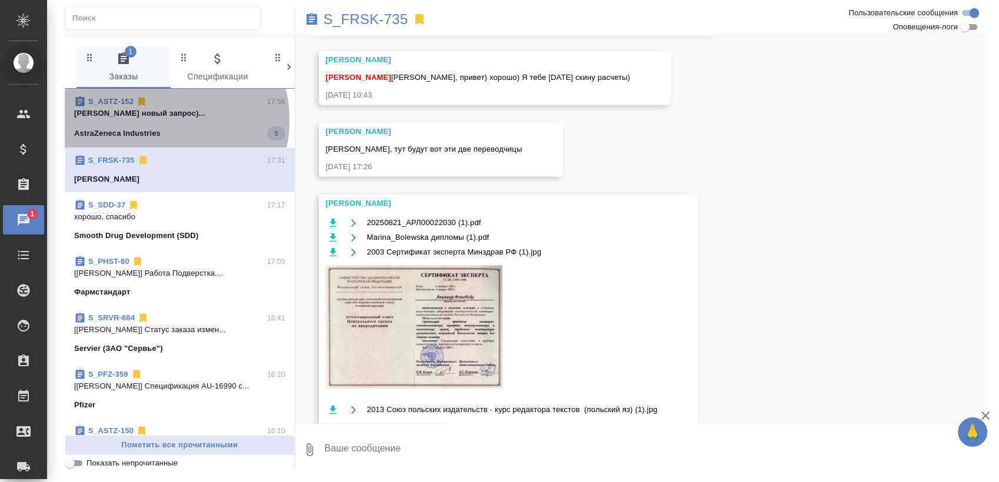
click at [157, 120] on span "S_ASTZ-152 17:56 Федотова Ирина новый запрос)... AstraZeneca Industries 3" at bounding box center [179, 118] width 211 height 45
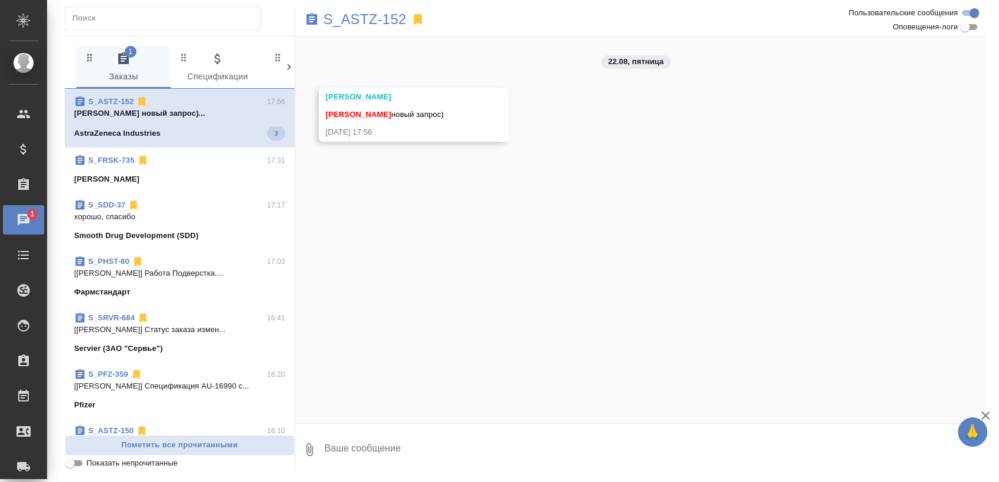
scroll to position [0, 0]
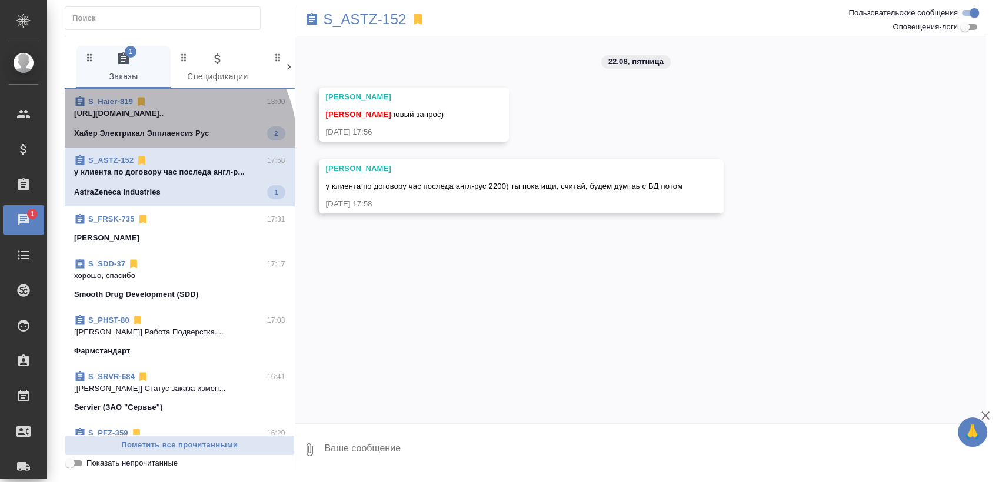
click at [168, 140] on div "Хайер Электрикал Эпплаенсиз Рус 2" at bounding box center [179, 133] width 211 height 14
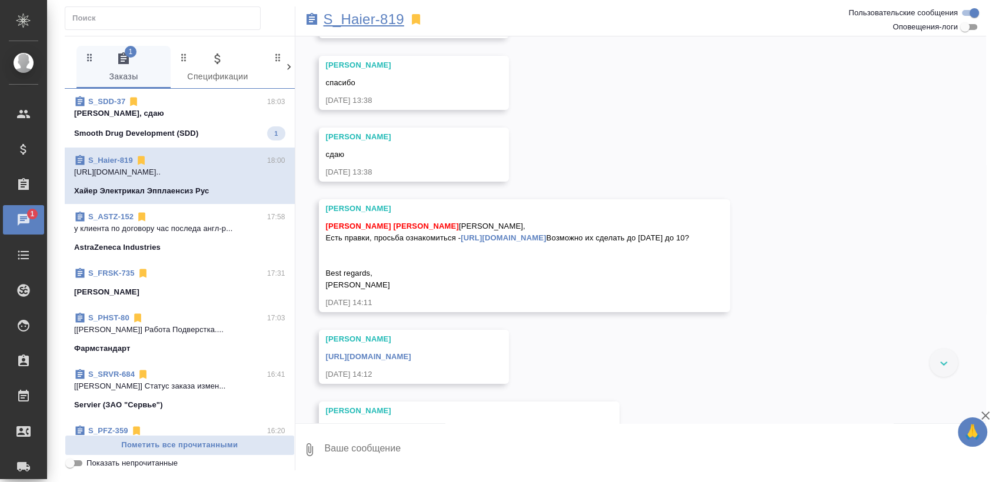
scroll to position [10886, 0]
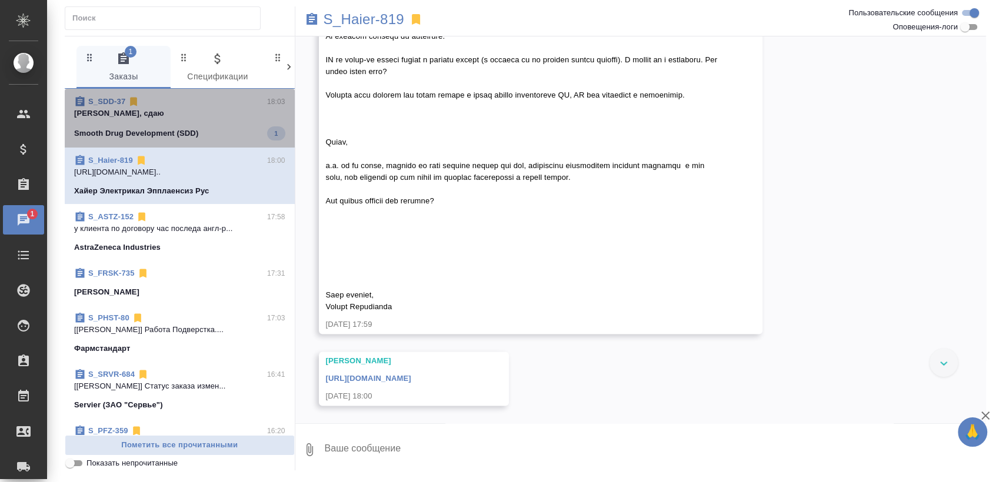
click at [185, 116] on p "ага, сдаю" at bounding box center [179, 114] width 211 height 12
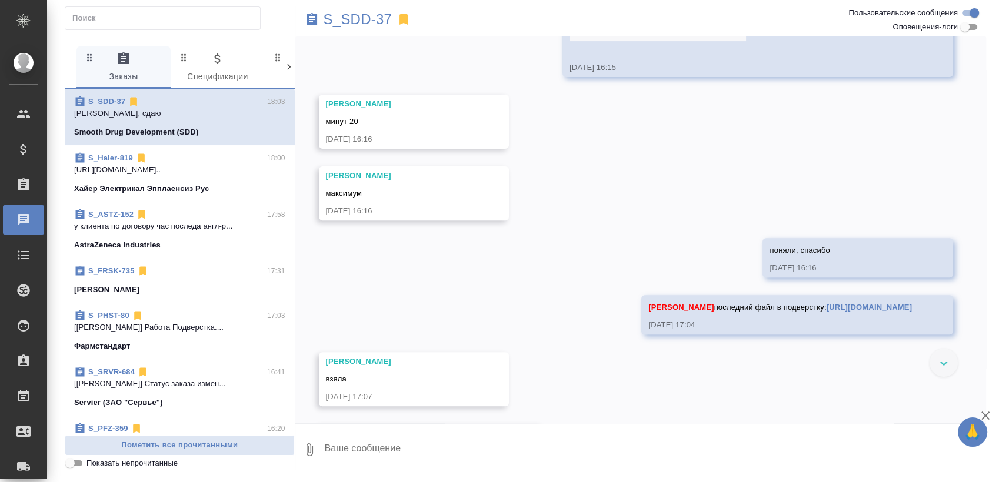
scroll to position [10297, 0]
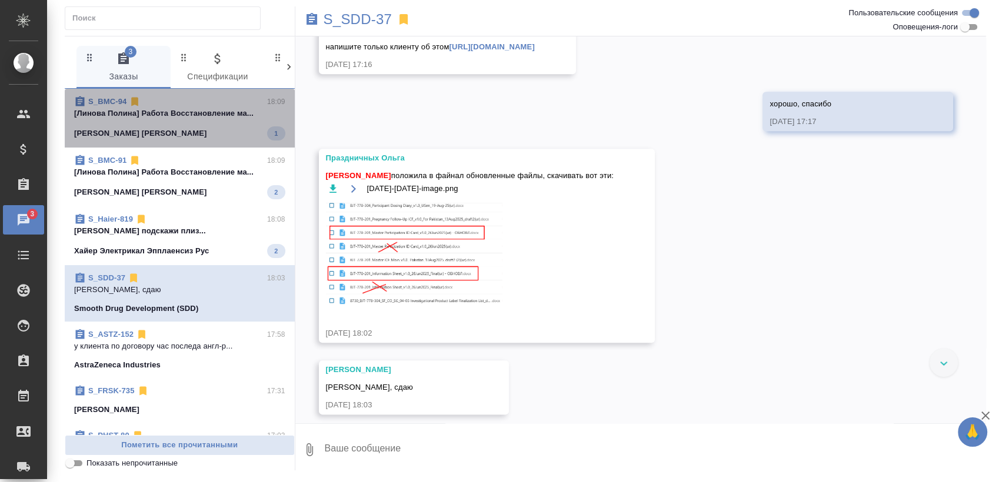
click at [199, 139] on div "Beckman Coulter 1" at bounding box center [179, 133] width 211 height 14
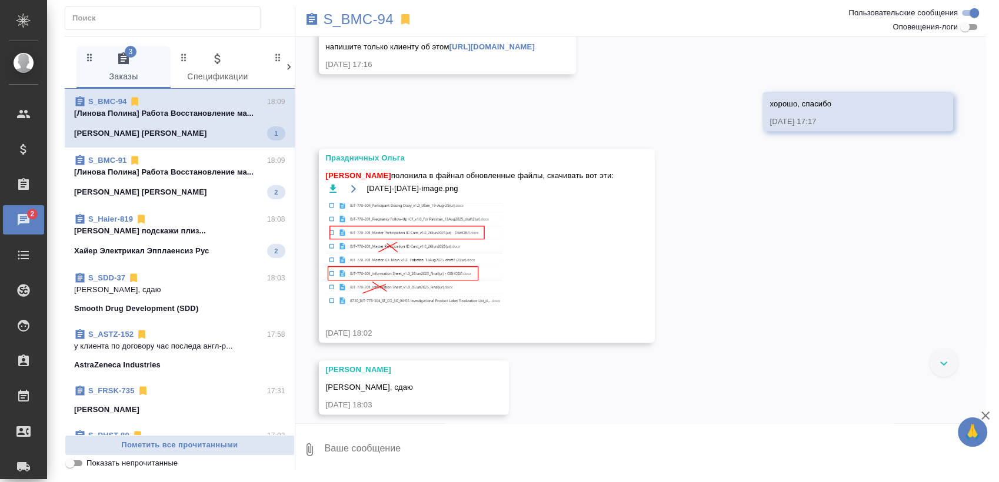
click at [204, 188] on div "Beckman Coulter 2" at bounding box center [179, 192] width 211 height 14
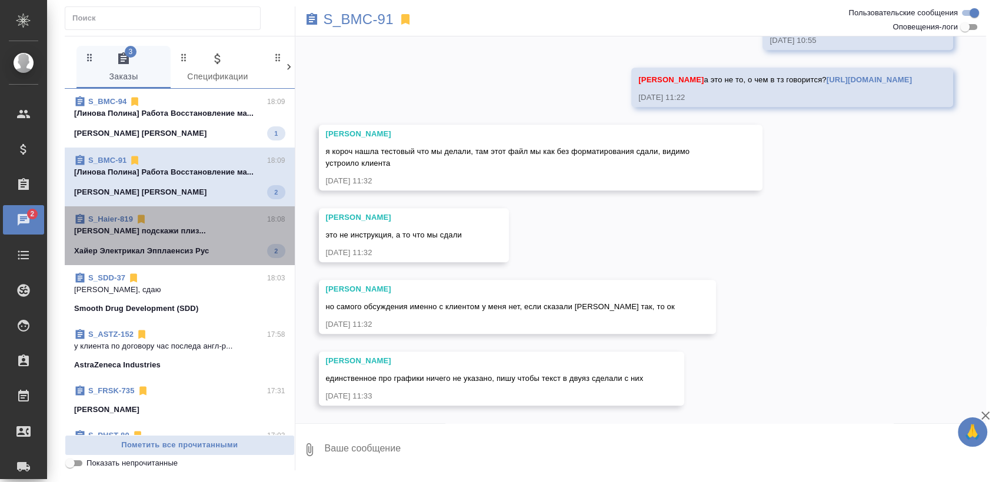
click at [213, 229] on p "Малофеева Екатерина подскажи плиз..." at bounding box center [179, 231] width 211 height 12
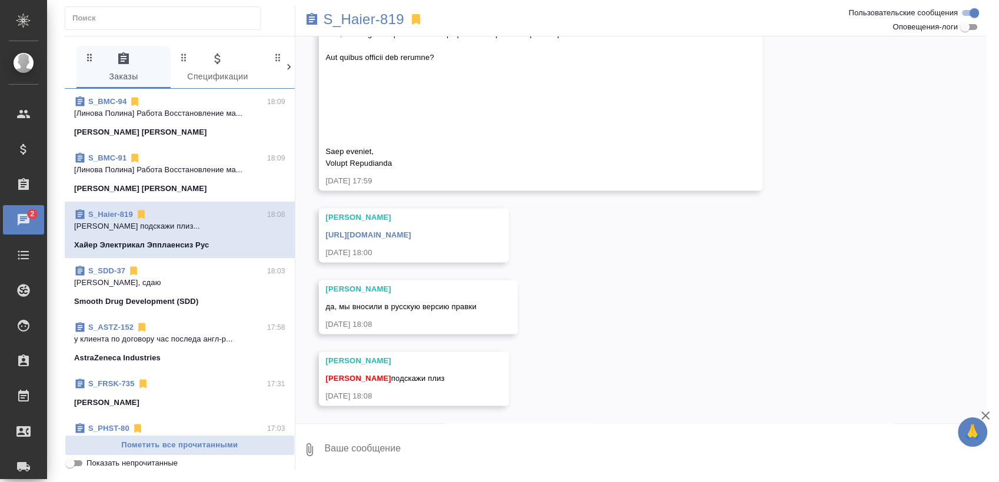
scroll to position [11217, 0]
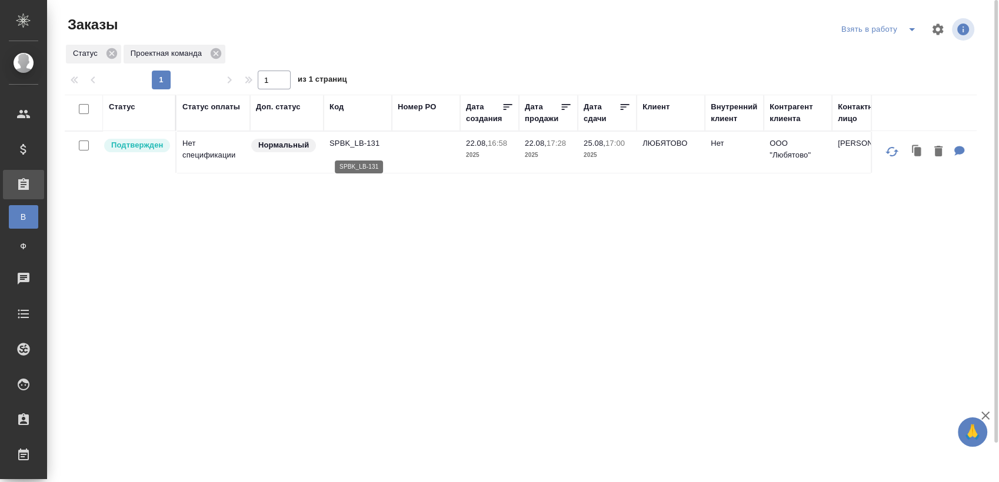
click at [363, 146] on p "SPBK_LB-131" at bounding box center [357, 144] width 56 height 12
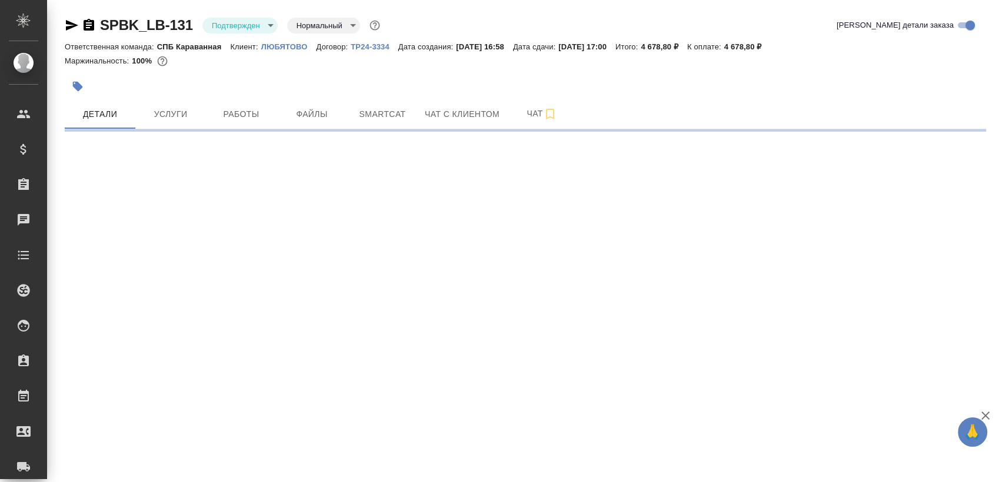
select select "RU"
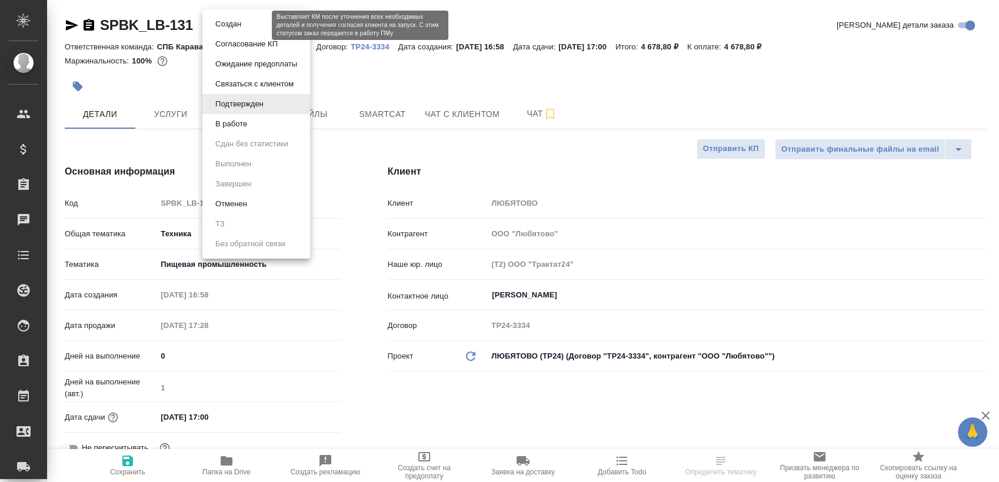
click at [244, 25] on body "🙏 .cls-1 fill:#fff; AWATERA Sergeeva Anastasia Клиенты Спецификации Заказы Чаты…" at bounding box center [499, 241] width 999 height 482
type textarea "x"
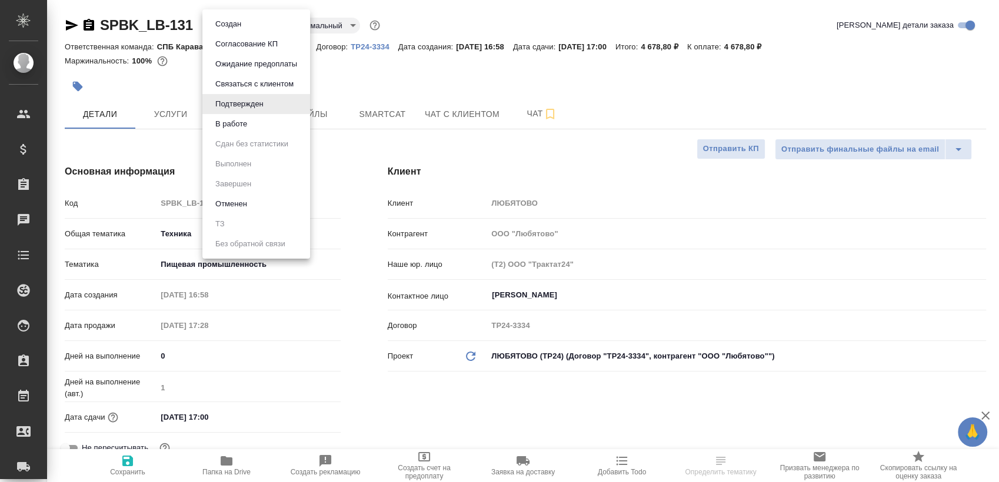
type textarea "x"
click at [263, 122] on li "В работе" at bounding box center [256, 124] width 108 height 20
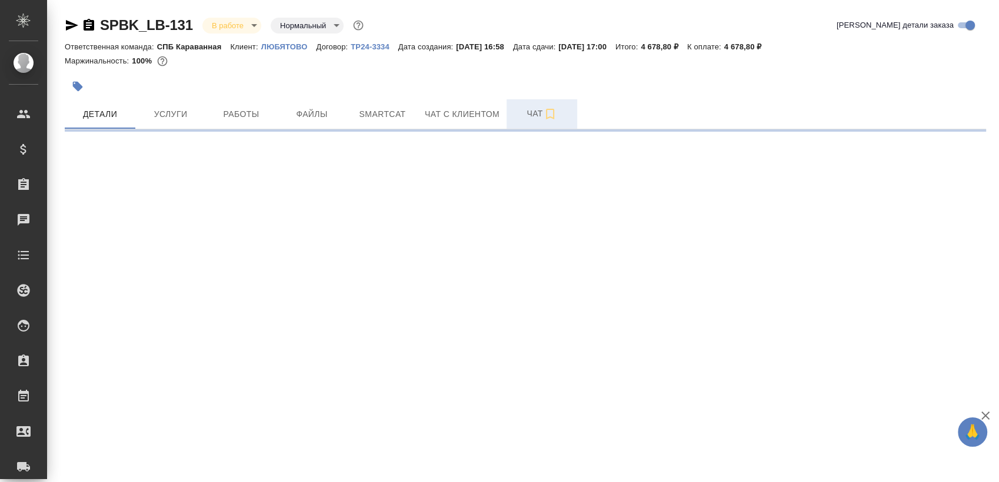
select select "RU"
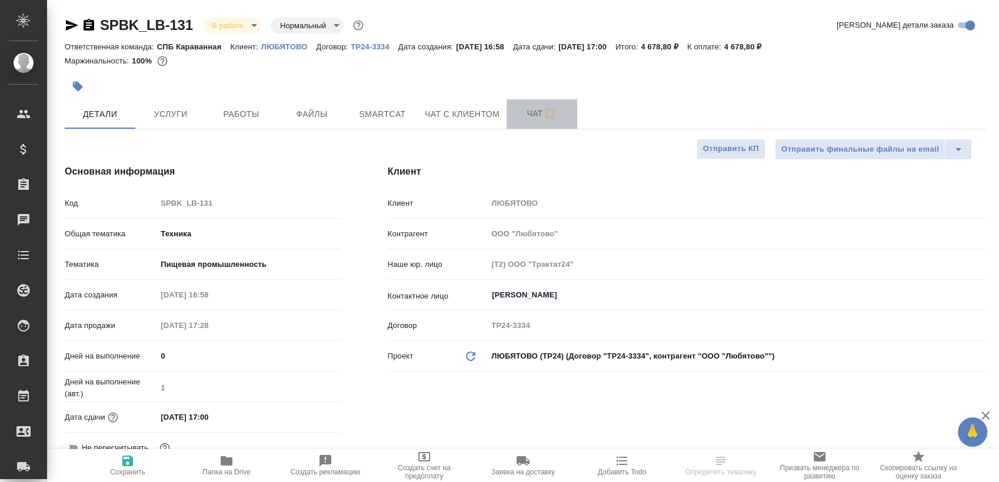
type textarea "x"
click at [536, 116] on span "Чат" at bounding box center [542, 113] width 56 height 15
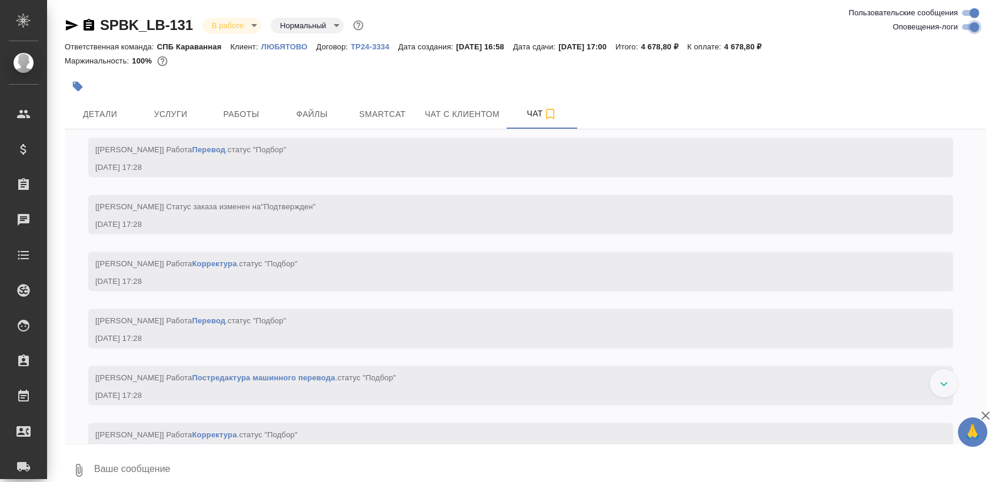
click at [974, 26] on input "Оповещения-логи" at bounding box center [974, 27] width 42 height 14
checkbox input "false"
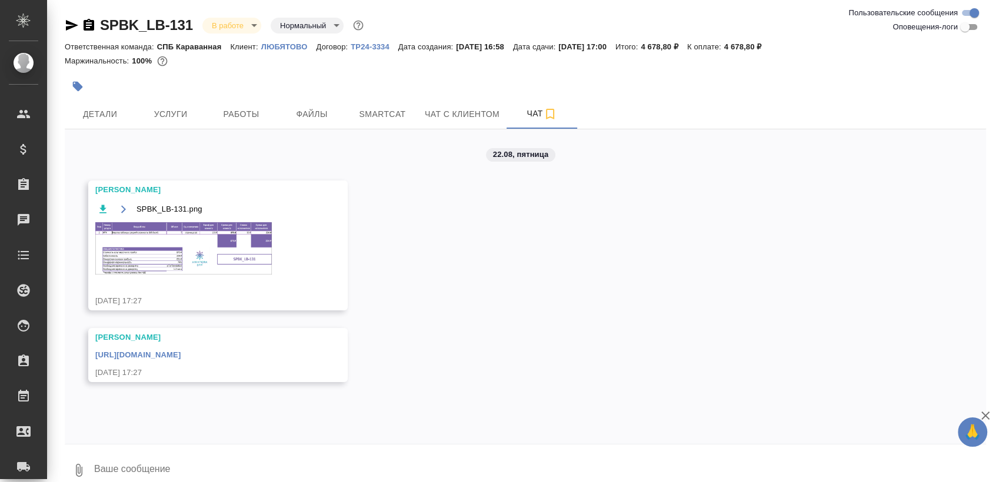
click at [150, 243] on img at bounding box center [183, 248] width 177 height 52
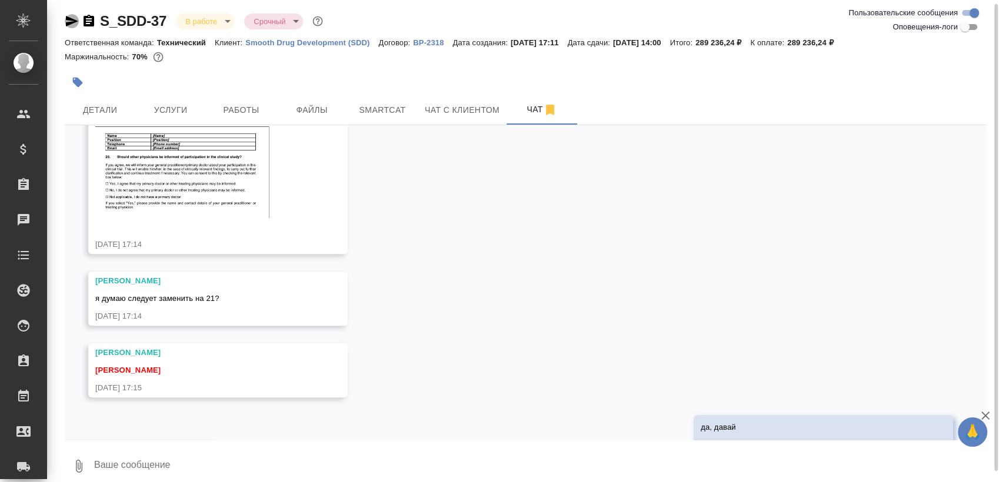
scroll to position [9911, 0]
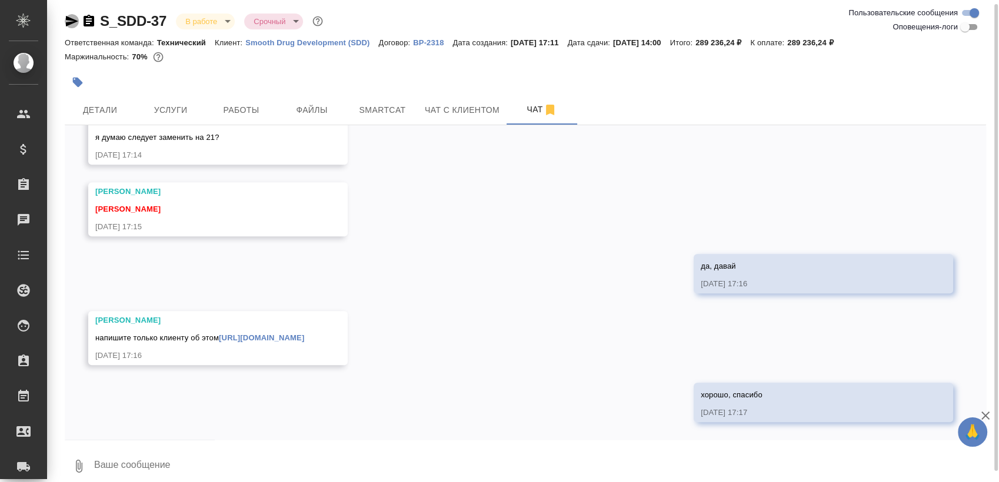
click at [71, 22] on icon "button" at bounding box center [72, 21] width 12 height 11
click at [304, 334] on link "[URL][DOMAIN_NAME]" at bounding box center [261, 338] width 85 height 9
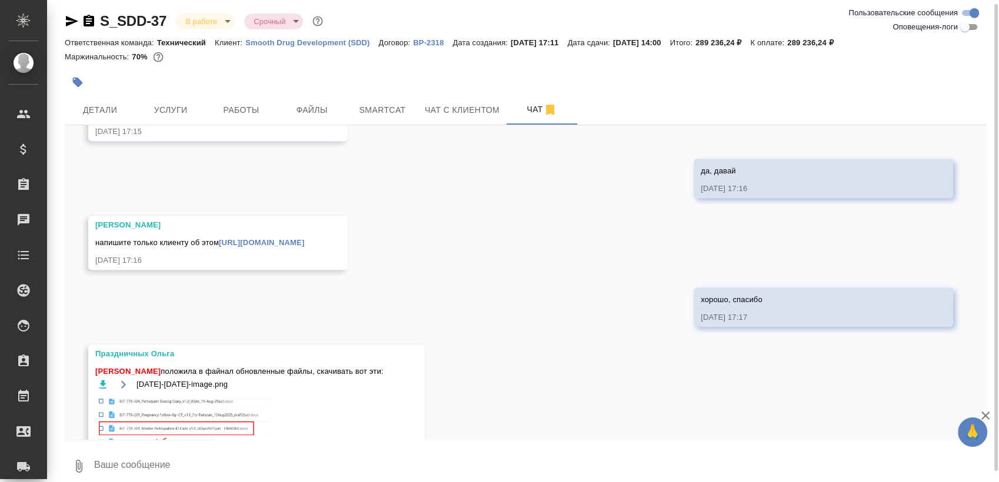
scroll to position [10018, 0]
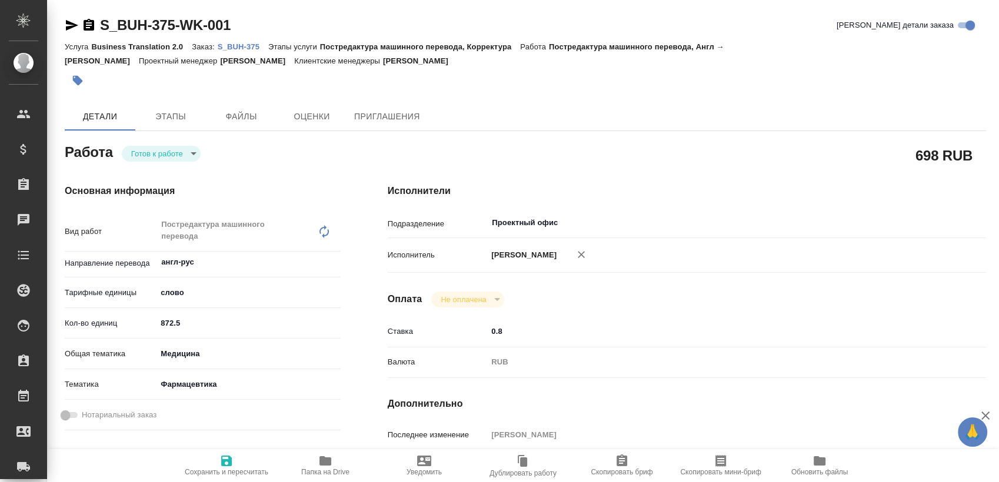
type textarea "x"
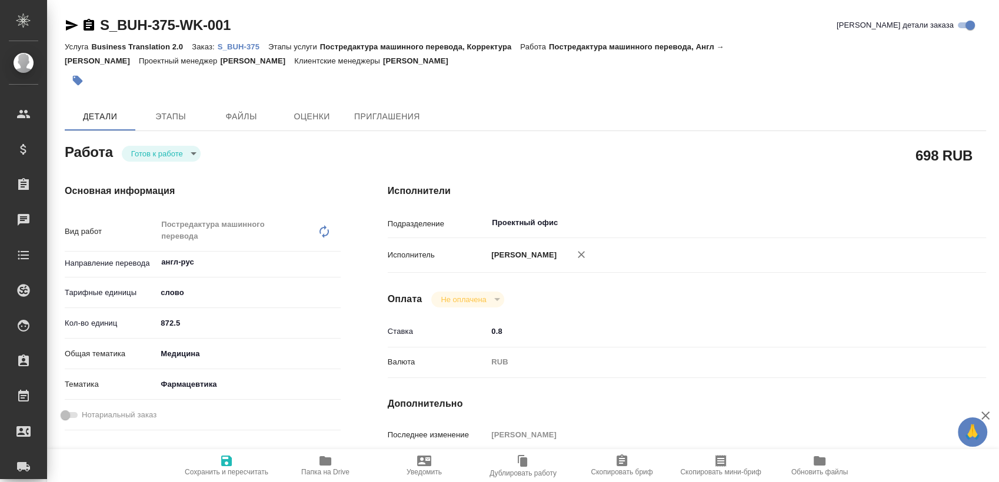
type textarea "x"
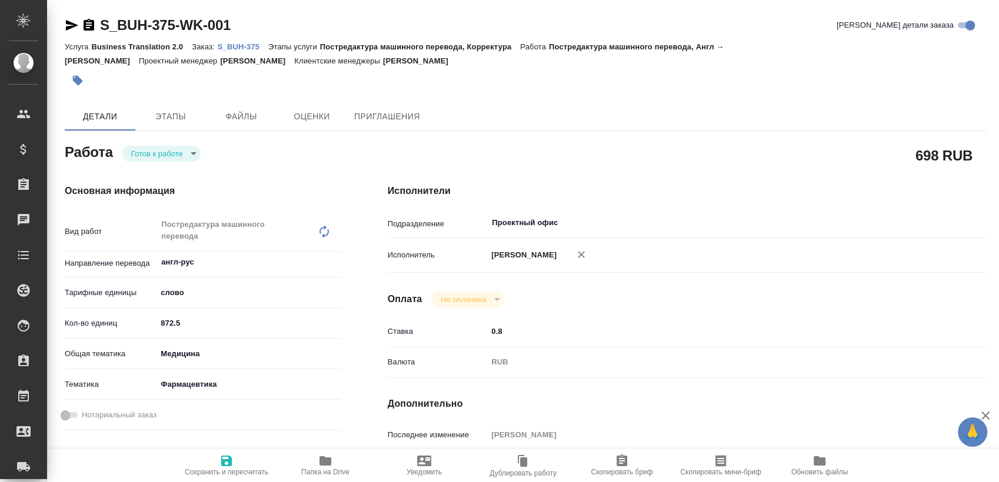
type textarea "x"
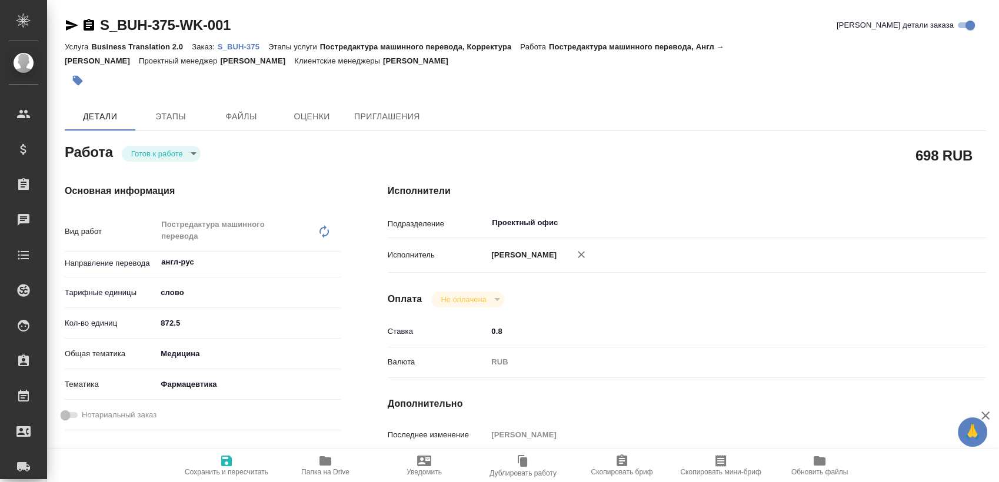
type textarea "x"
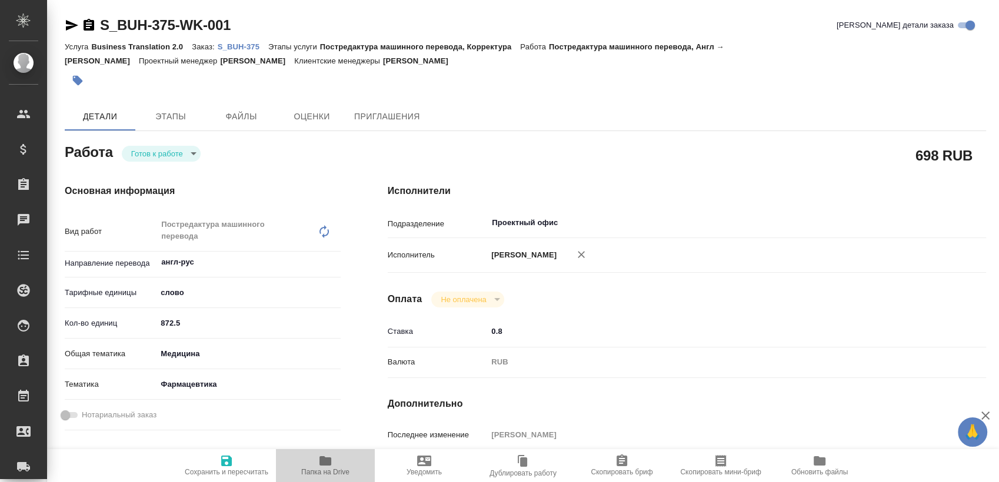
click at [321, 464] on icon "button" at bounding box center [325, 461] width 12 height 9
type textarea "x"
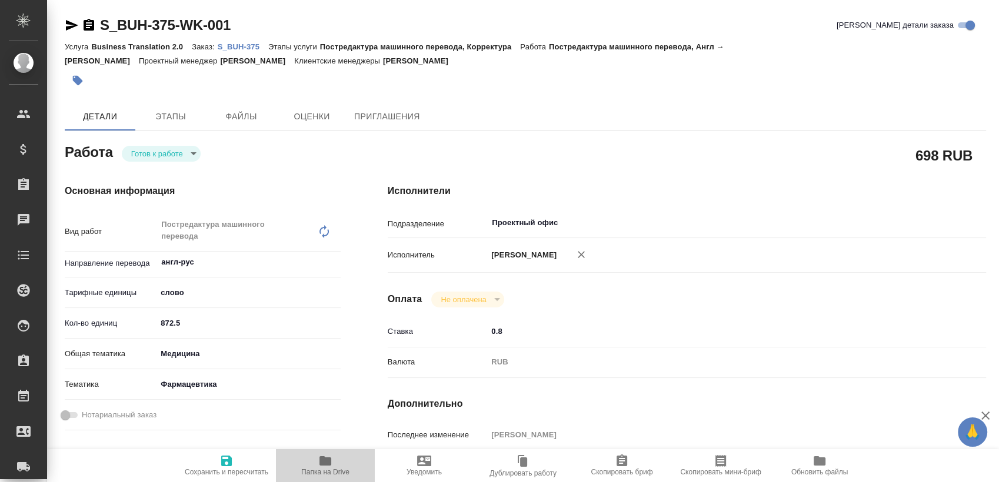
type textarea "x"
